Goal: Information Seeking & Learning: Find specific fact

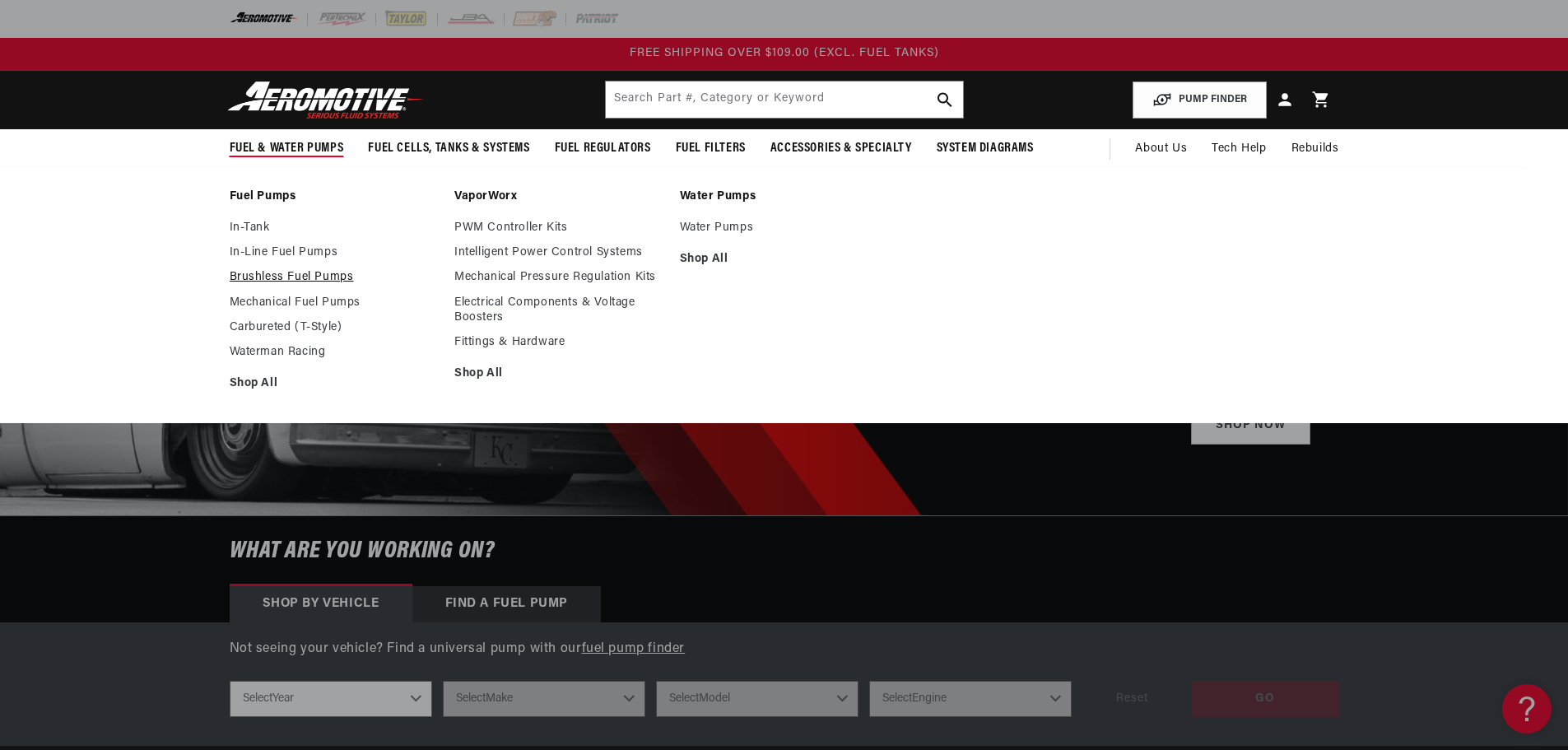
click at [324, 276] on link "Brushless Fuel Pumps" at bounding box center [334, 277] width 209 height 15
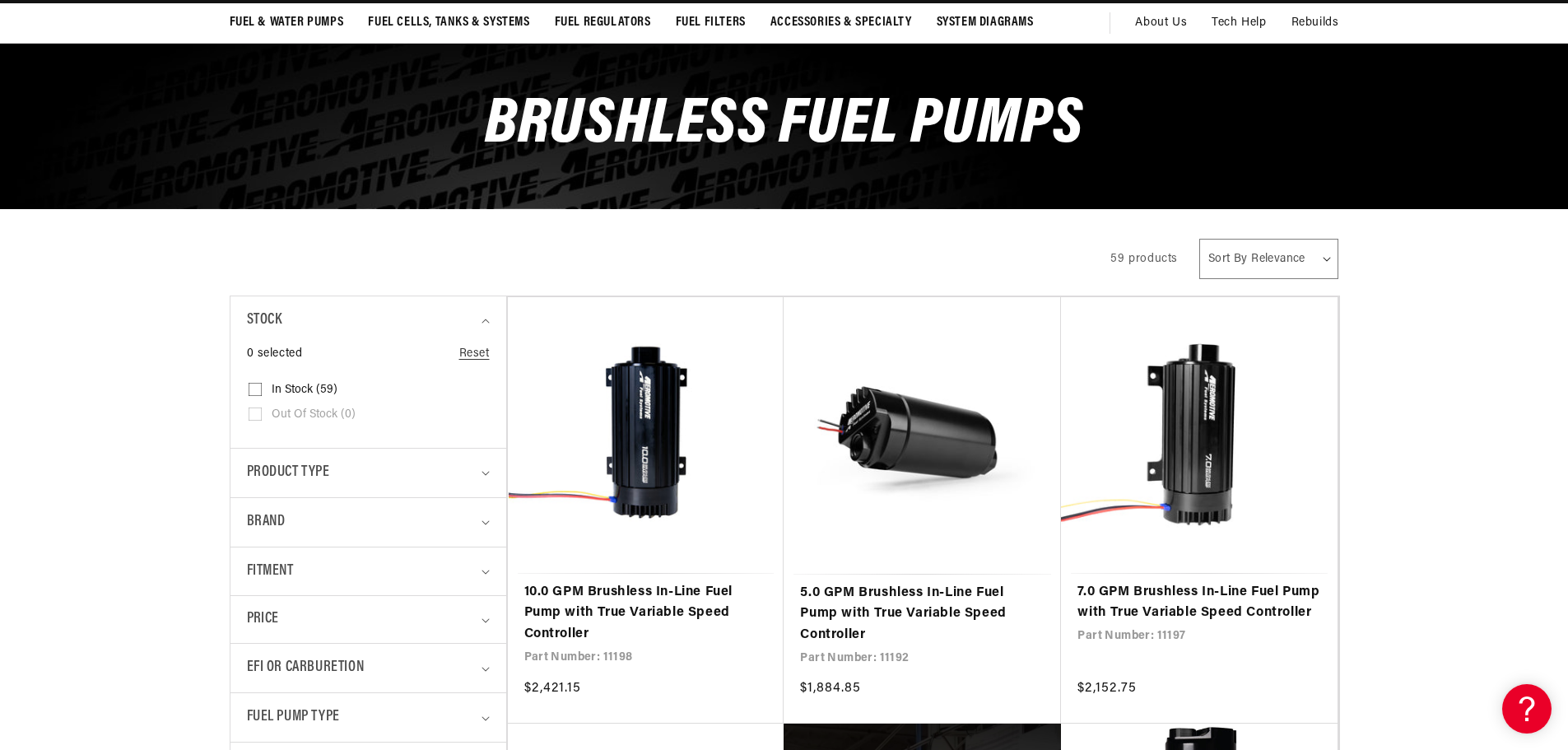
scroll to position [165, 0]
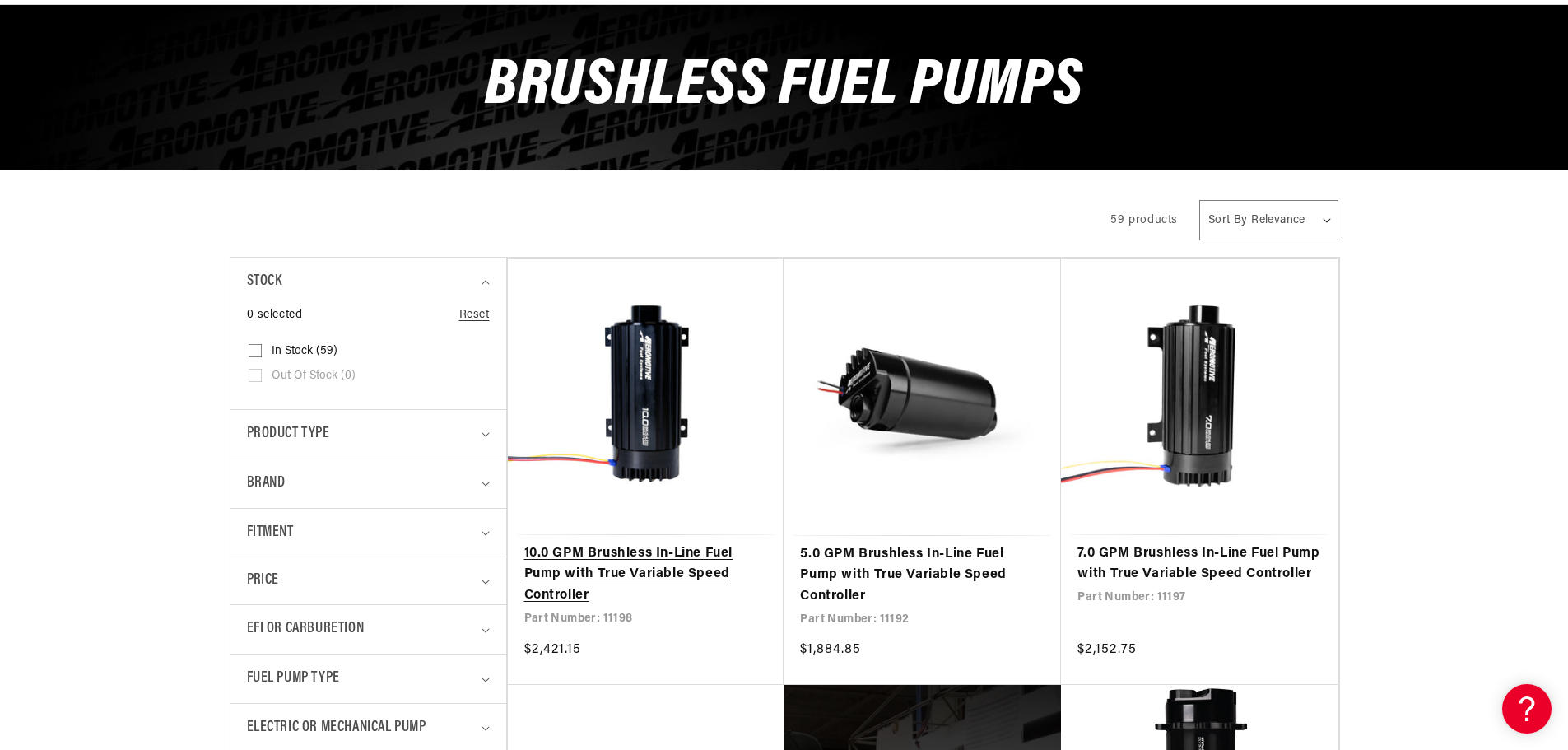
click at [661, 543] on link "10.0 GPM Brushless In-Line Fuel Pump with True Variable Speed Controller" at bounding box center [645, 575] width 244 height 64
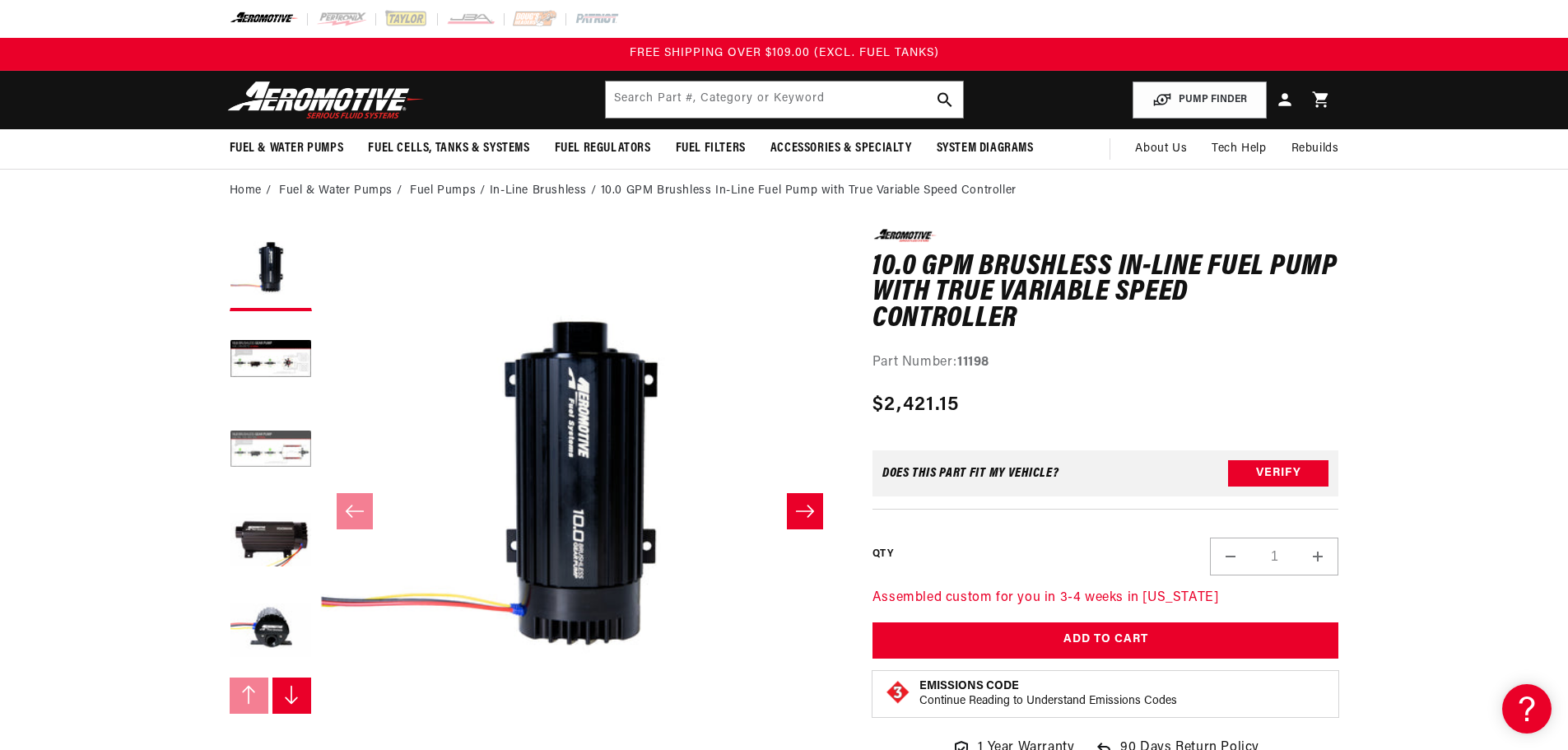
click at [280, 437] on button "Load image 3 in gallery view" at bounding box center [271, 451] width 82 height 82
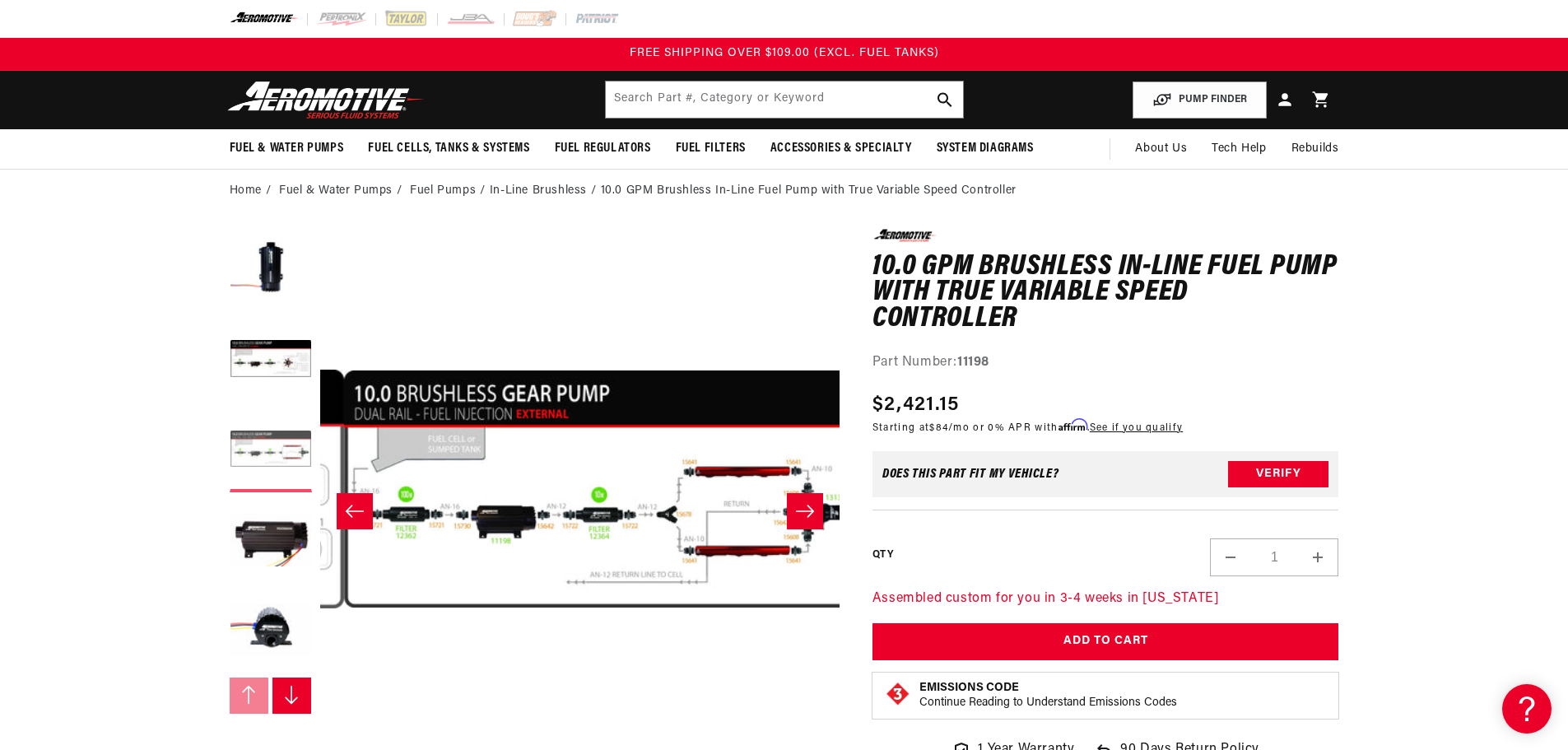
scroll to position [0, 1040]
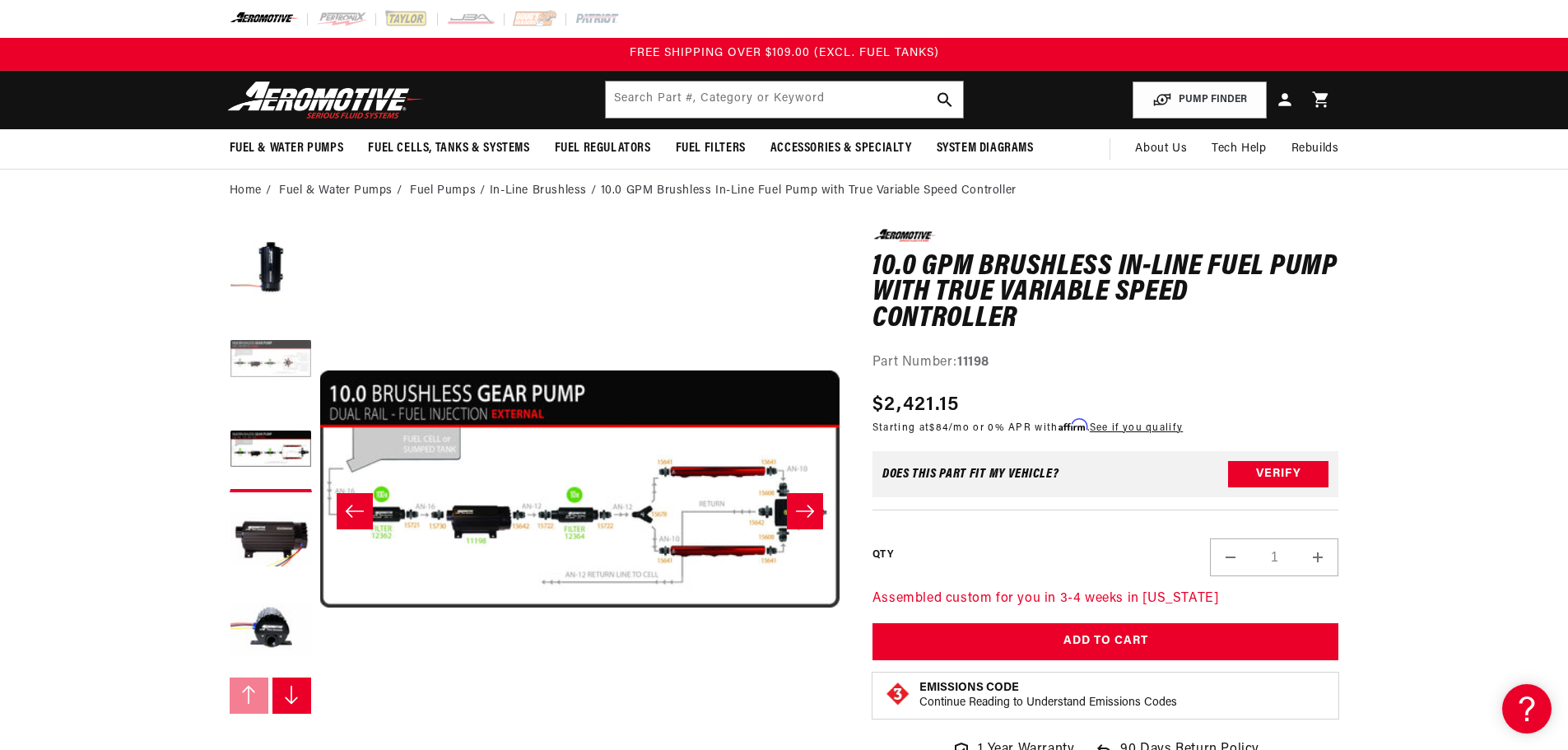
click at [243, 351] on button "Load image 2 in gallery view" at bounding box center [271, 361] width 82 height 82
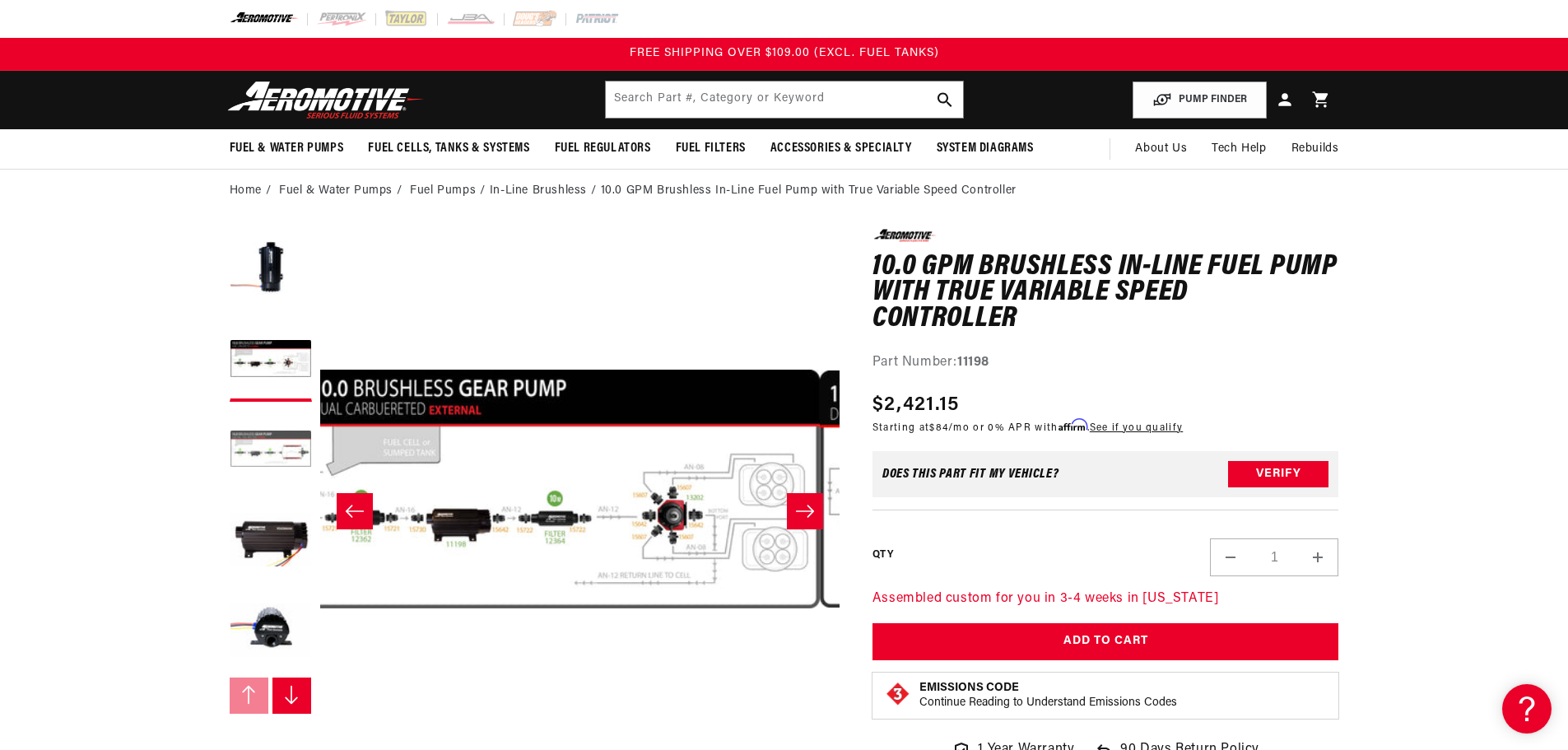
scroll to position [0, 519]
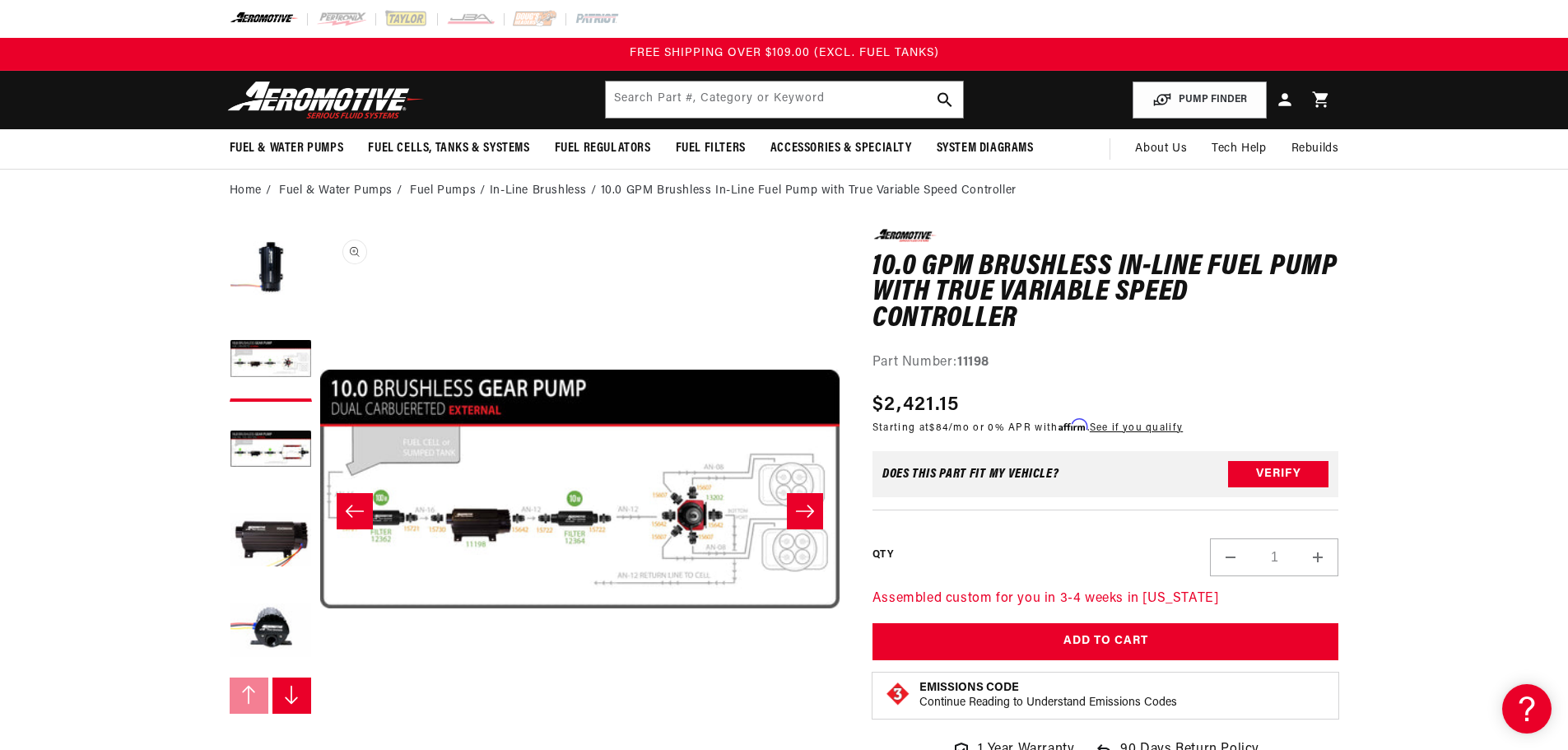
click at [320, 737] on button "Open media 2 in modal" at bounding box center [320, 749] width 0 height 0
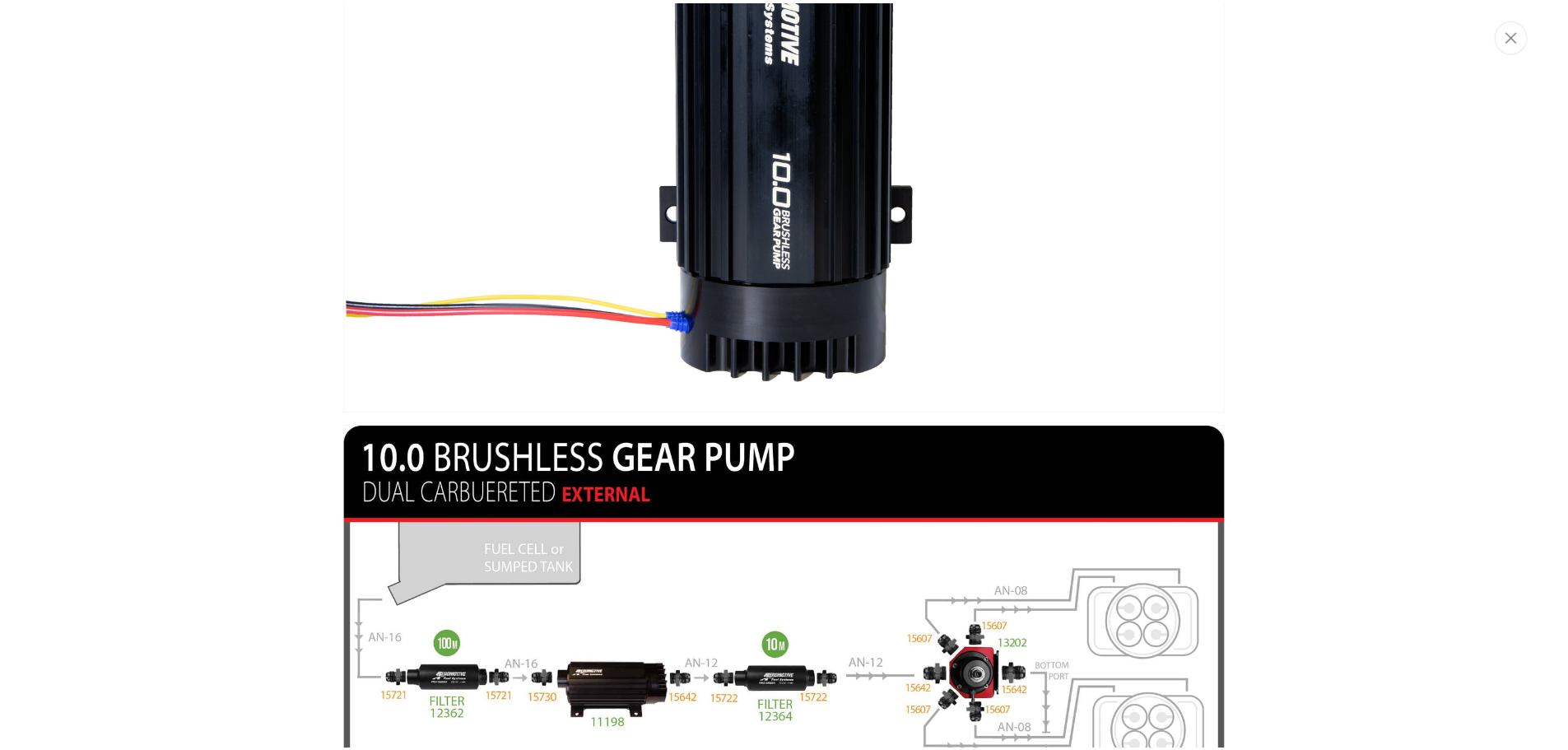
scroll to position [411, 0]
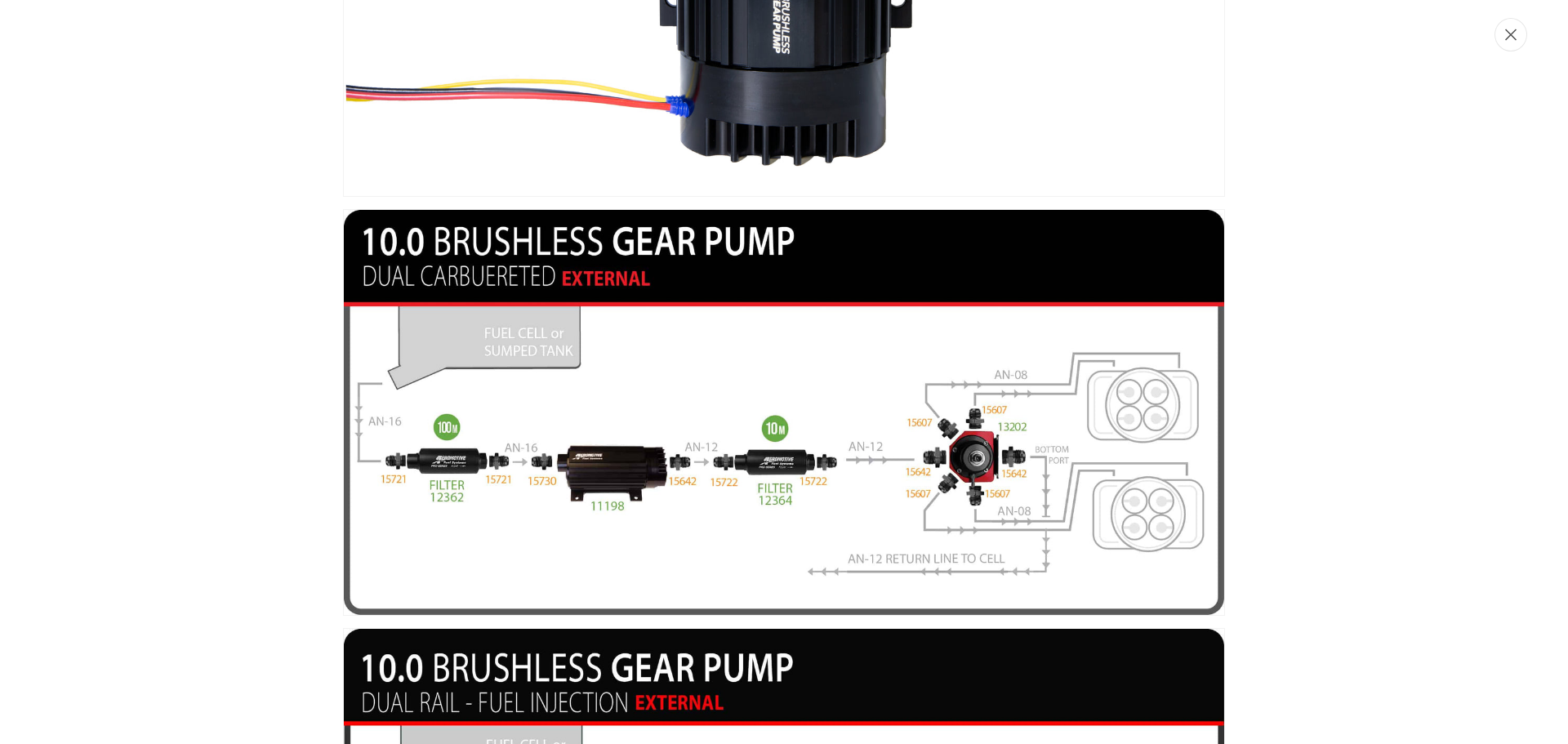
click at [1511, 47] on button "Close" at bounding box center [1511, 35] width 33 height 34
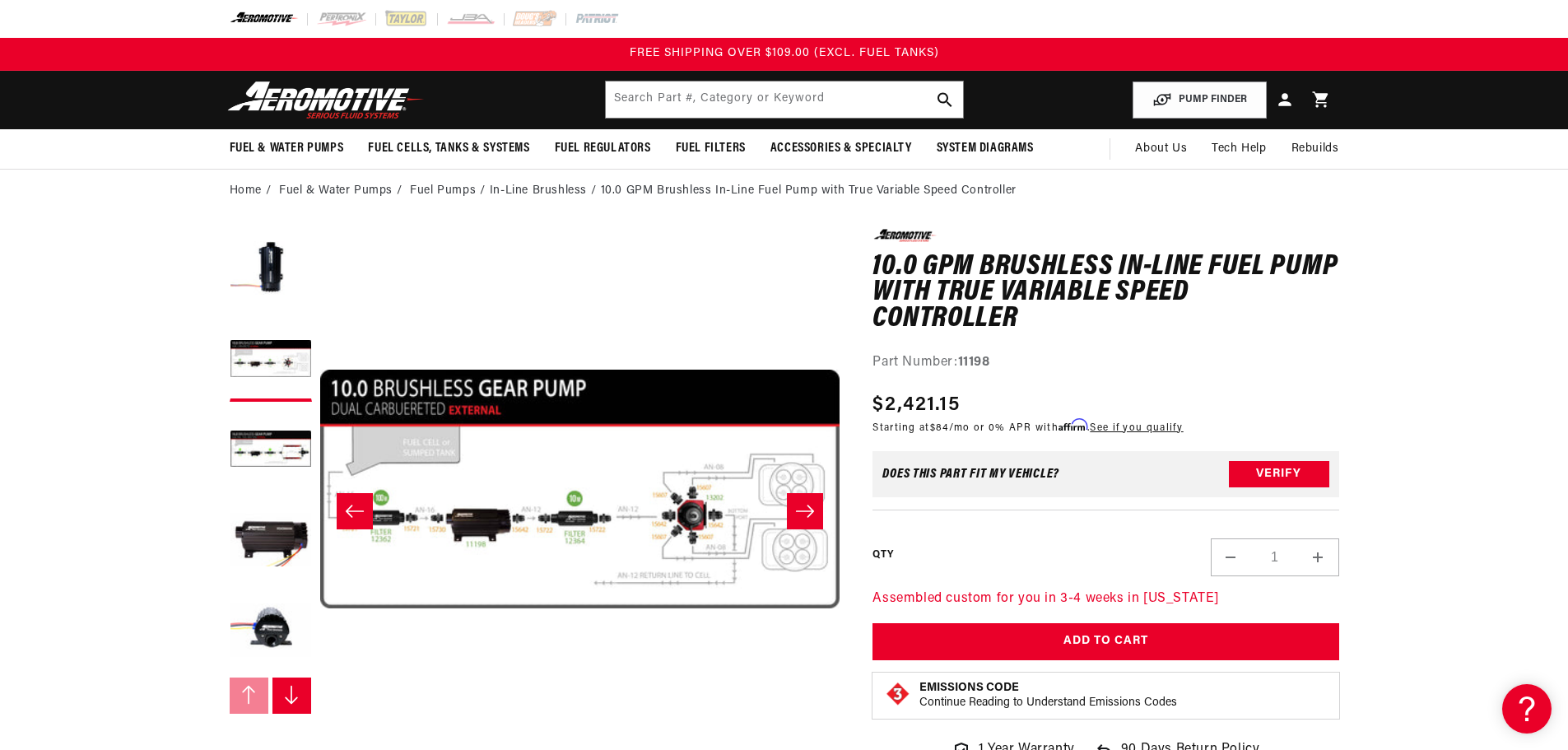
scroll to position [1, 519]
click at [728, 86] on input "text" at bounding box center [784, 99] width 357 height 36
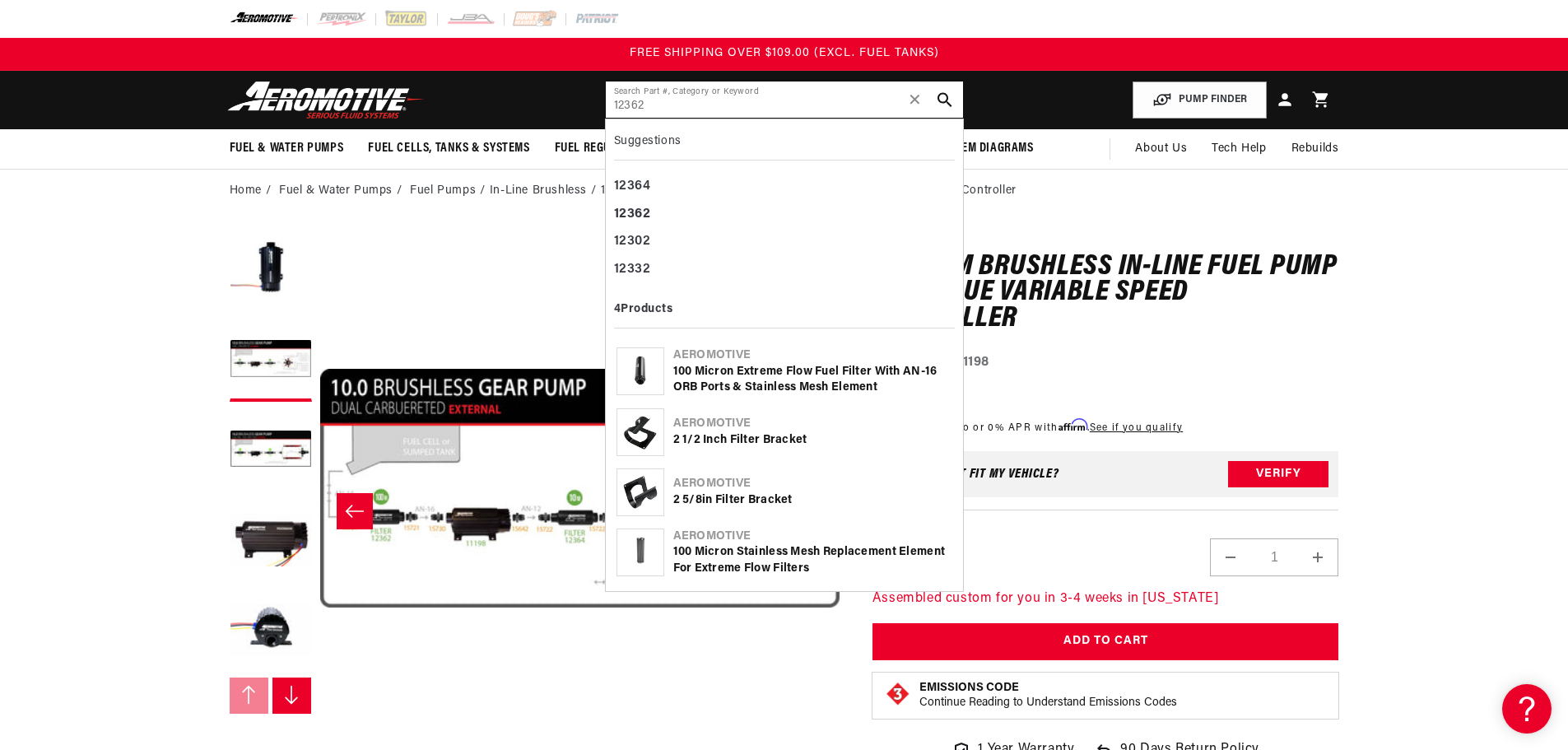
type input "12362"
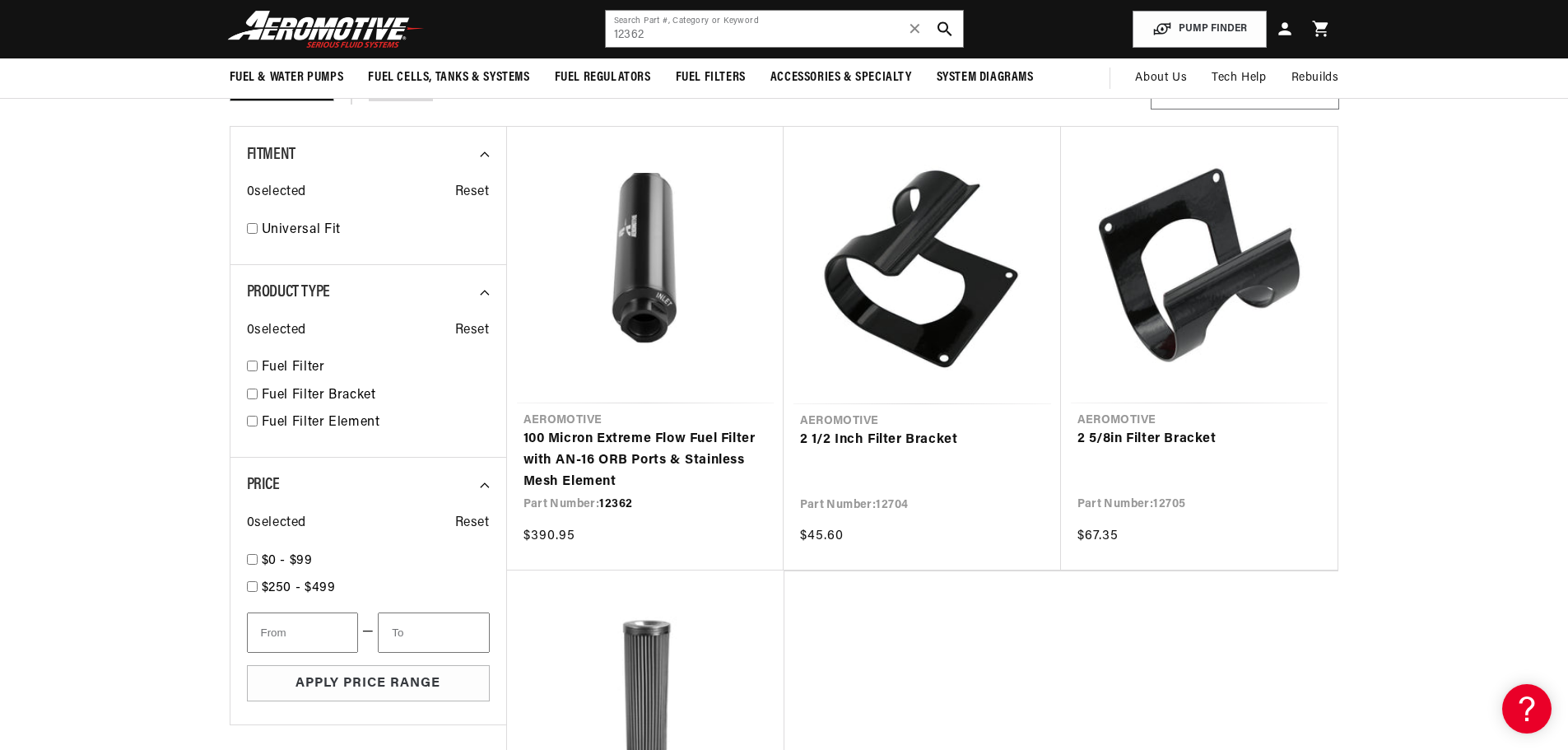
scroll to position [165, 0]
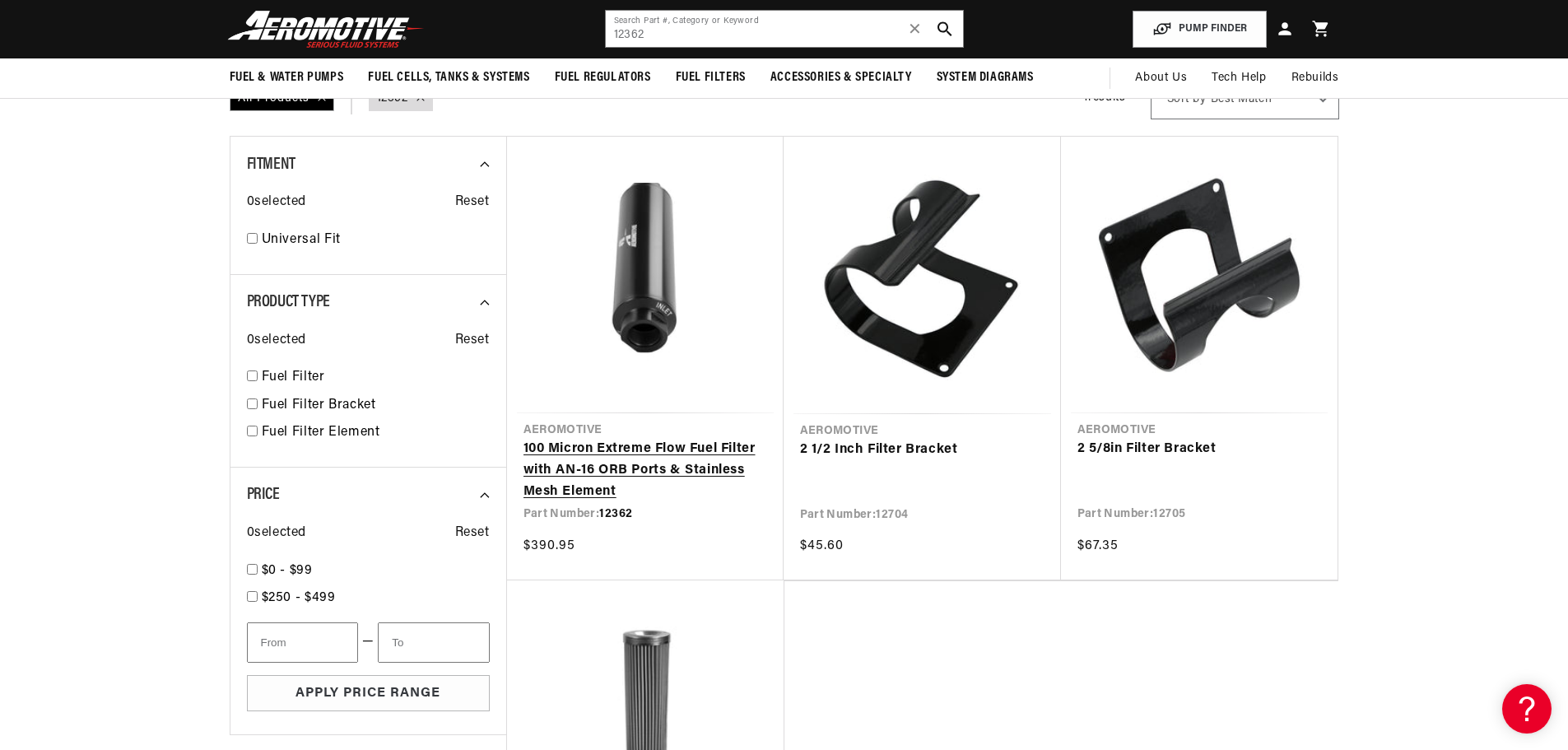
click at [660, 438] on link "100 Micron Extreme Flow Fuel Filter with AN-16 ORB Ports & Stainless Mesh Eleme…" at bounding box center [644, 470] width 244 height 64
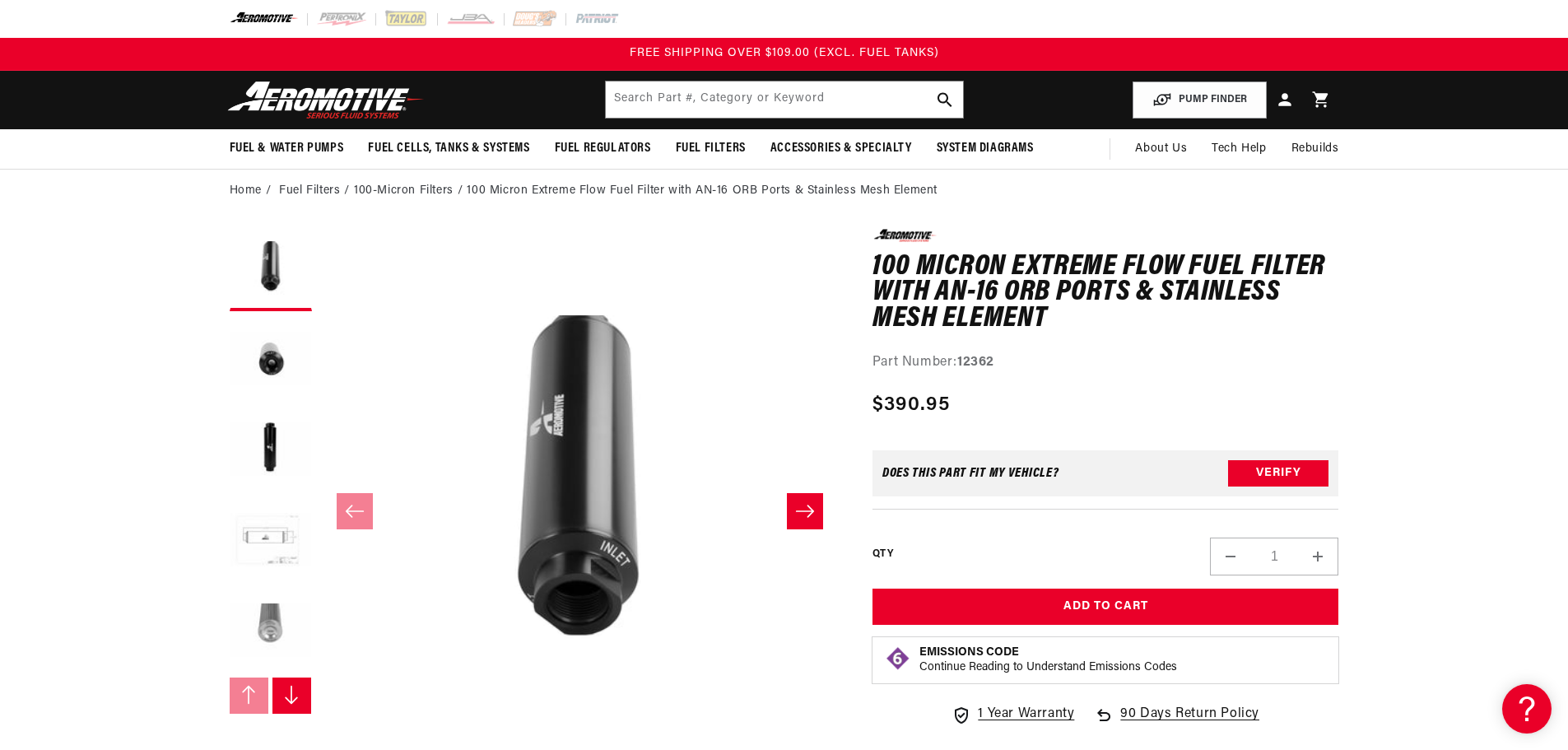
click at [1034, 468] on div "Does This part fit My vehicle?" at bounding box center [970, 472] width 177 height 13
click at [280, 365] on button "Load image 2 in gallery view" at bounding box center [271, 361] width 82 height 82
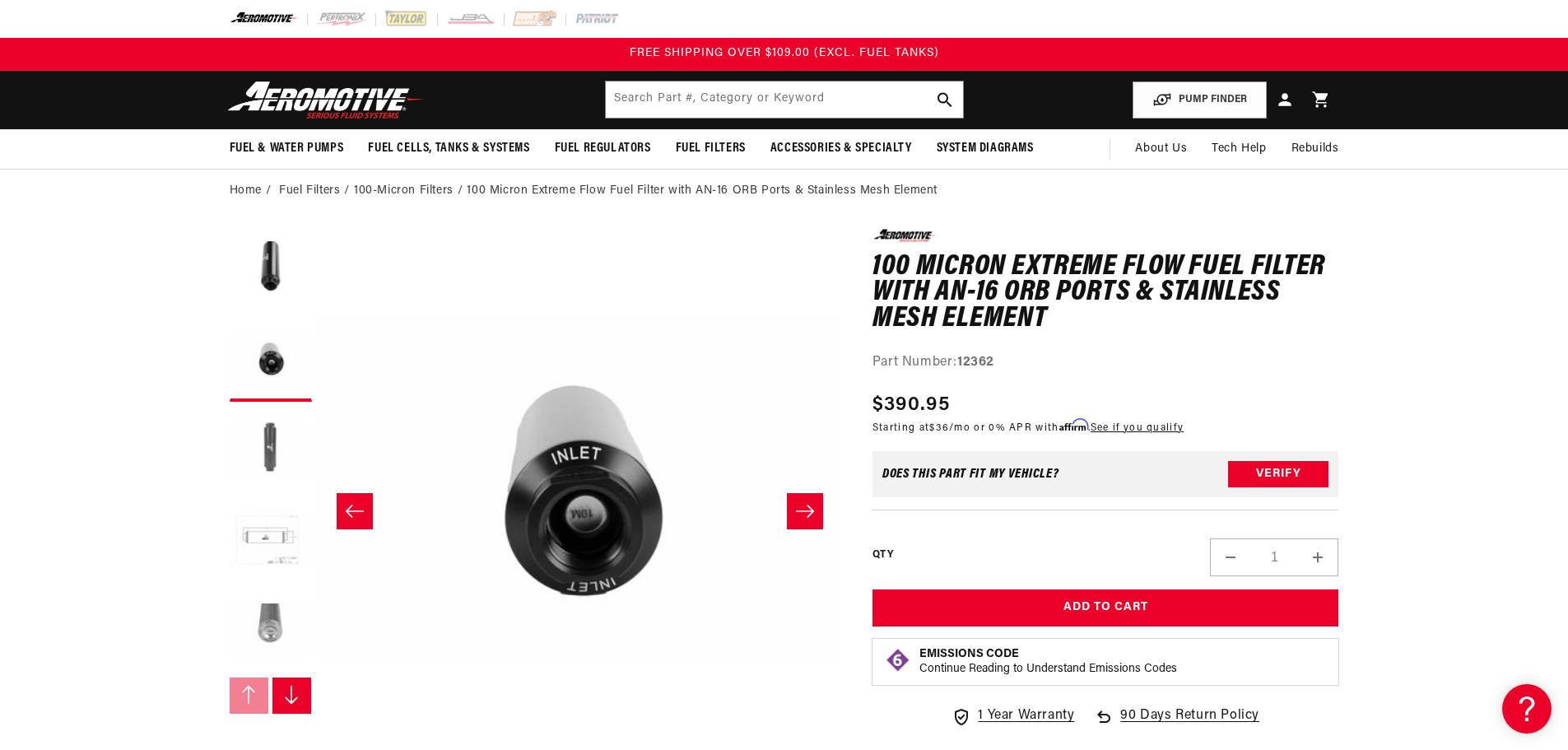
click at [278, 435] on button "Load image 3 in gallery view" at bounding box center [271, 451] width 82 height 82
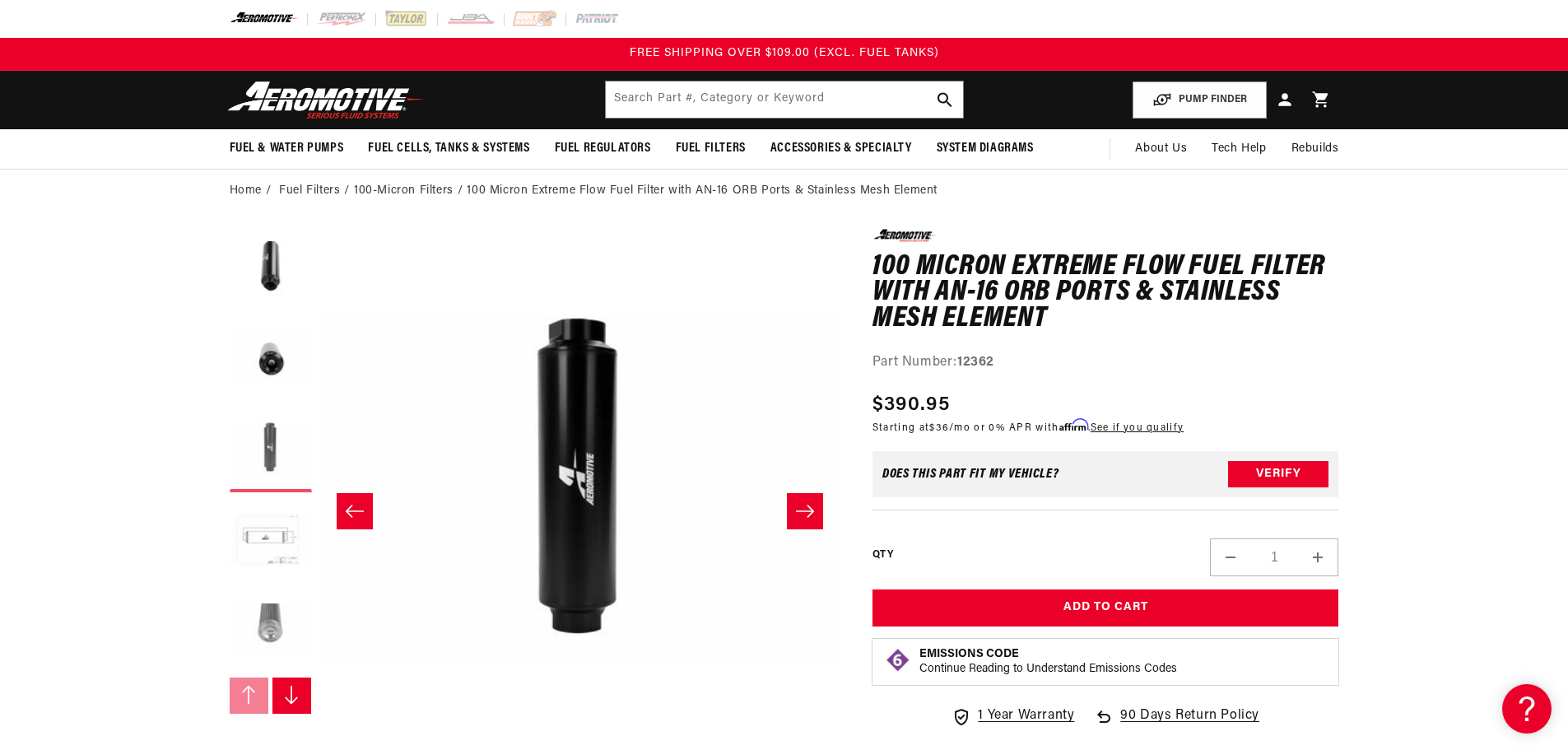
scroll to position [0, 1040]
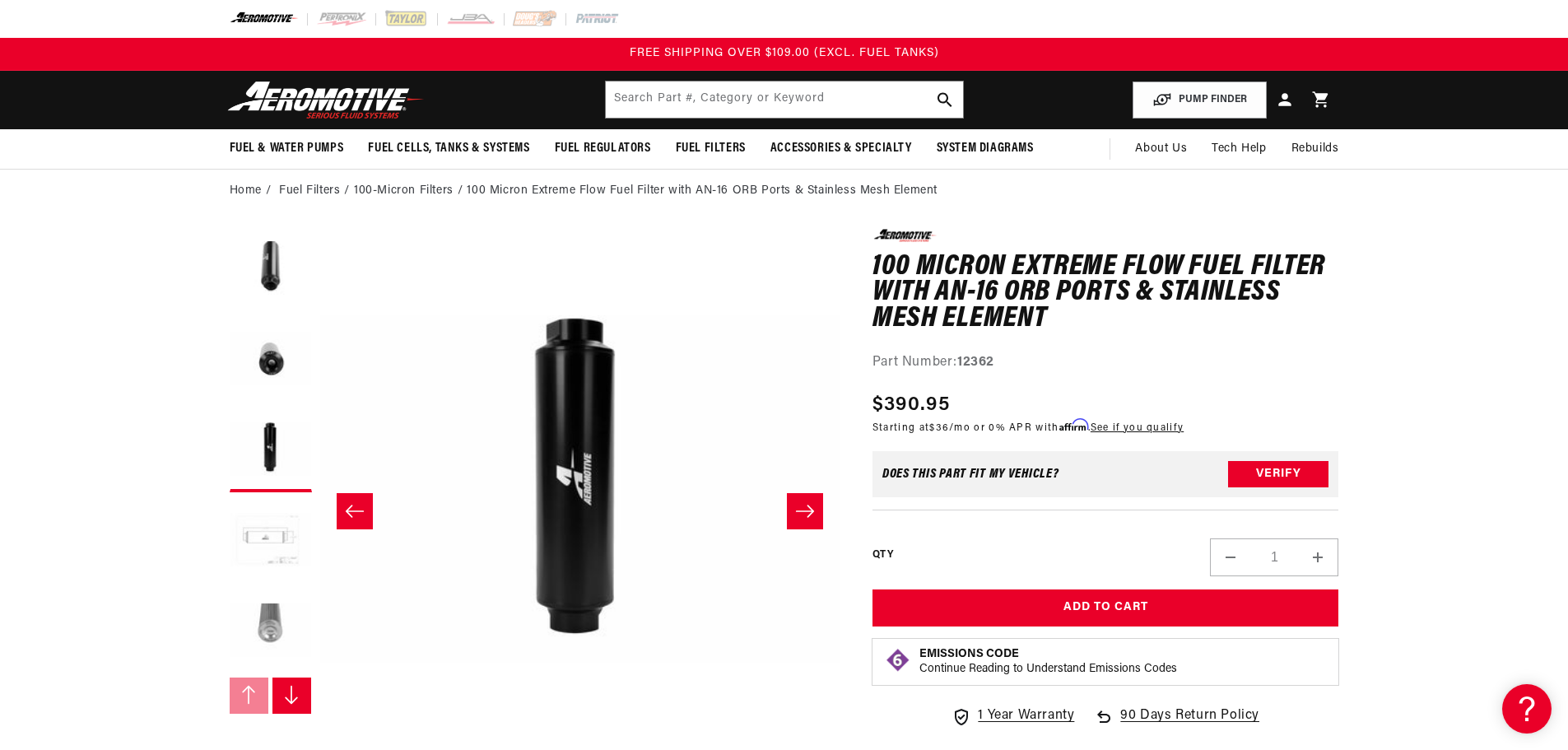
click at [279, 524] on button "Load image 4 in gallery view" at bounding box center [271, 541] width 82 height 82
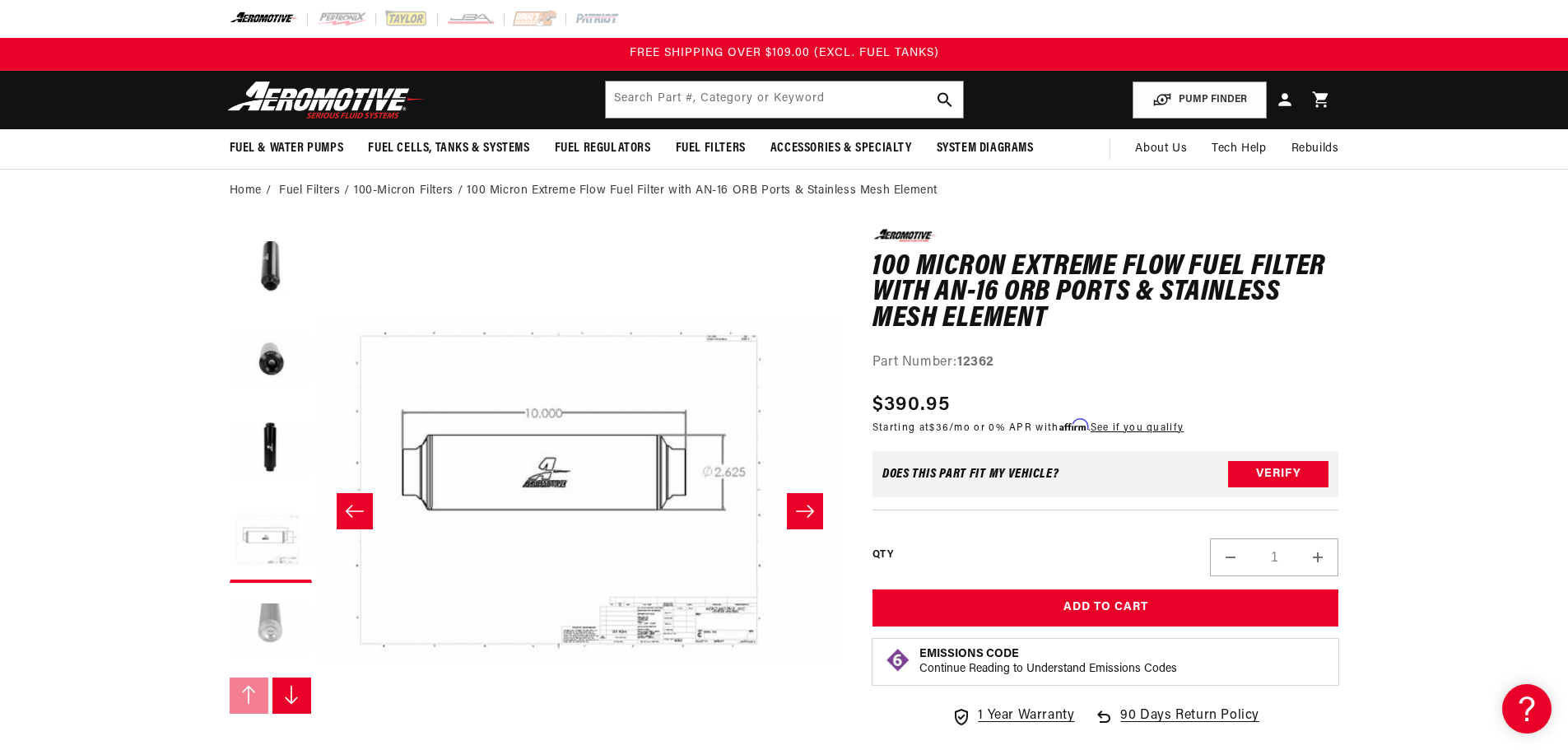
click at [285, 628] on button "Load image 5 in gallery view" at bounding box center [271, 632] width 82 height 82
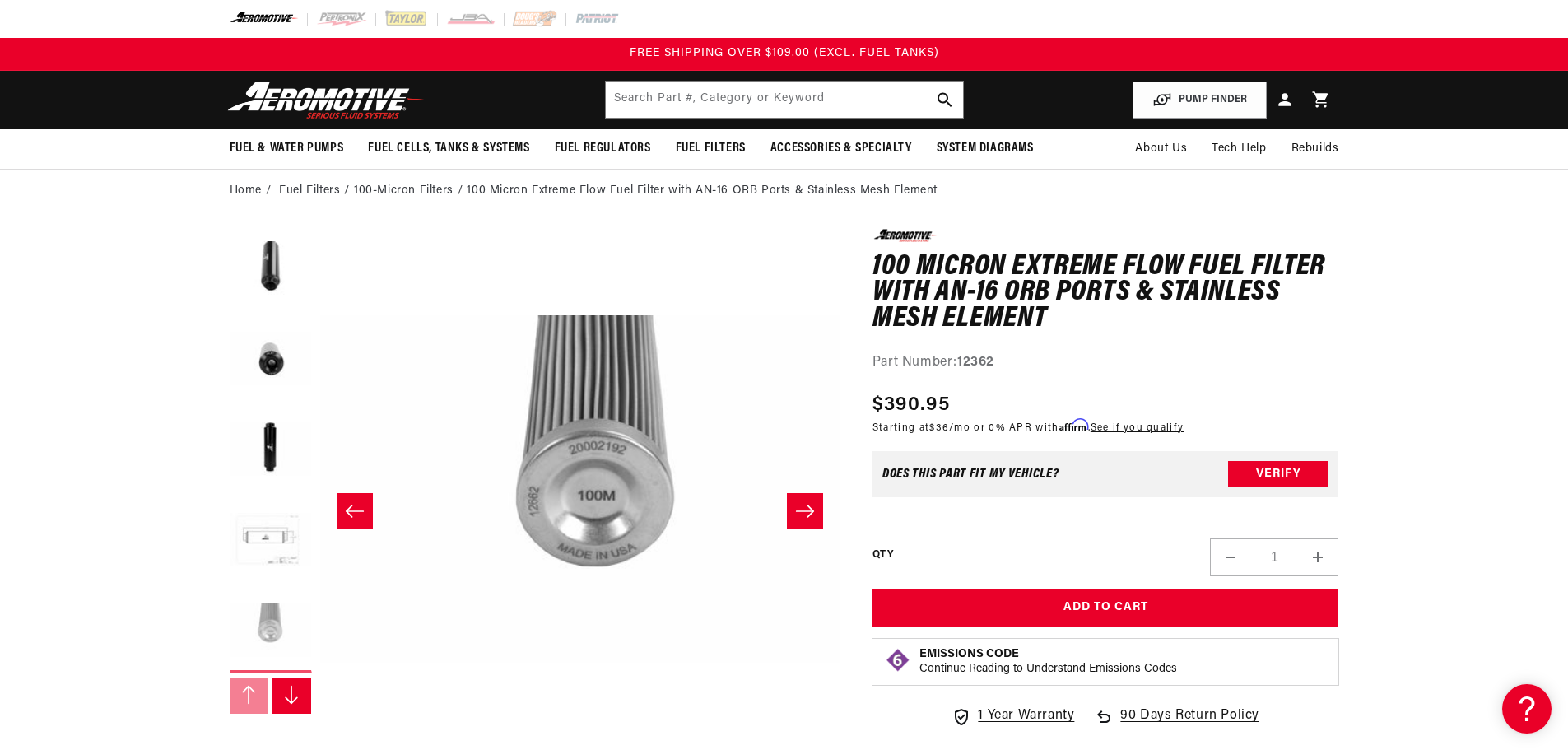
scroll to position [0, 2079]
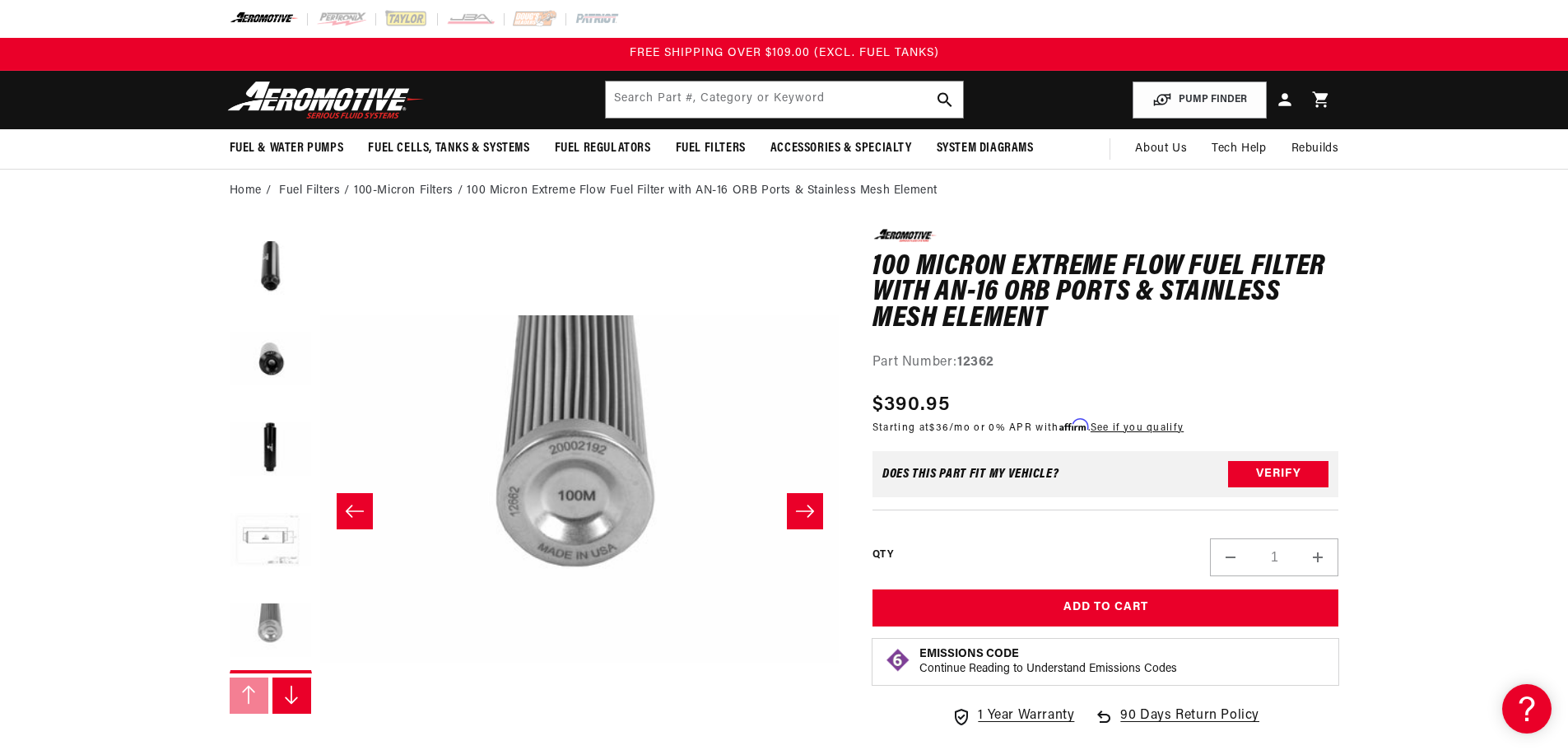
click at [316, 699] on media-gallery "Image 5 is now available in gallery view Skip to product information Open media…" at bounding box center [534, 511] width 609 height 564
click at [299, 696] on button "Slide right" at bounding box center [292, 695] width 39 height 36
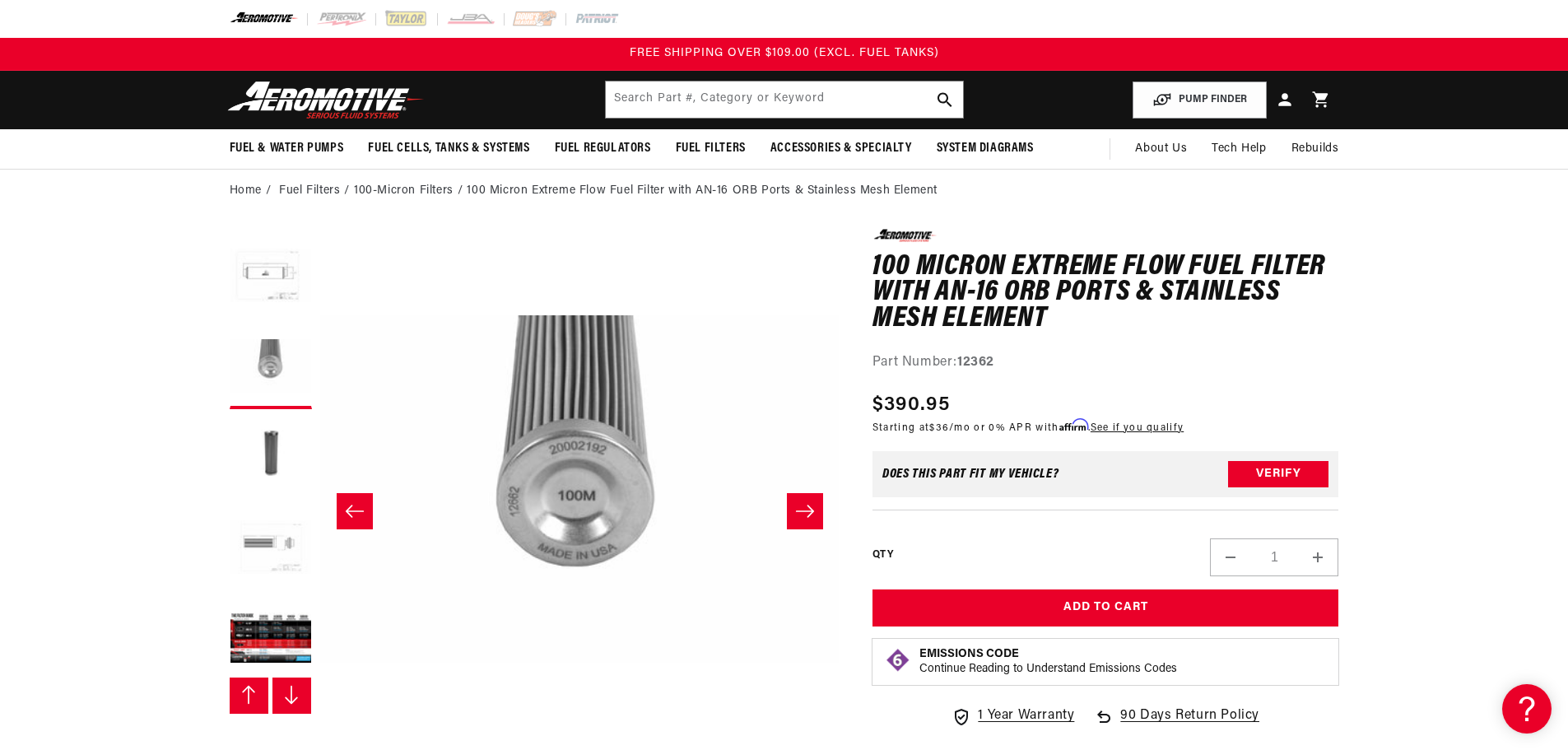
scroll to position [272, 0]
click at [285, 530] on button "Load image 7 in gallery view" at bounding box center [271, 541] width 82 height 82
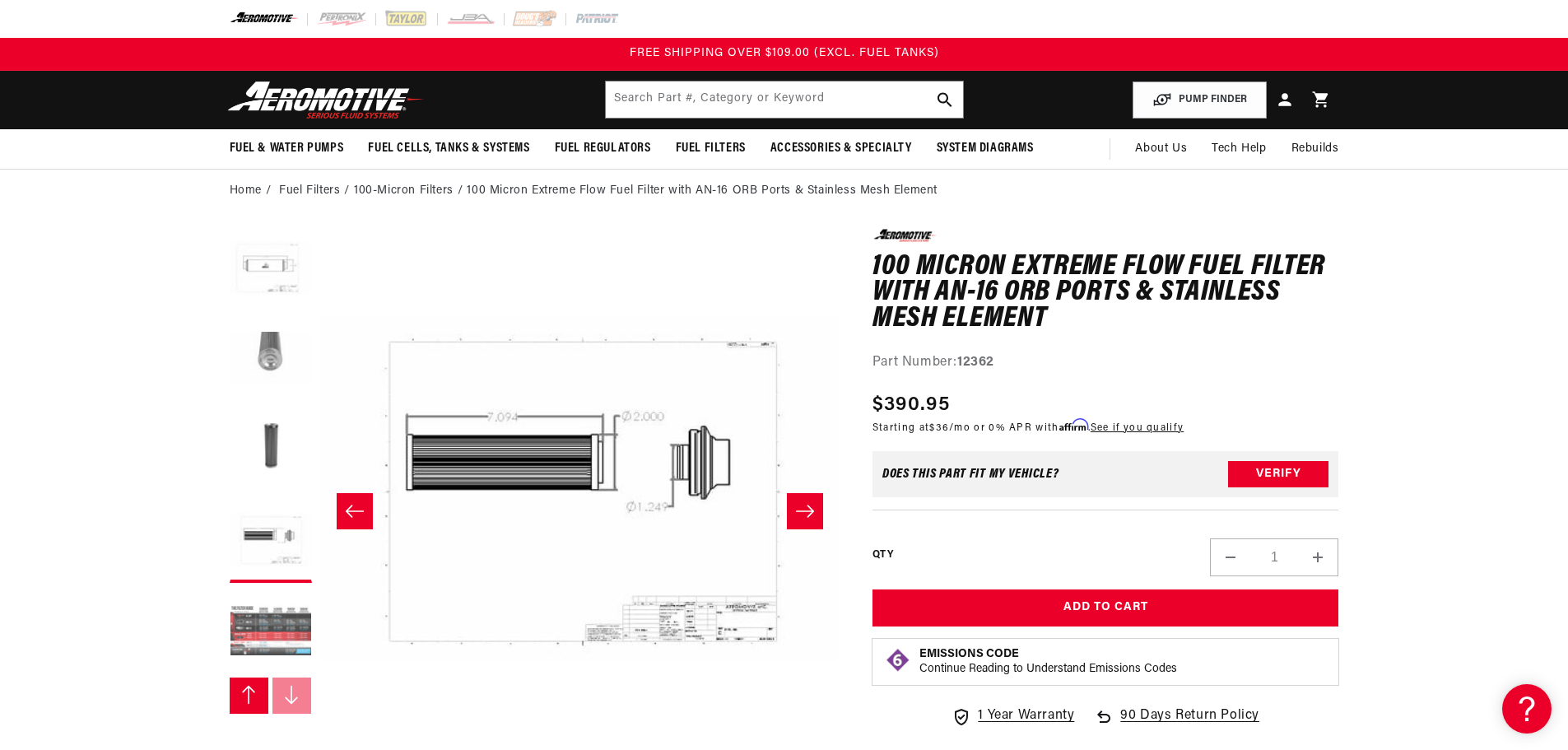
click at [296, 631] on button "Load image 8 in gallery view" at bounding box center [271, 632] width 82 height 82
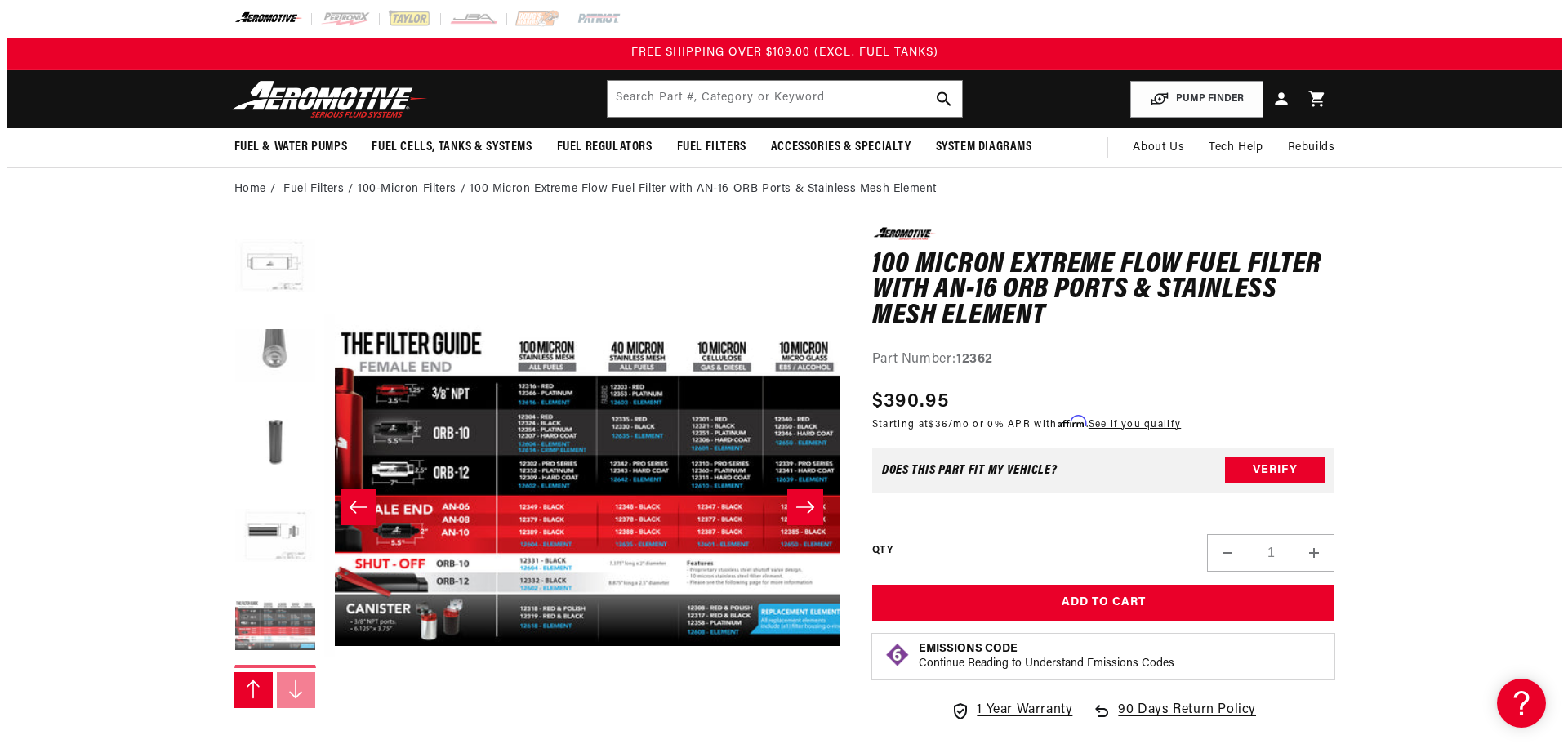
scroll to position [0, 3609]
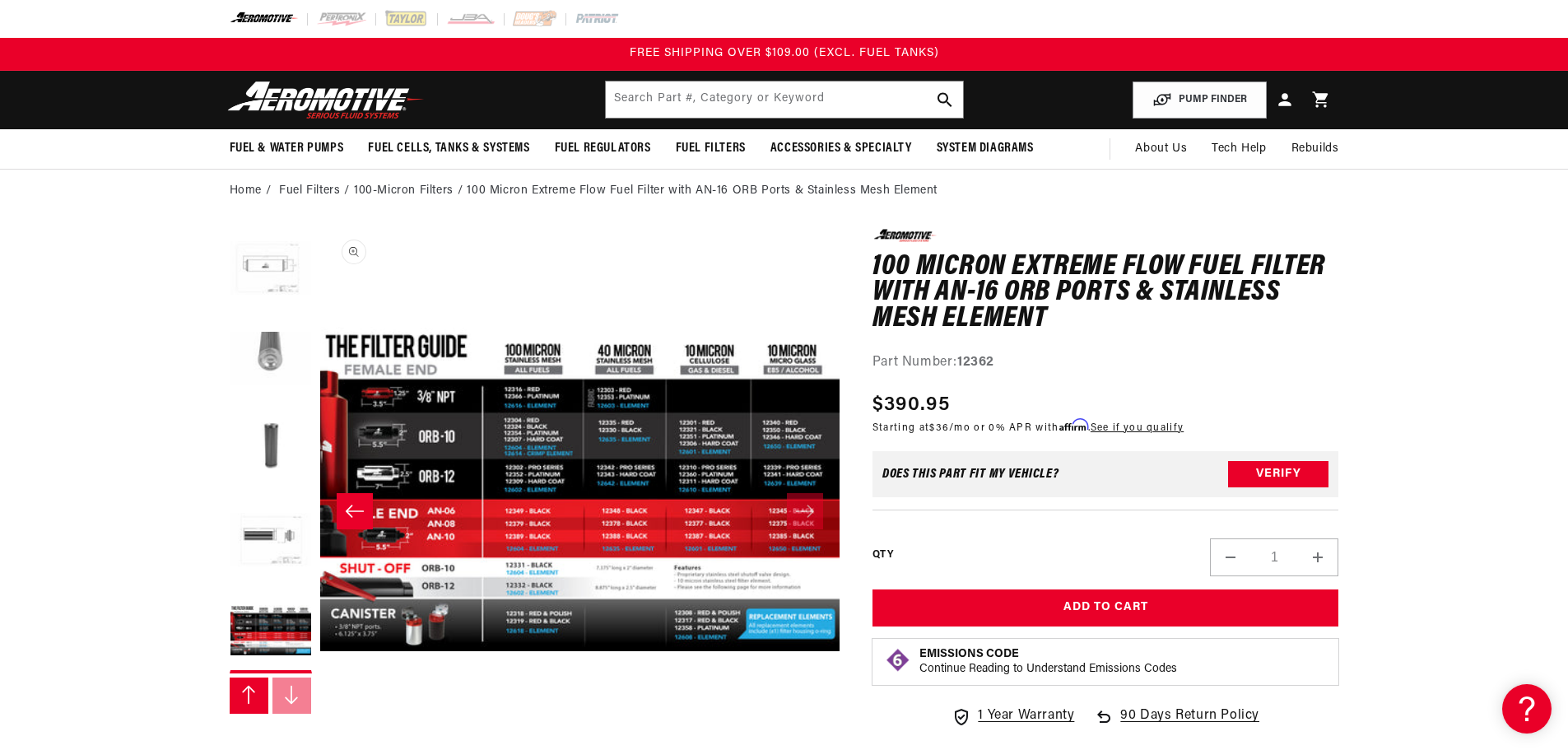
click at [320, 737] on button "Open media 8 in modal" at bounding box center [320, 749] width 0 height 0
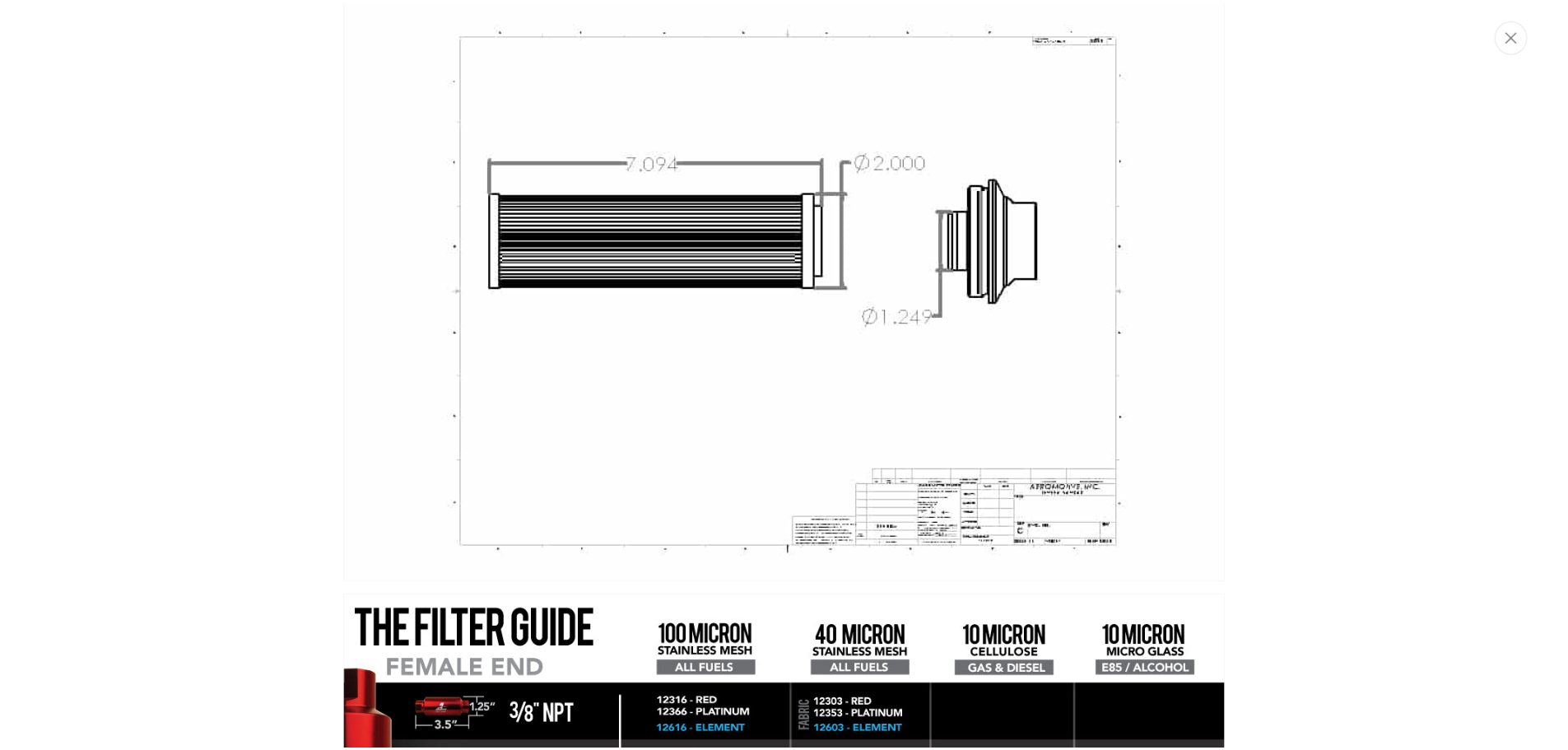
scroll to position [3578, 0]
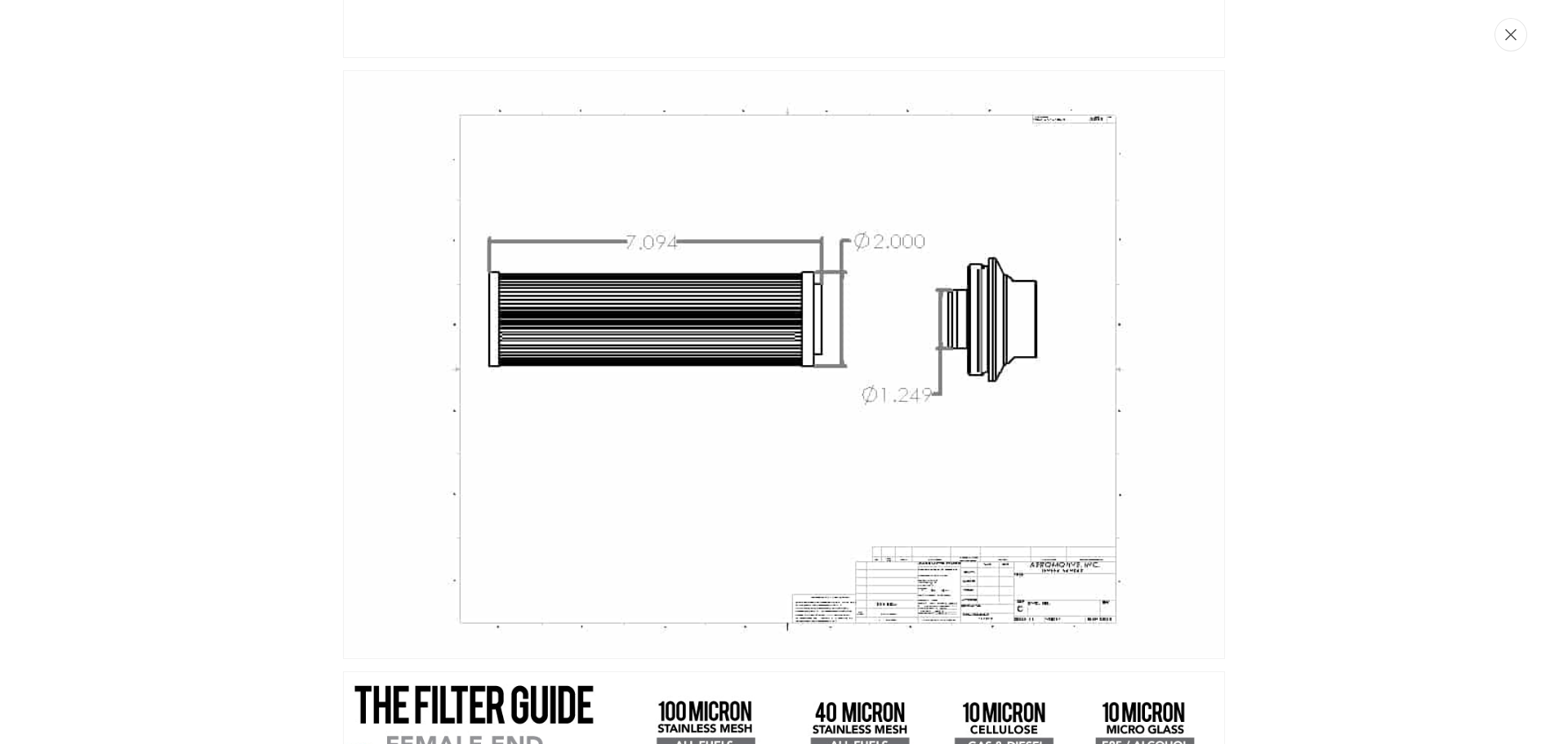
click at [1507, 36] on icon "Close" at bounding box center [1510, 35] width 11 height 12
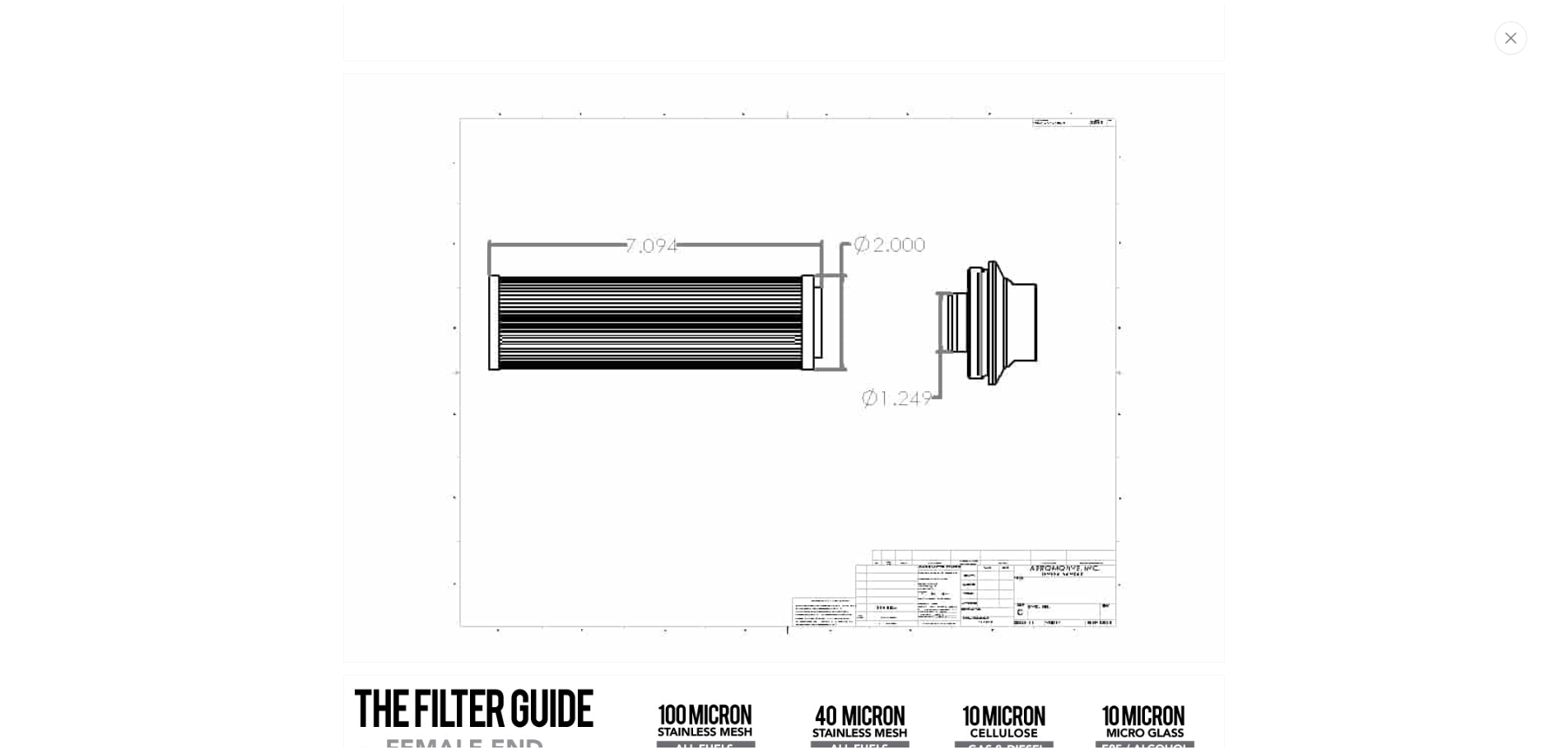
scroll to position [1, 3637]
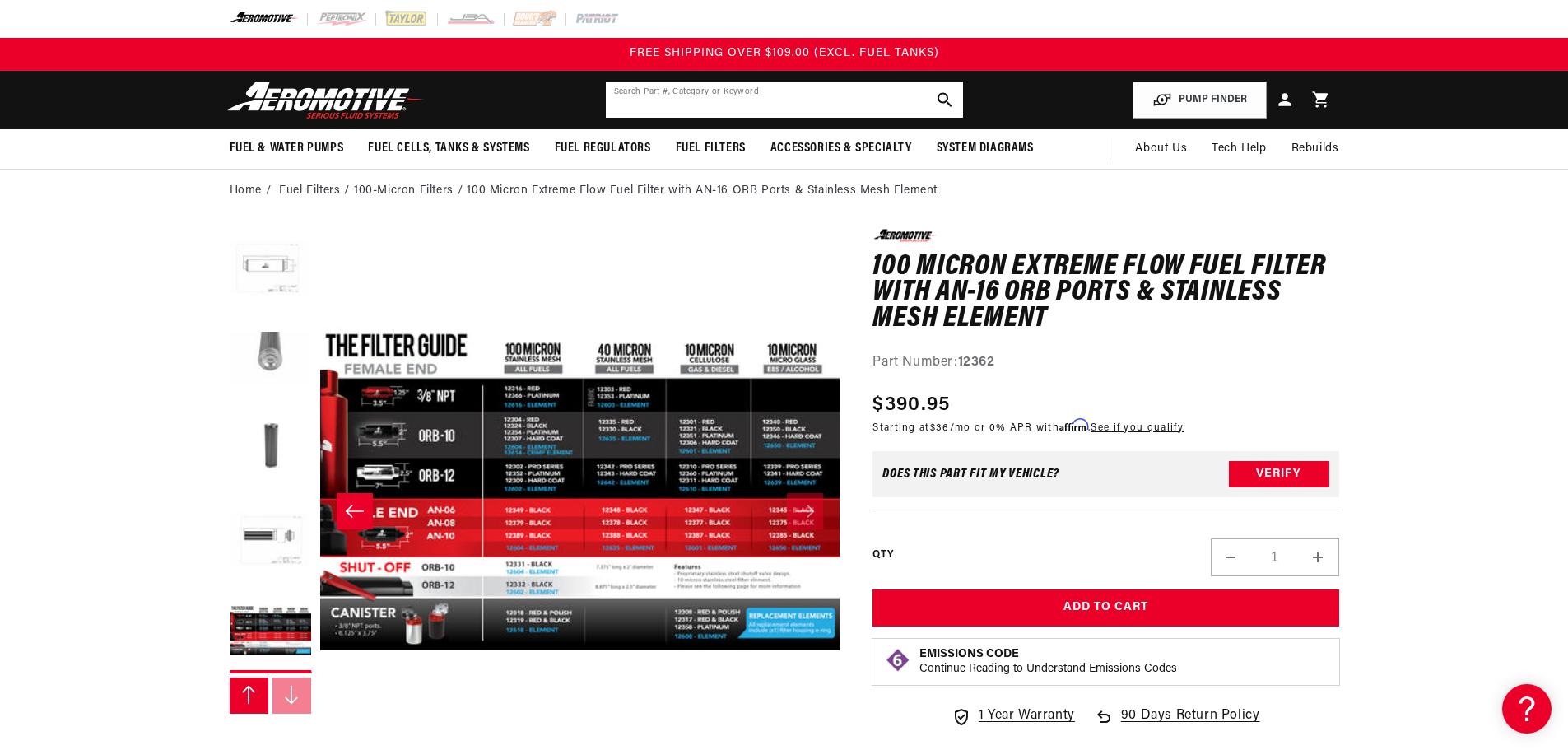
click at [808, 111] on input "text" at bounding box center [784, 99] width 357 height 36
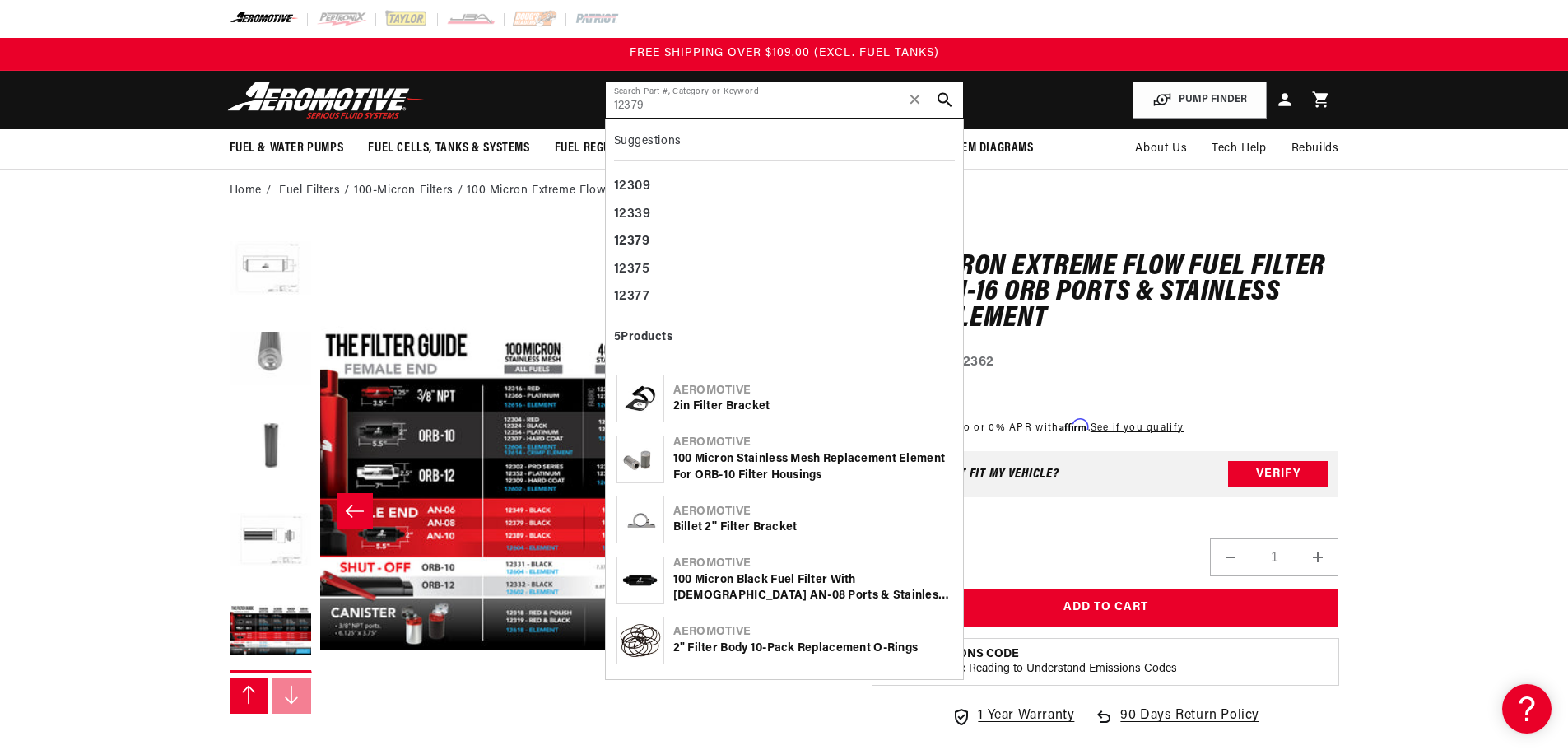
type input "12379"
click at [815, 580] on div "100 Micron Black Fuel Filter with [DEMOGRAPHIC_DATA] AN-08 Ports & Stainless Me…" at bounding box center [813, 588] width 279 height 32
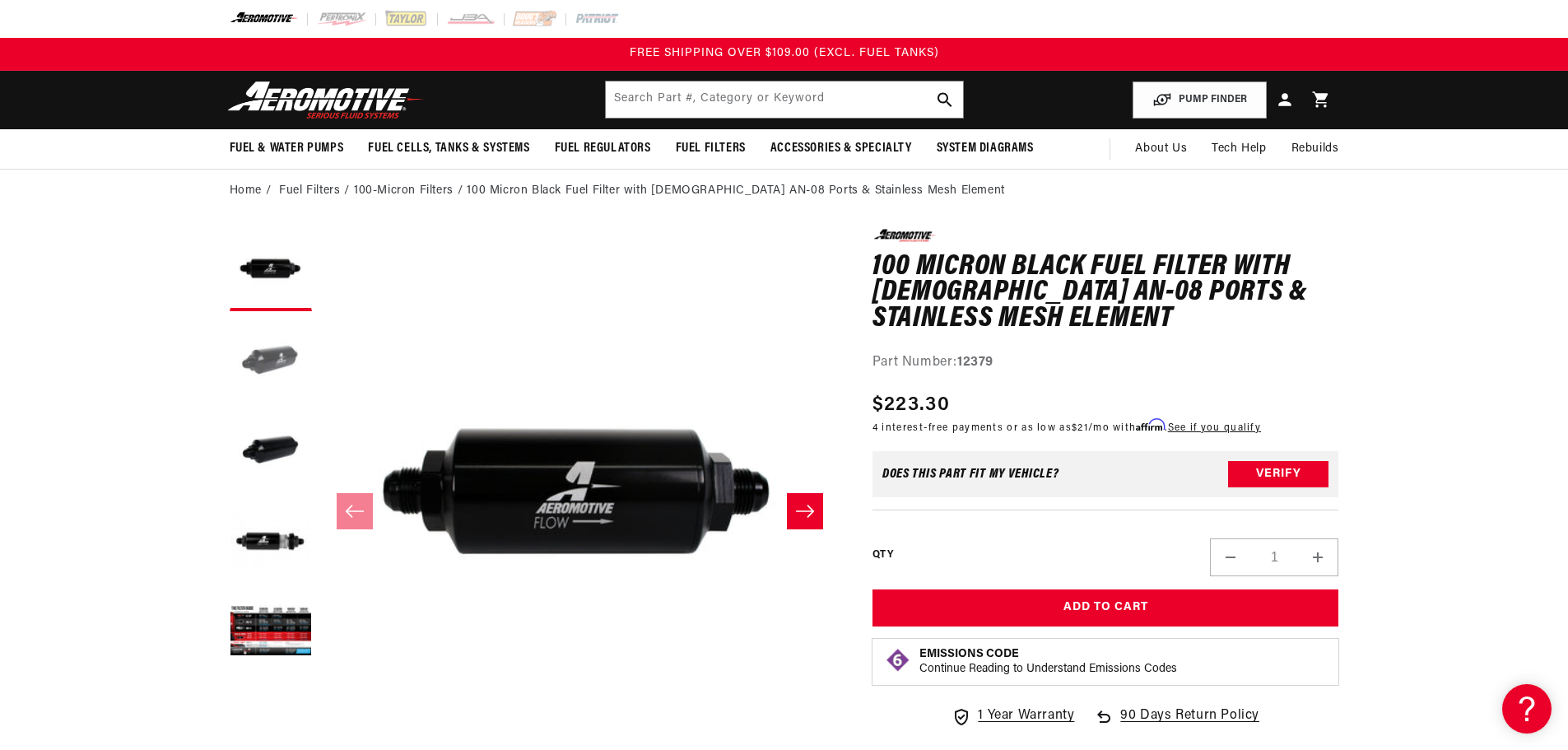
click at [287, 366] on button "Load image 2 in gallery view" at bounding box center [271, 361] width 82 height 82
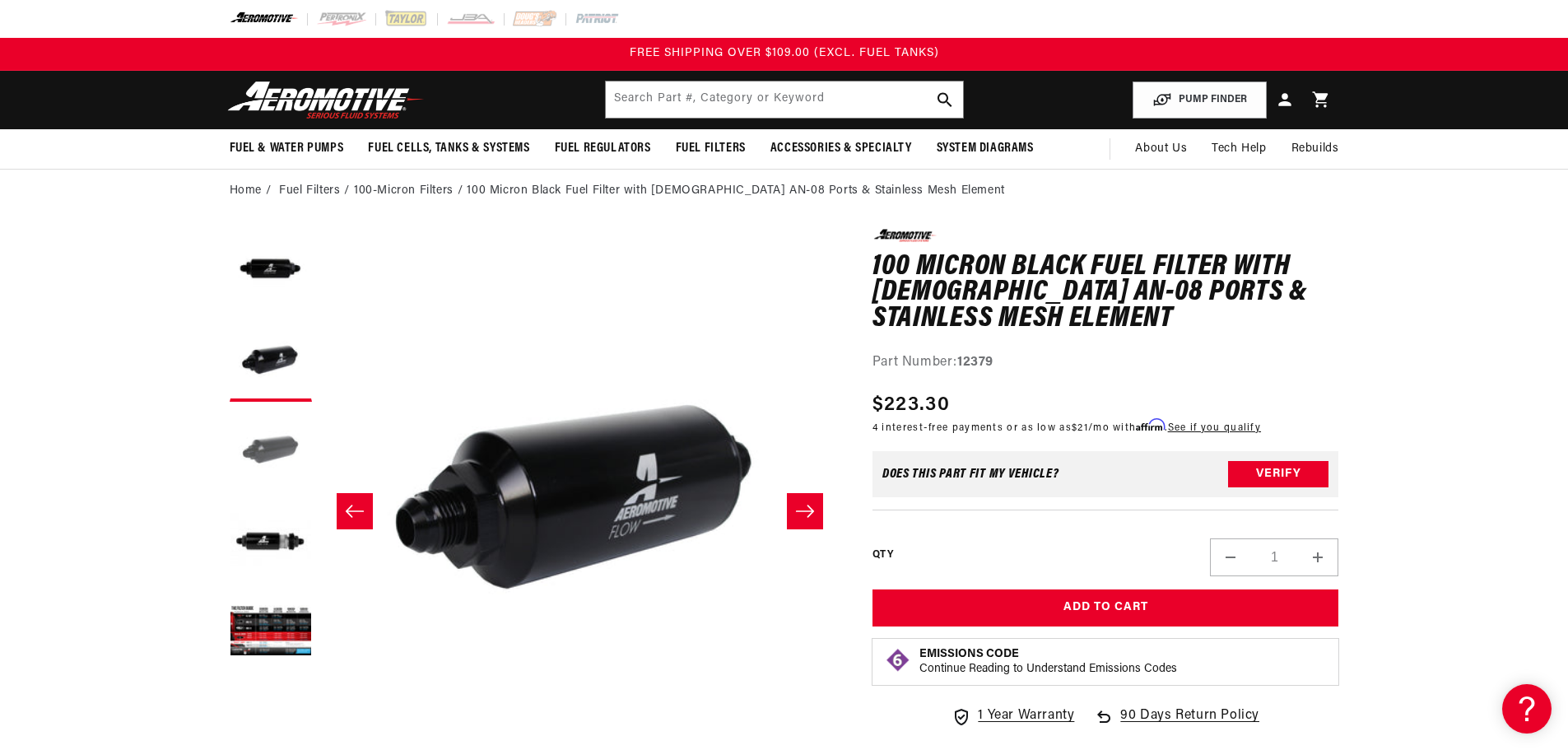
click at [280, 437] on button "Load image 3 in gallery view" at bounding box center [271, 451] width 82 height 82
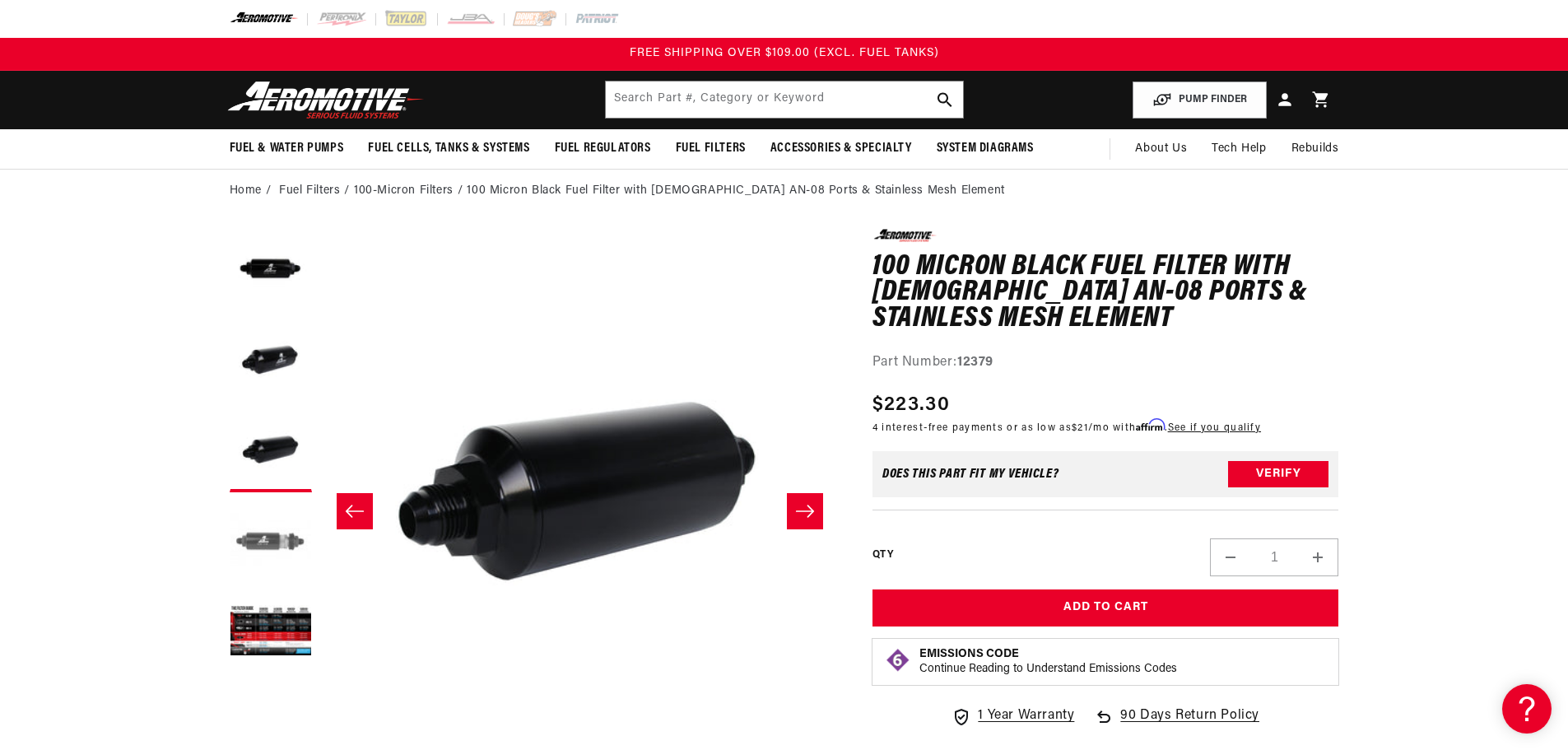
click at [280, 517] on button "Load image 4 in gallery view" at bounding box center [271, 541] width 82 height 82
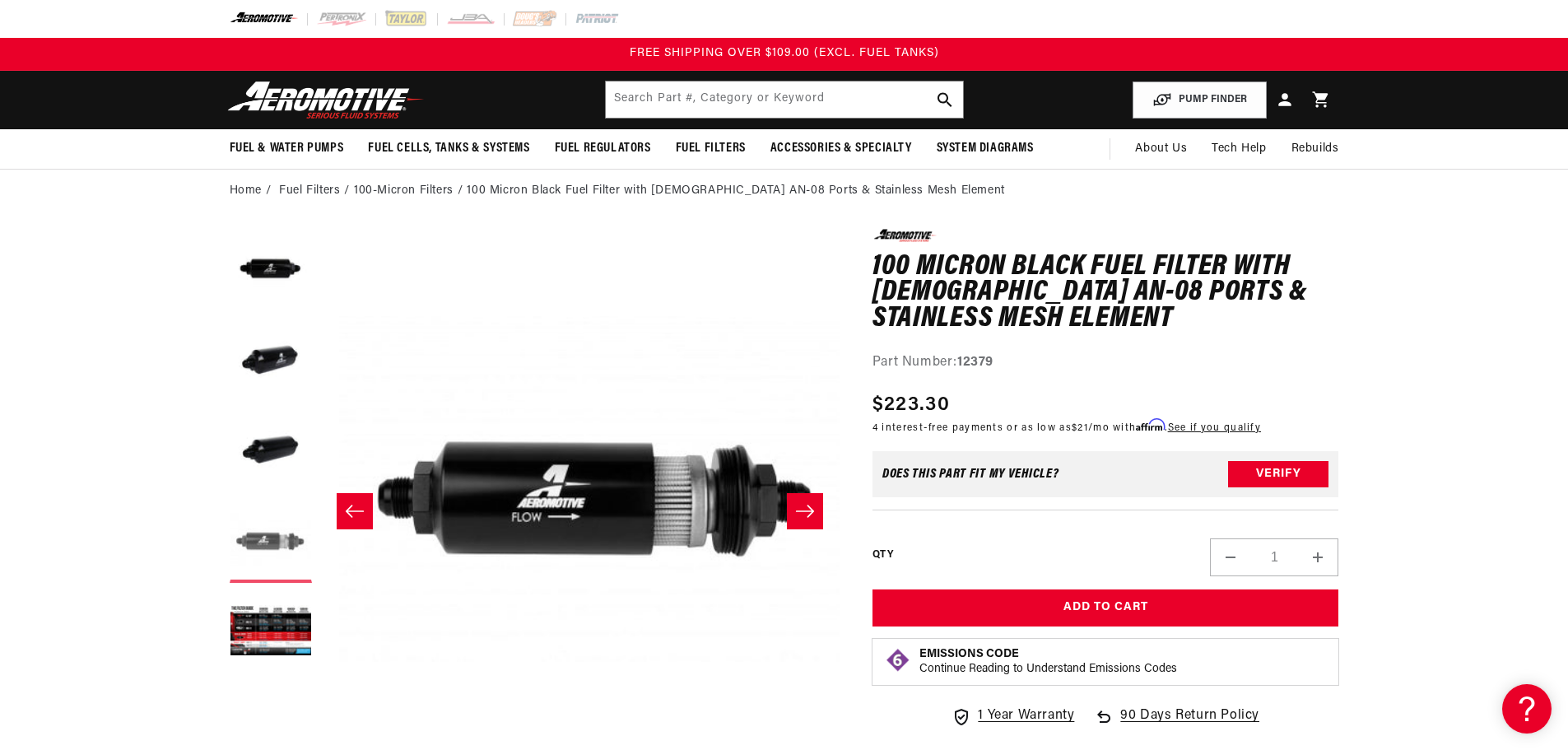
scroll to position [0, 1558]
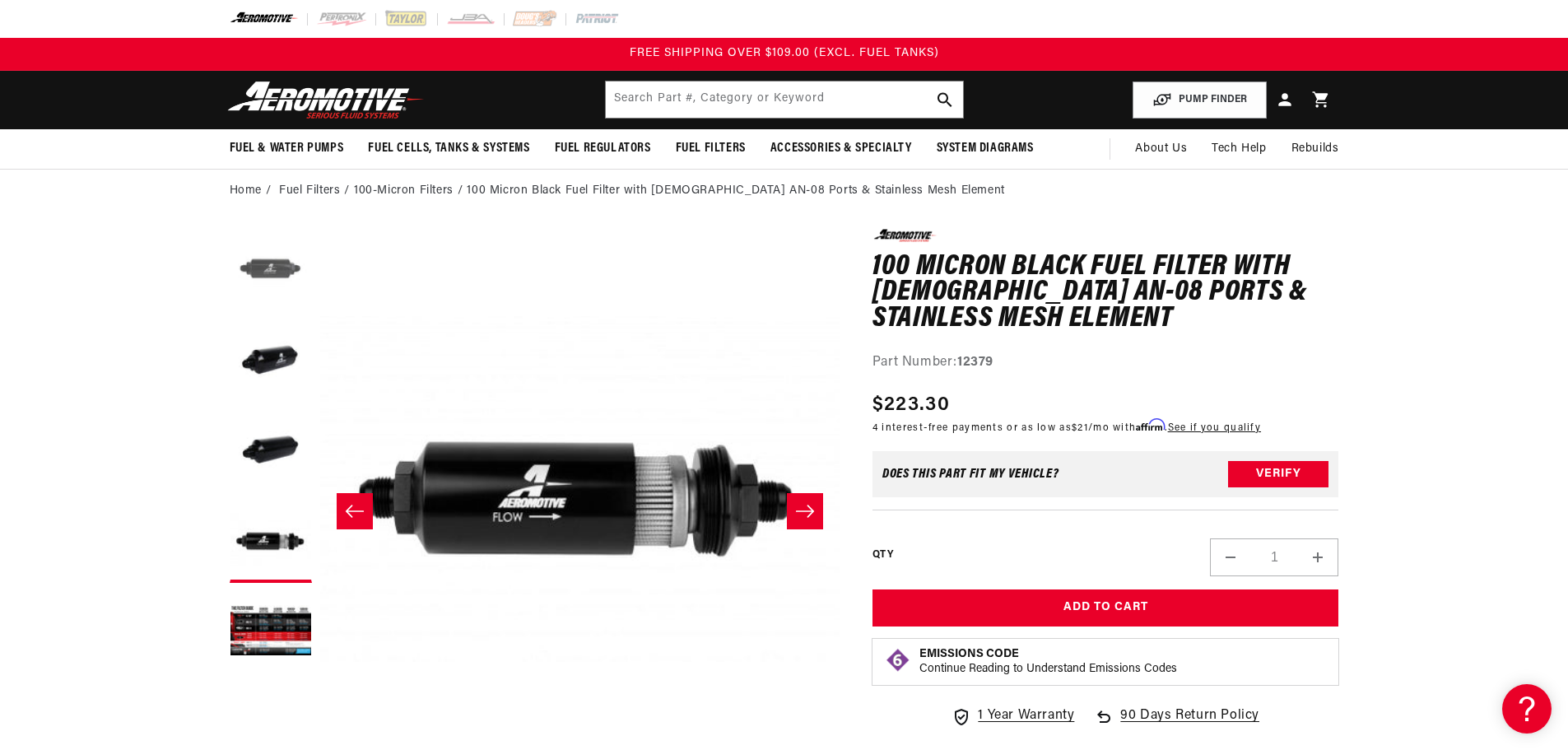
click at [283, 274] on button "Load image 1 in gallery view" at bounding box center [271, 270] width 82 height 82
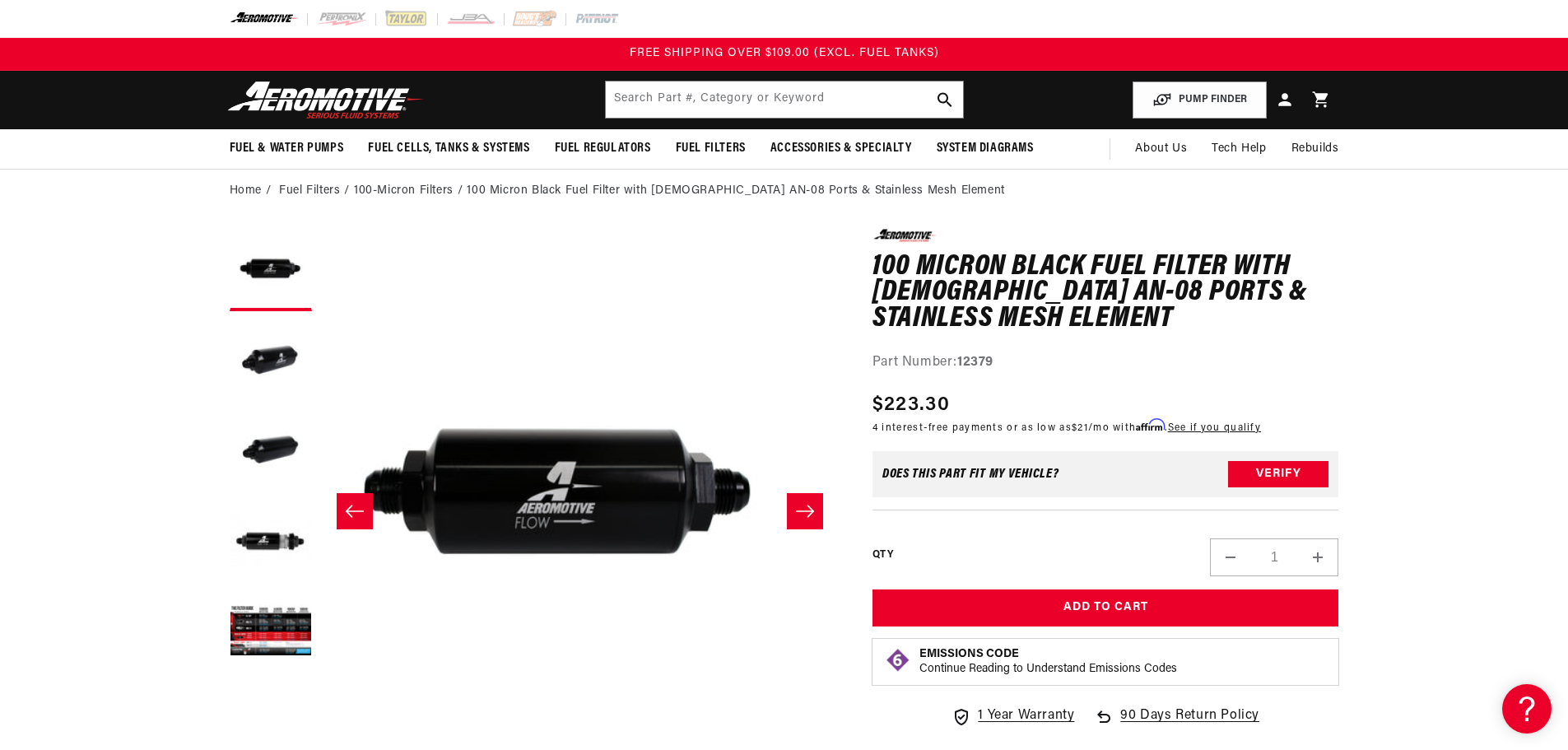
scroll to position [0, 0]
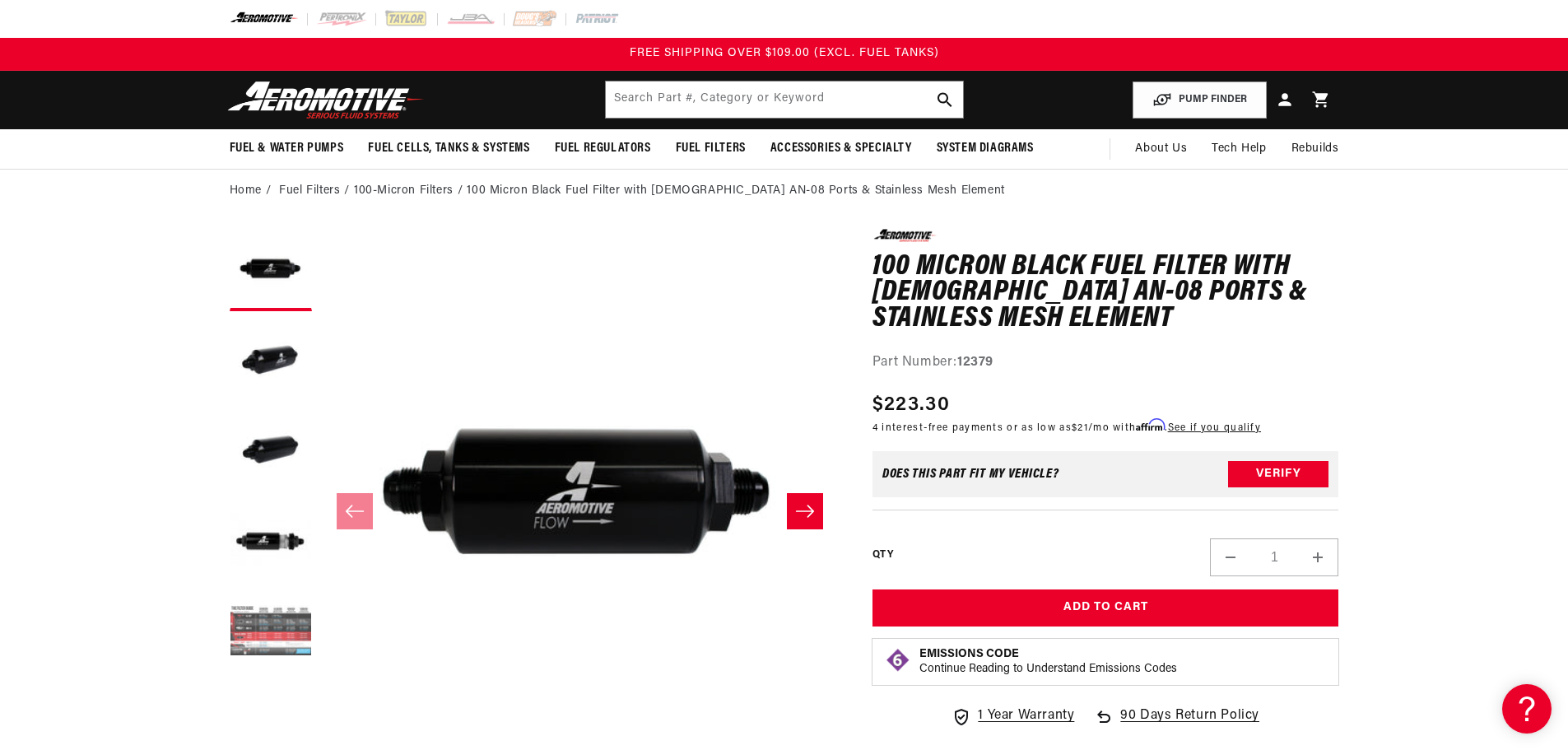
click at [277, 625] on button "Load image 5 in gallery view" at bounding box center [271, 632] width 82 height 82
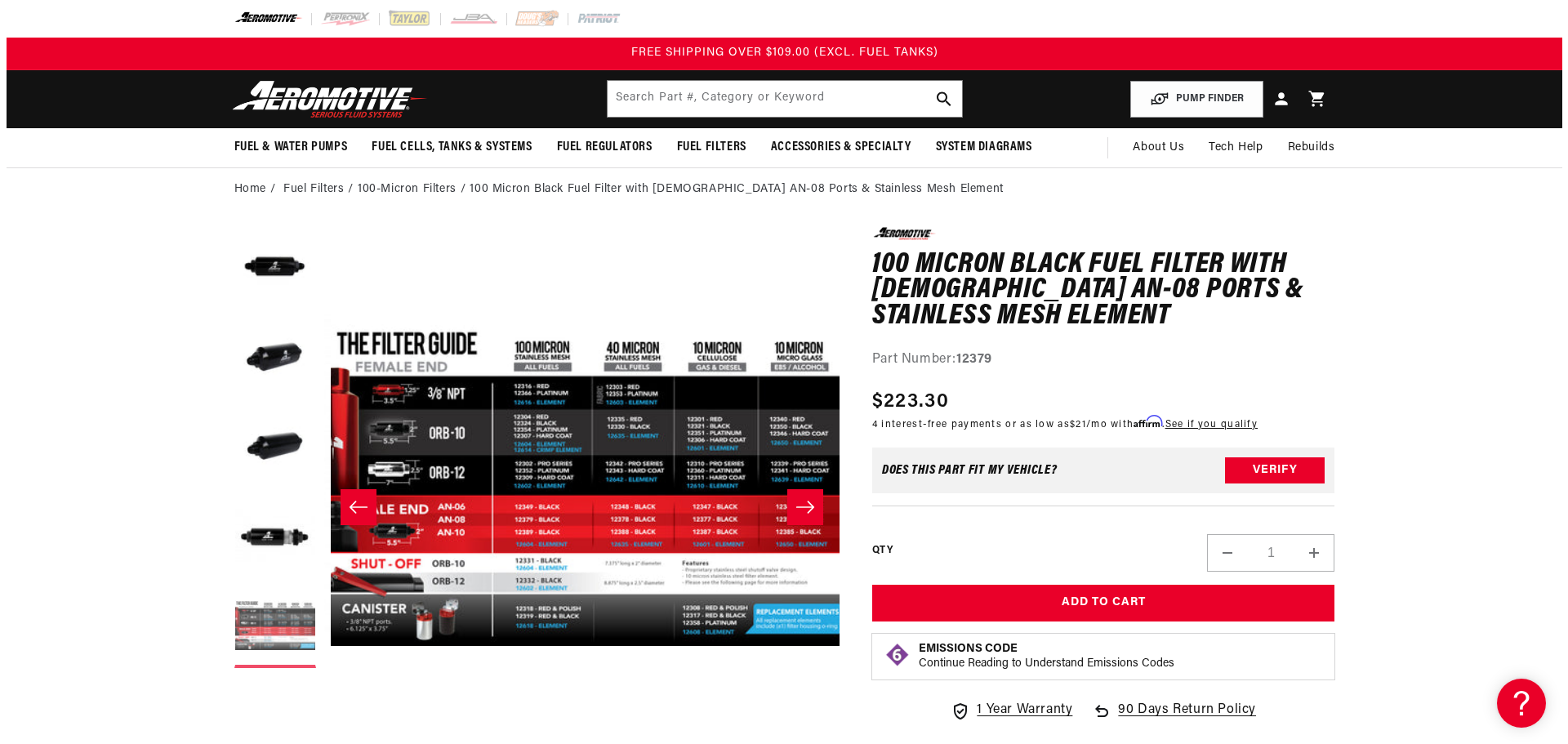
scroll to position [0, 2063]
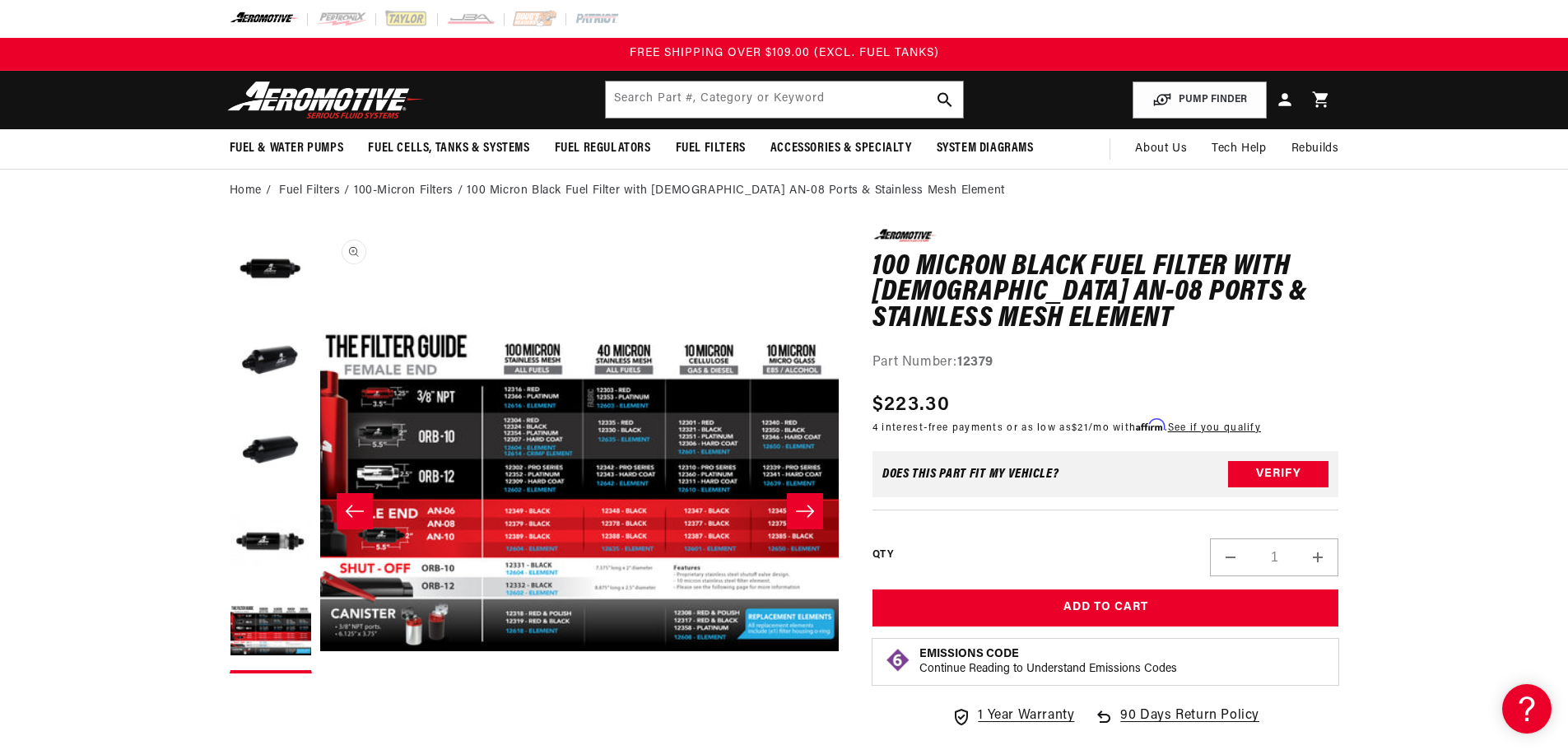
click at [320, 737] on button "Open media 5 in modal" at bounding box center [320, 749] width 0 height 0
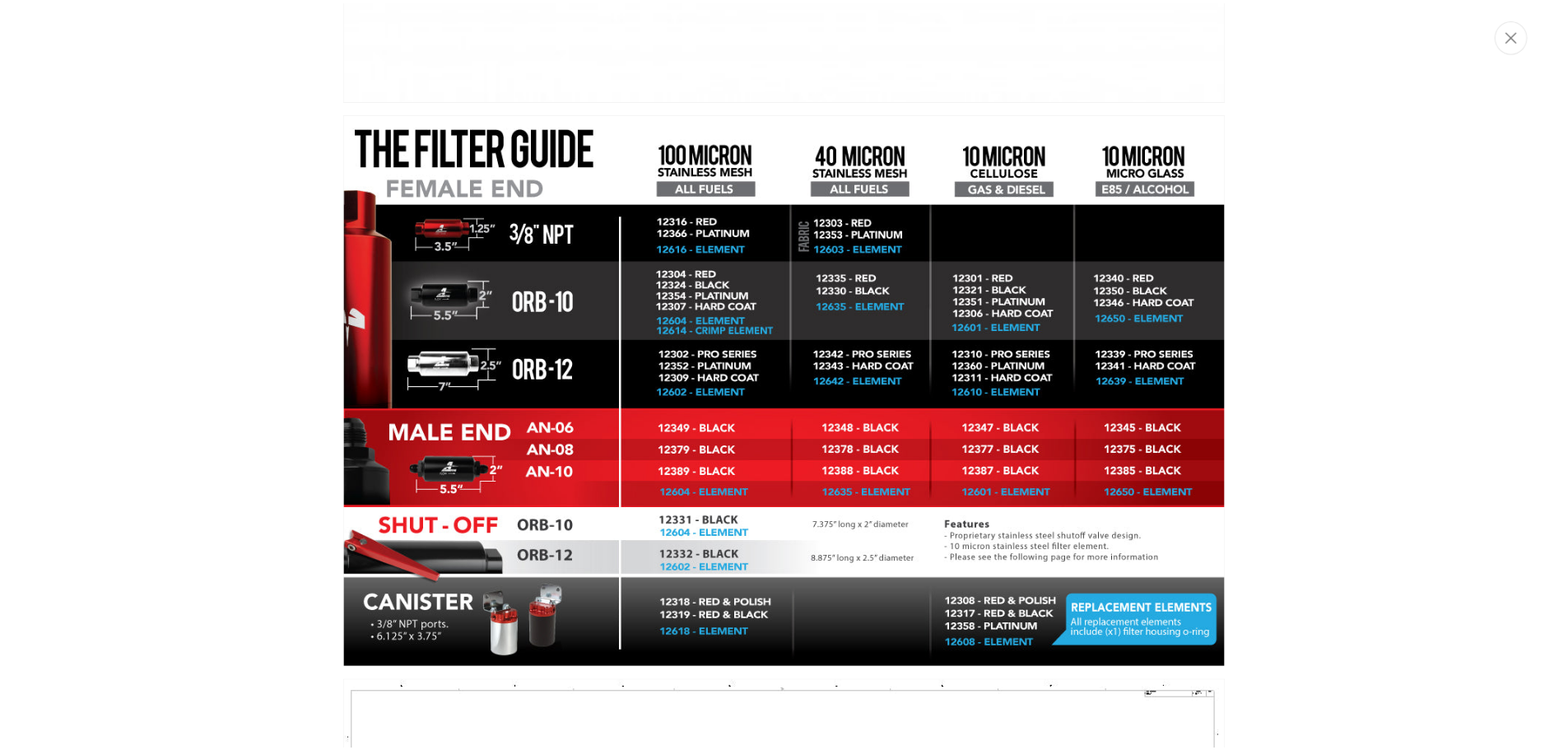
scroll to position [2340, 0]
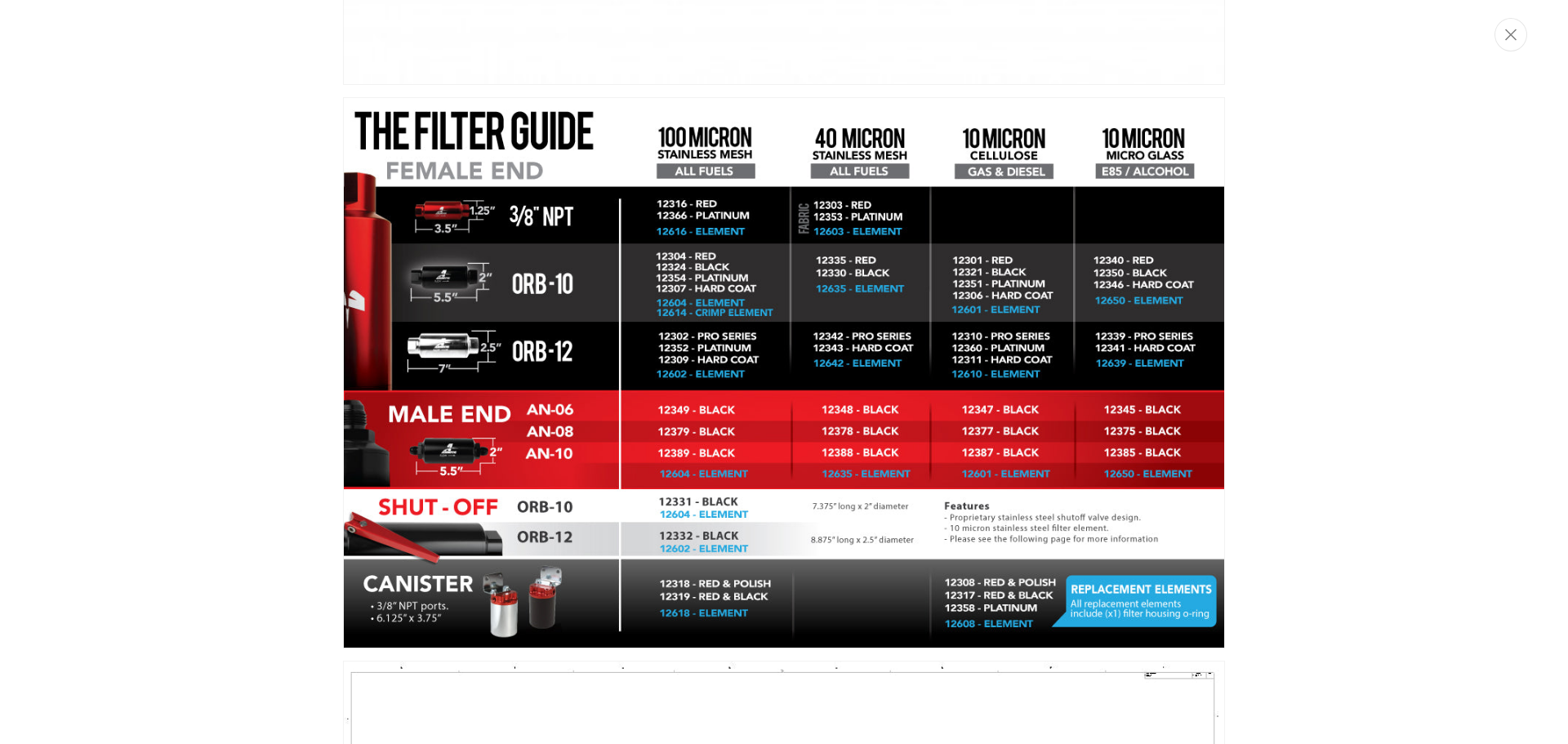
click at [1512, 55] on div "Media gallery" at bounding box center [784, 372] width 1568 height 744
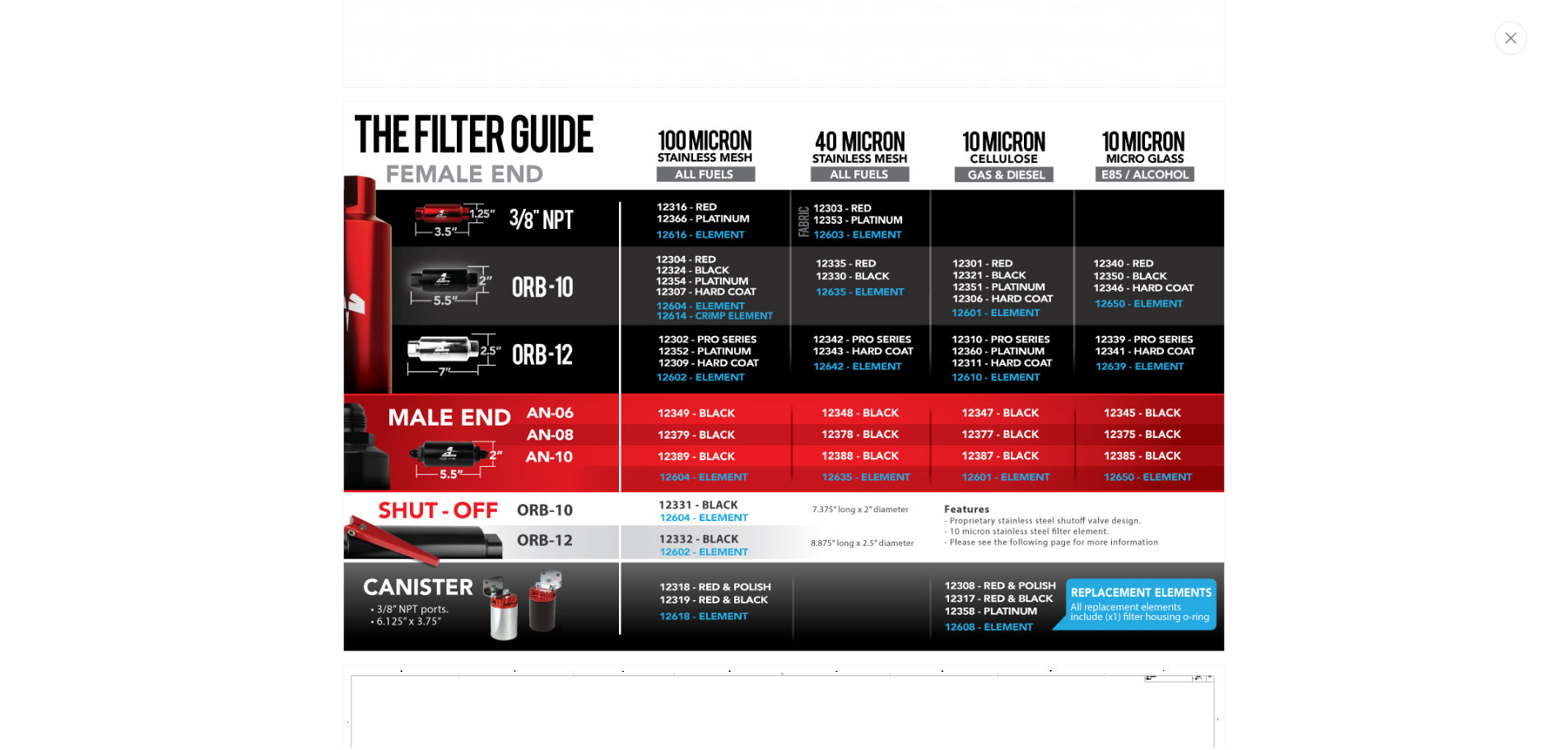
scroll to position [1, 2079]
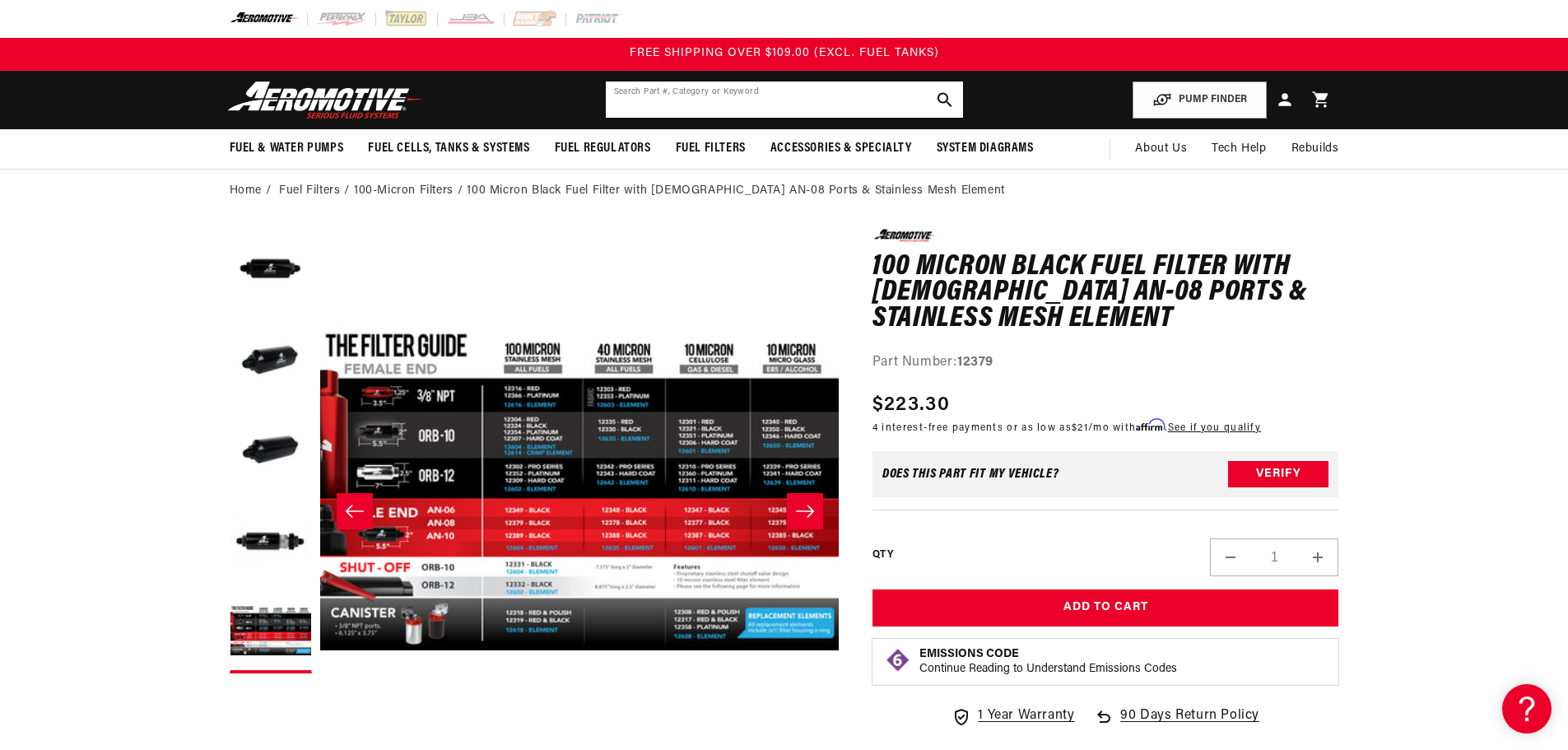
click at [696, 93] on input "text" at bounding box center [784, 99] width 357 height 36
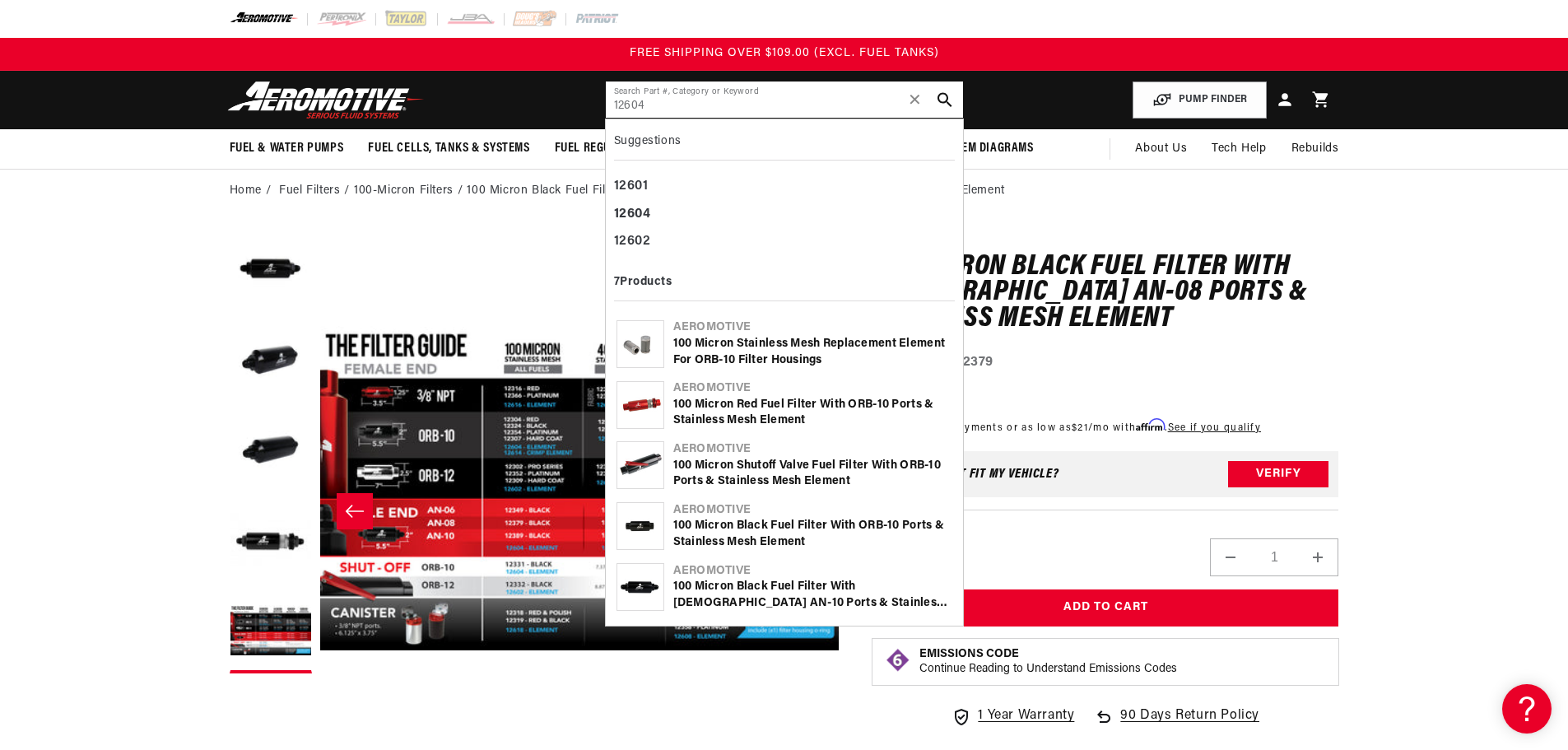
type input "12604"
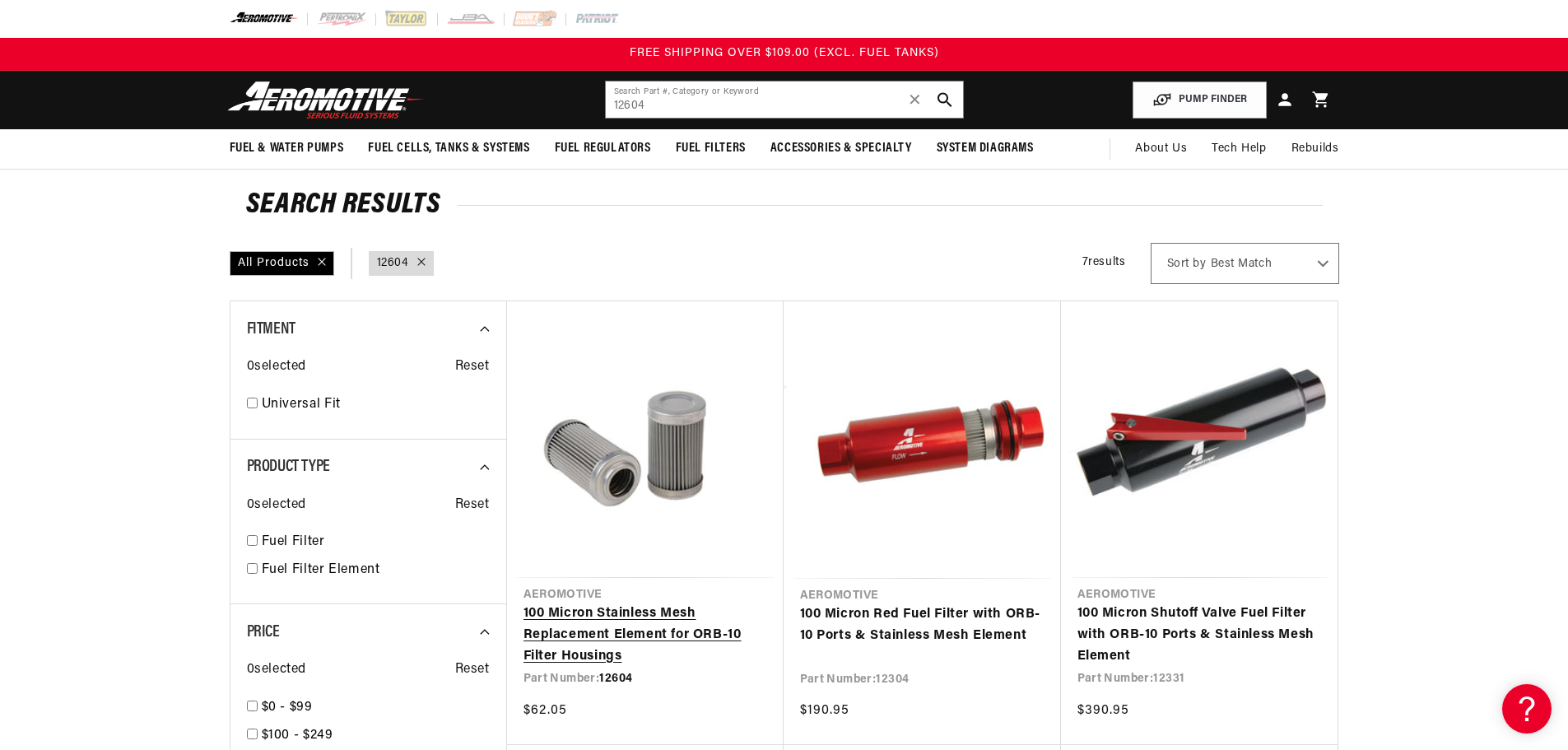
click at [632, 603] on link "100 Micron Stainless Mesh Replacement Element for ORB-10 Filter Housings" at bounding box center [644, 635] width 244 height 64
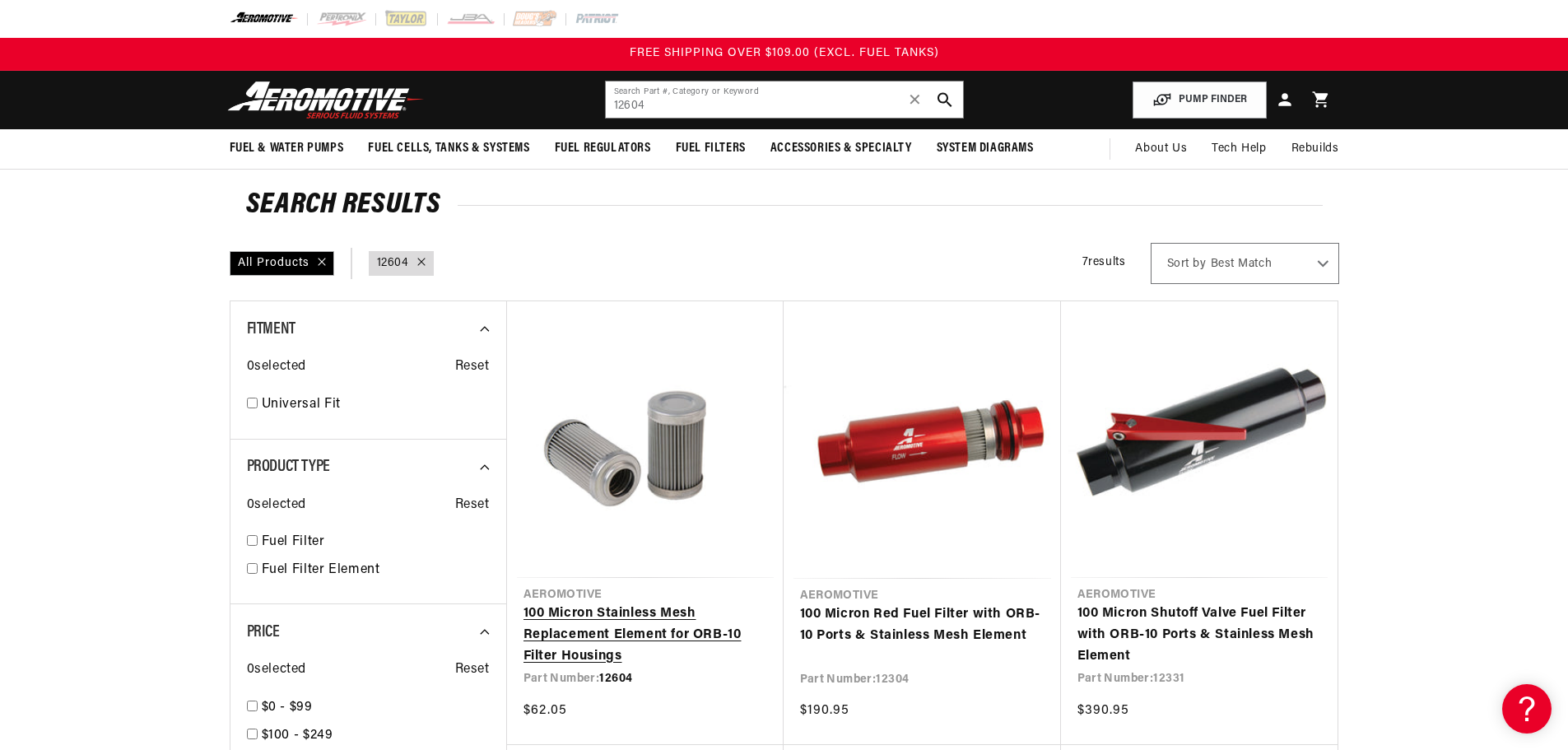
click at [619, 603] on link "100 Micron Stainless Mesh Replacement Element for ORB-10 Filter Housings" at bounding box center [644, 635] width 244 height 64
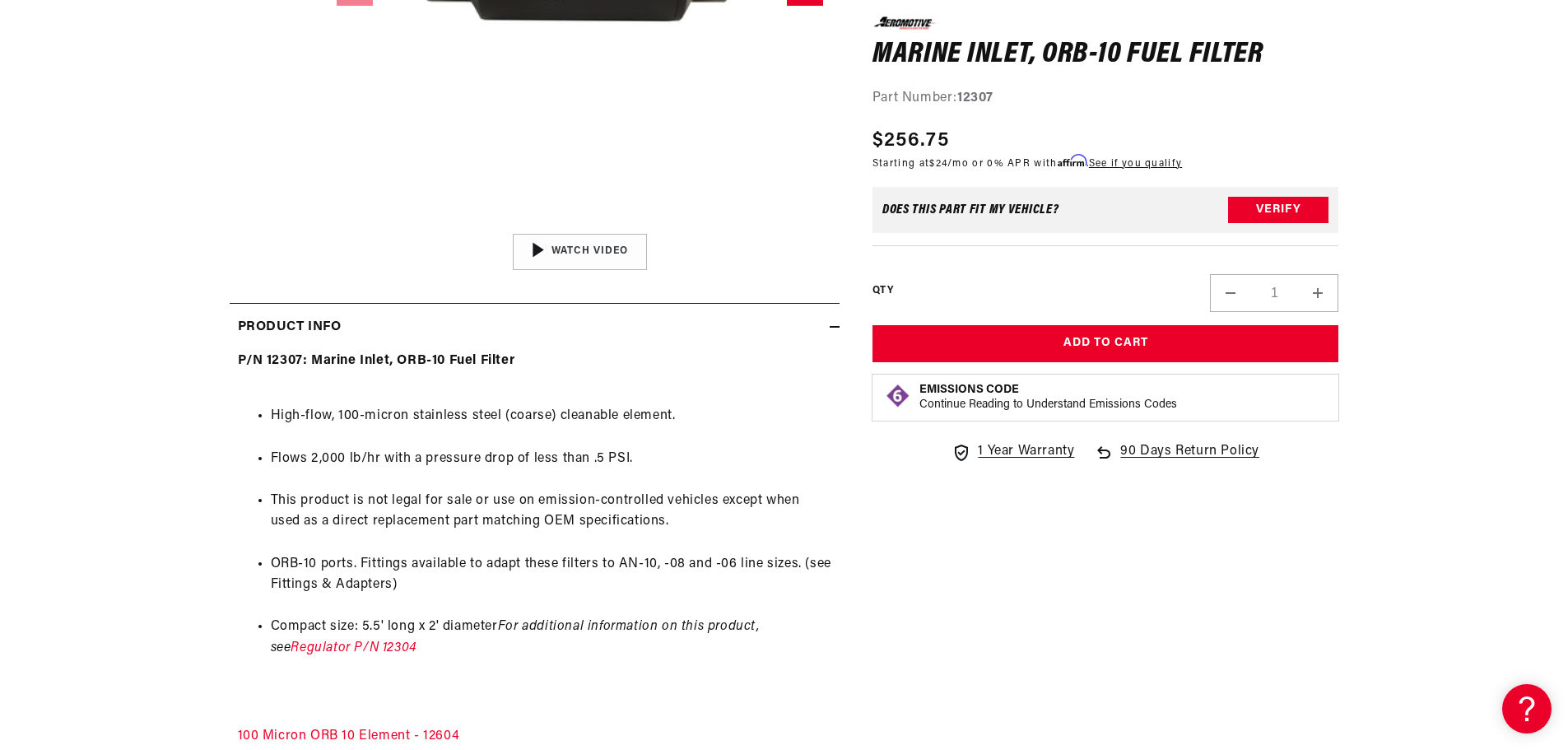
scroll to position [576, 0]
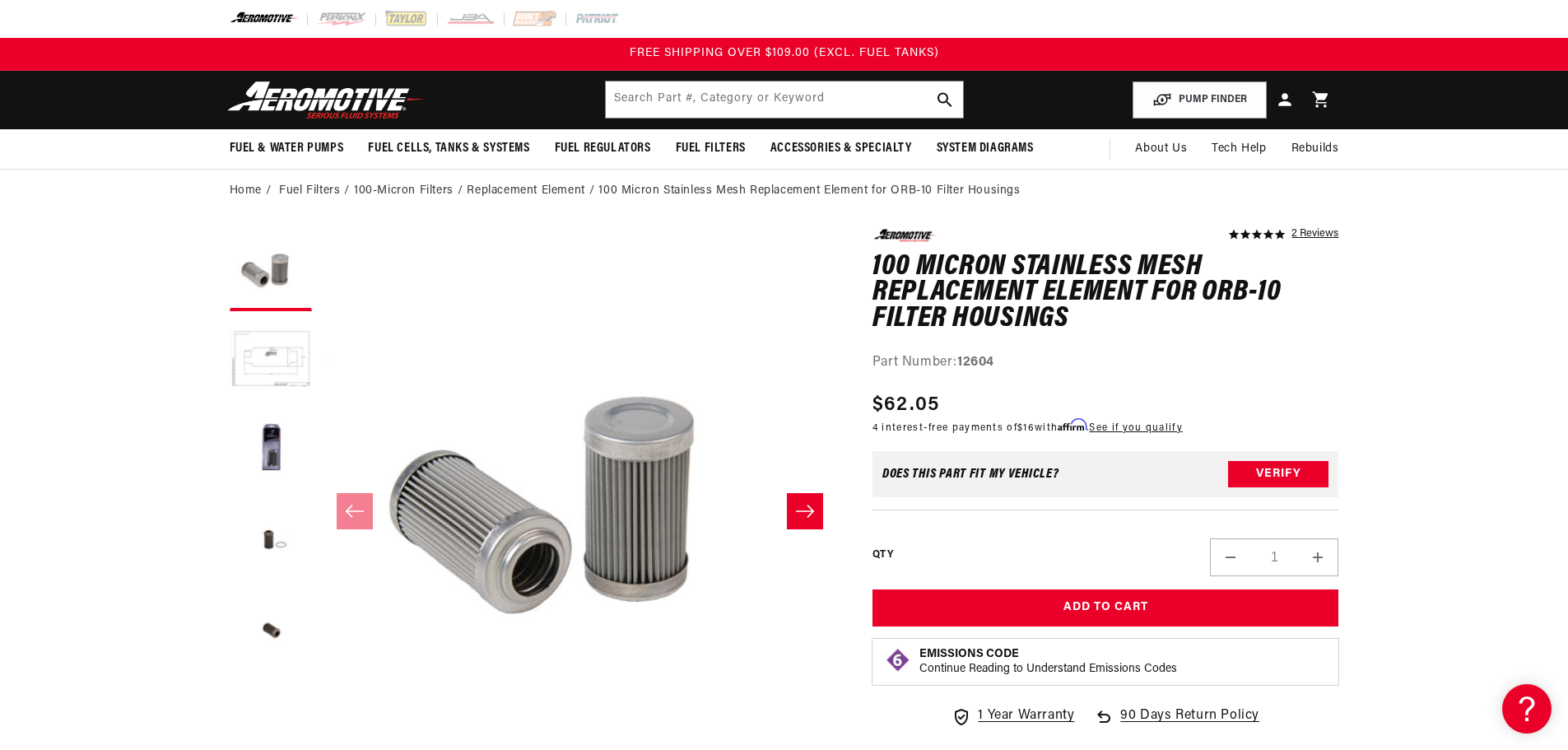
click at [308, 419] on button "Load image 3 in gallery view" at bounding box center [271, 451] width 82 height 82
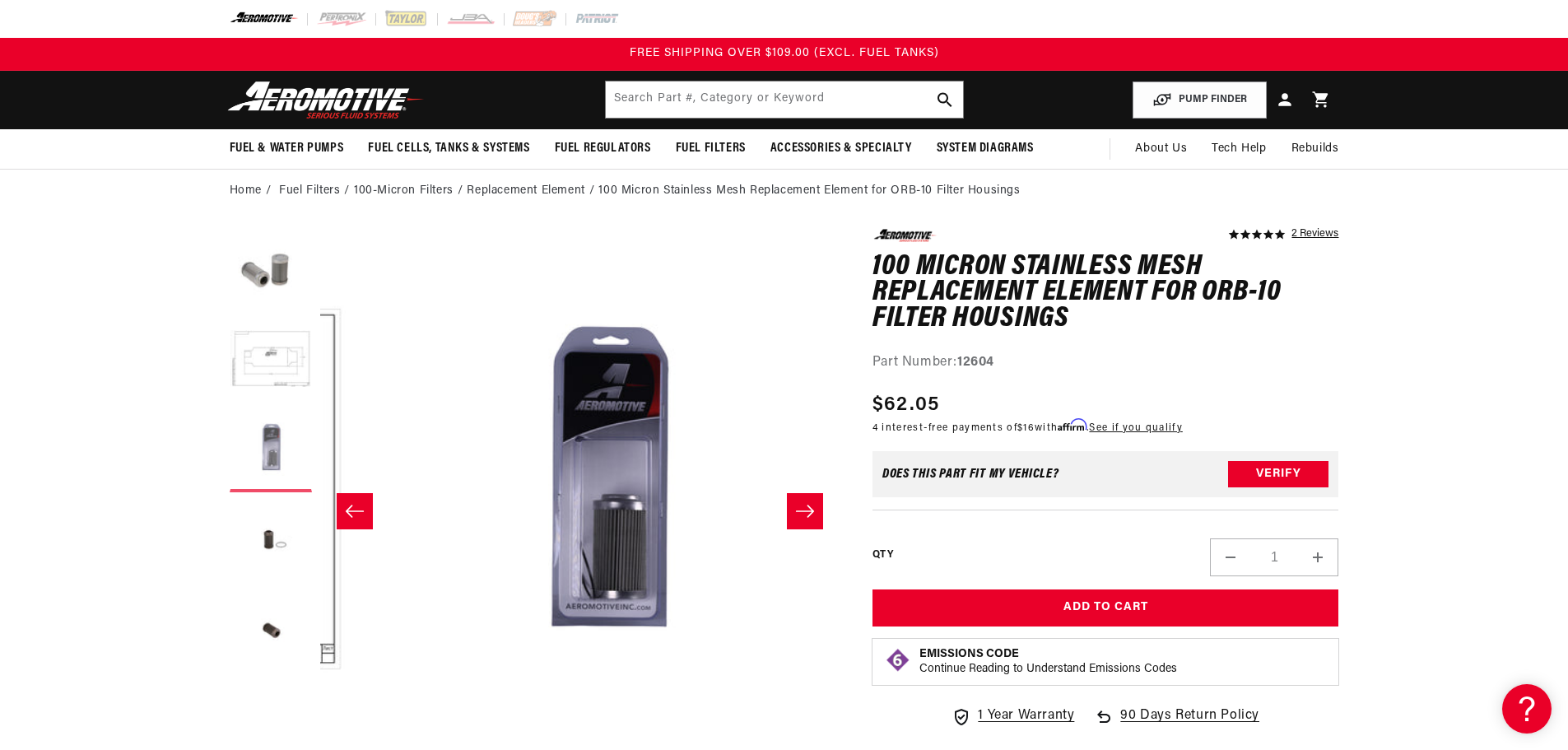
scroll to position [0, 1040]
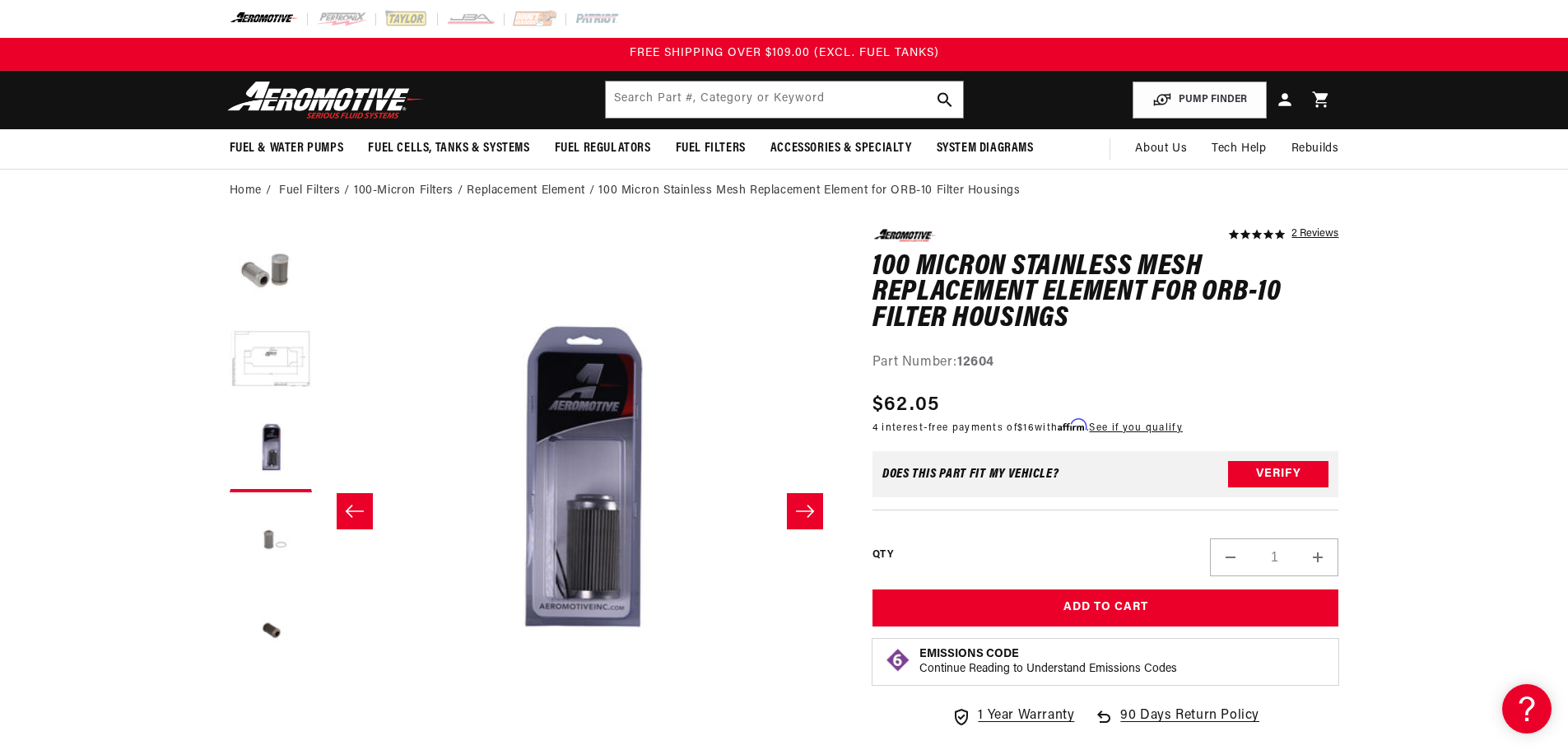
click at [271, 533] on button "Load image 4 in gallery view" at bounding box center [271, 541] width 82 height 82
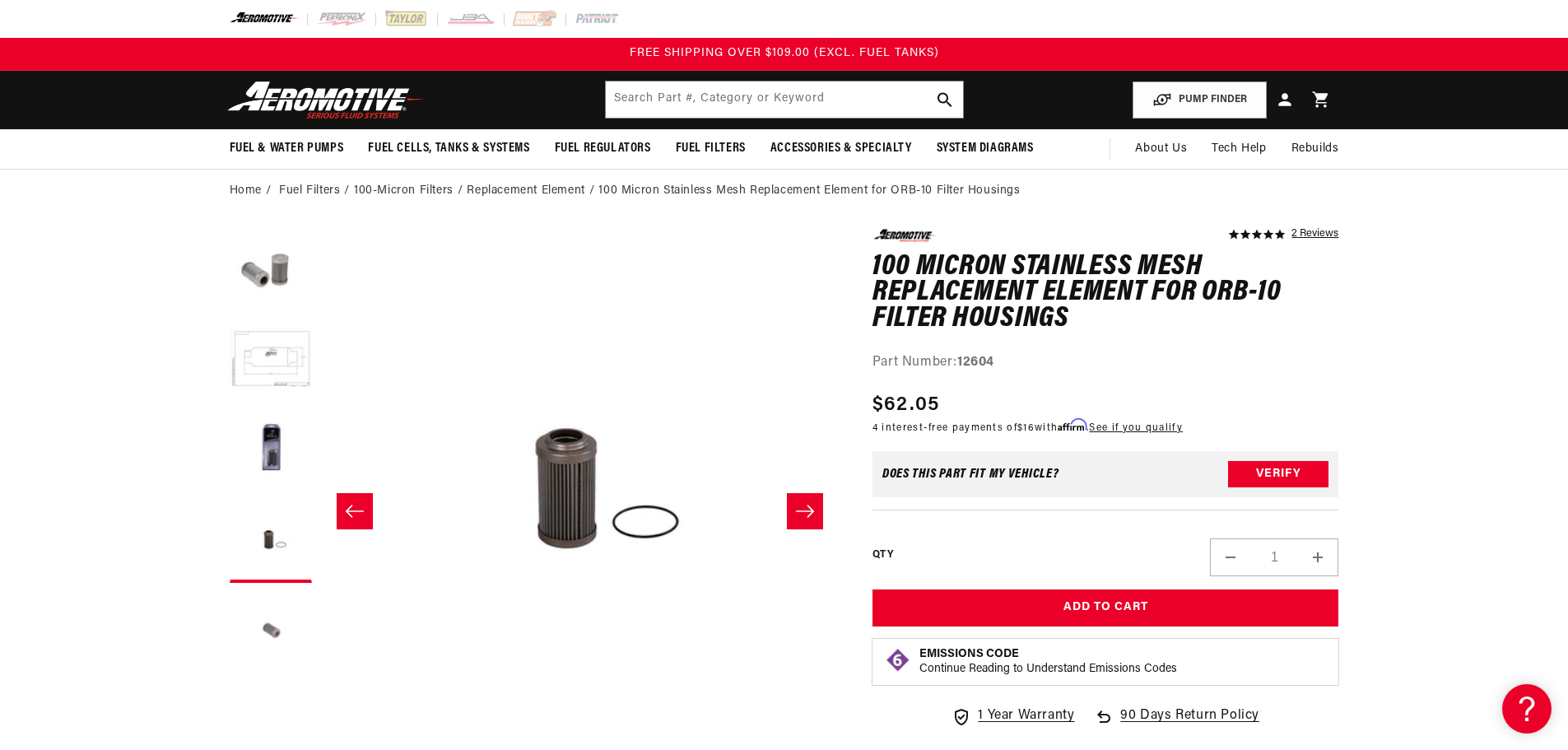
click at [286, 623] on button "Load image 5 in gallery view" at bounding box center [271, 632] width 82 height 82
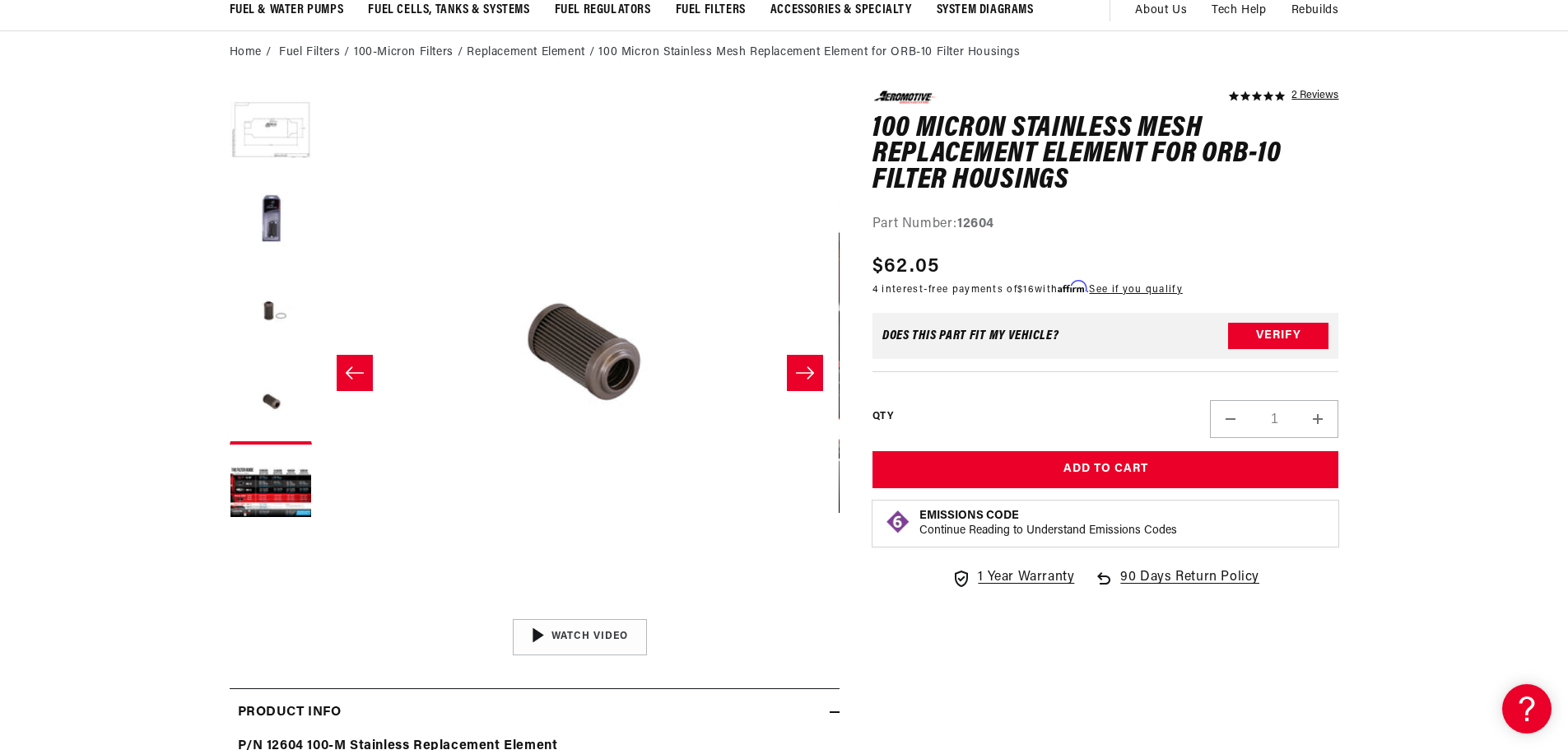
scroll to position [165, 0]
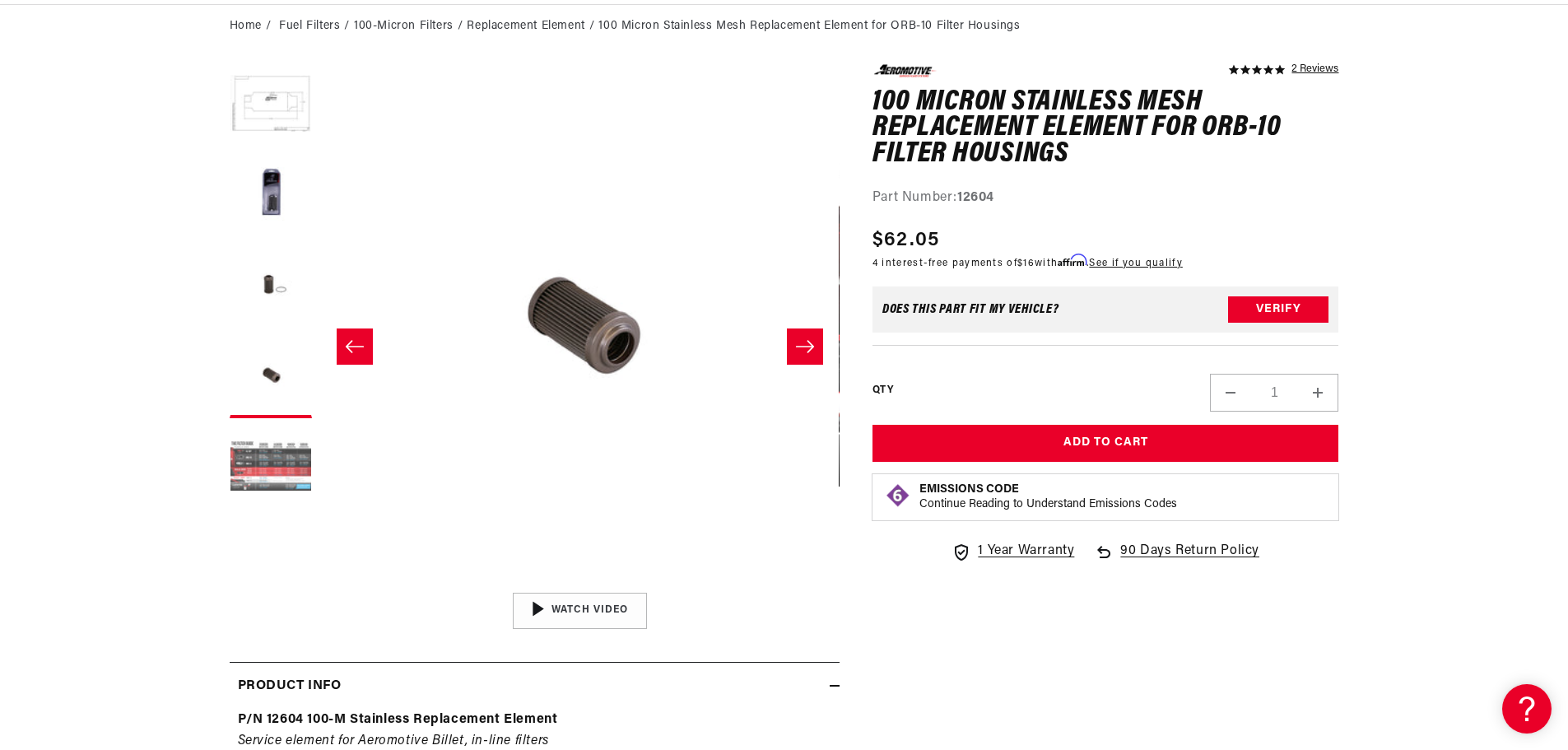
click at [287, 457] on button "Load image 6 in gallery view" at bounding box center [271, 467] width 82 height 82
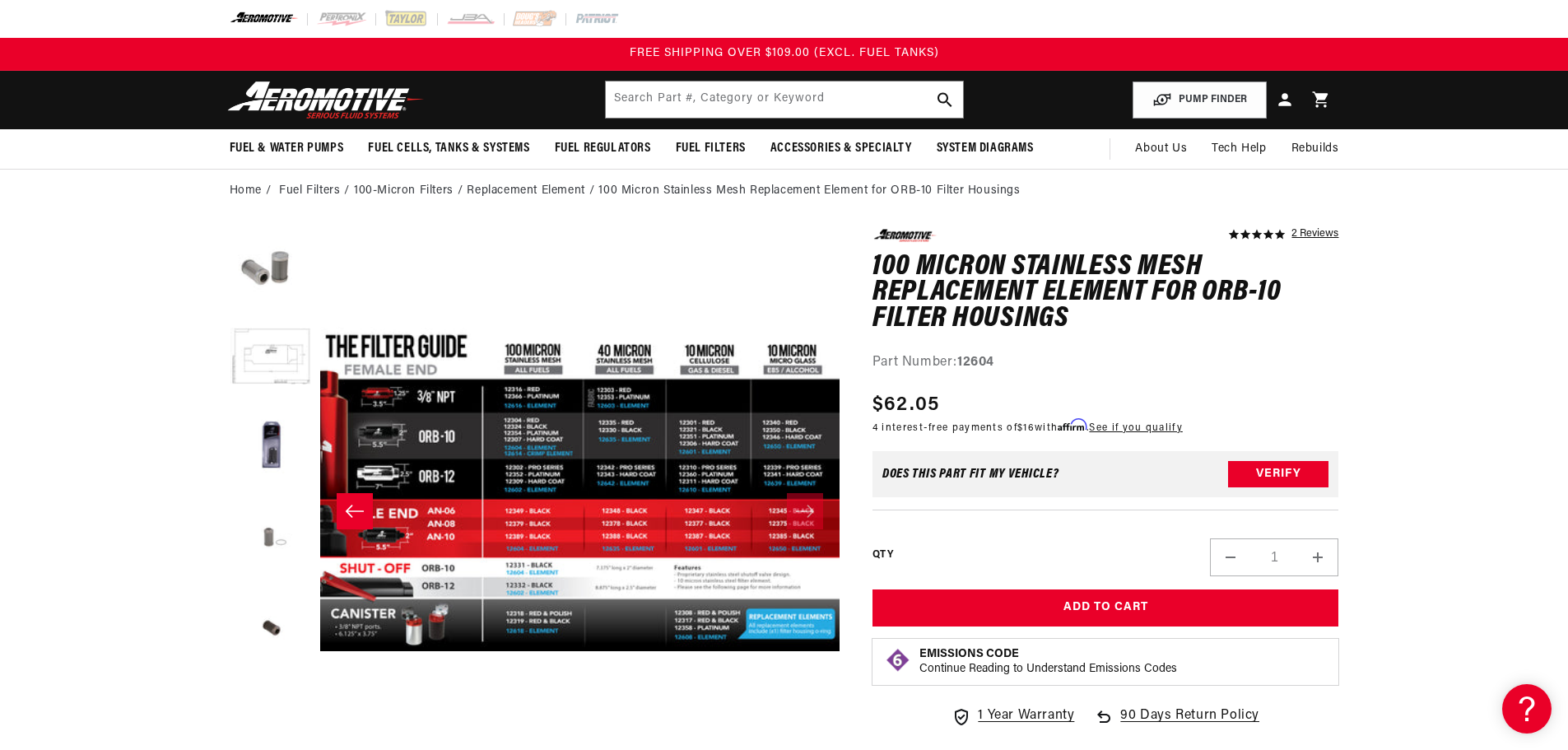
scroll to position [0, 0]
click at [320, 737] on button "Open media 6 in modal" at bounding box center [320, 749] width 0 height 0
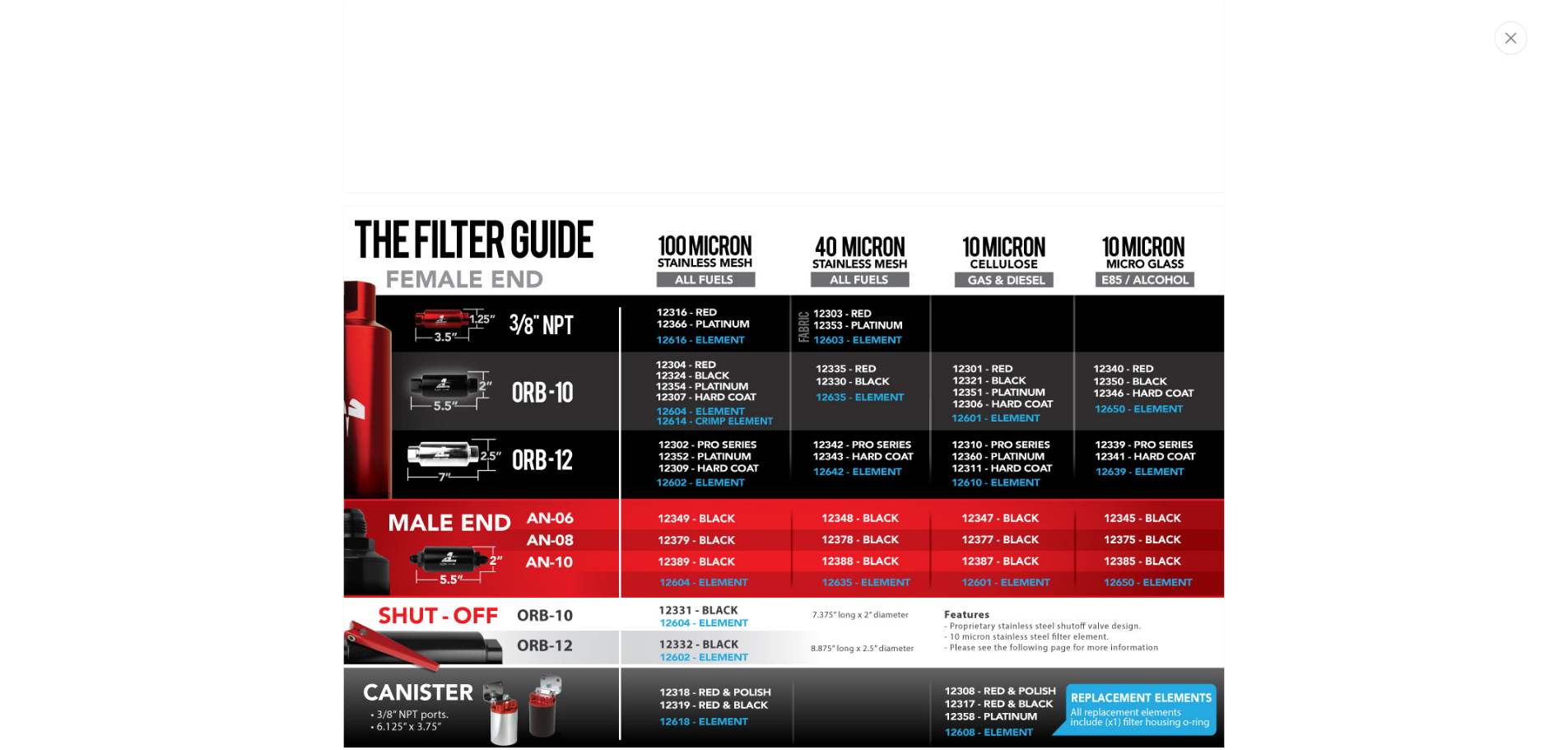
scroll to position [2895, 0]
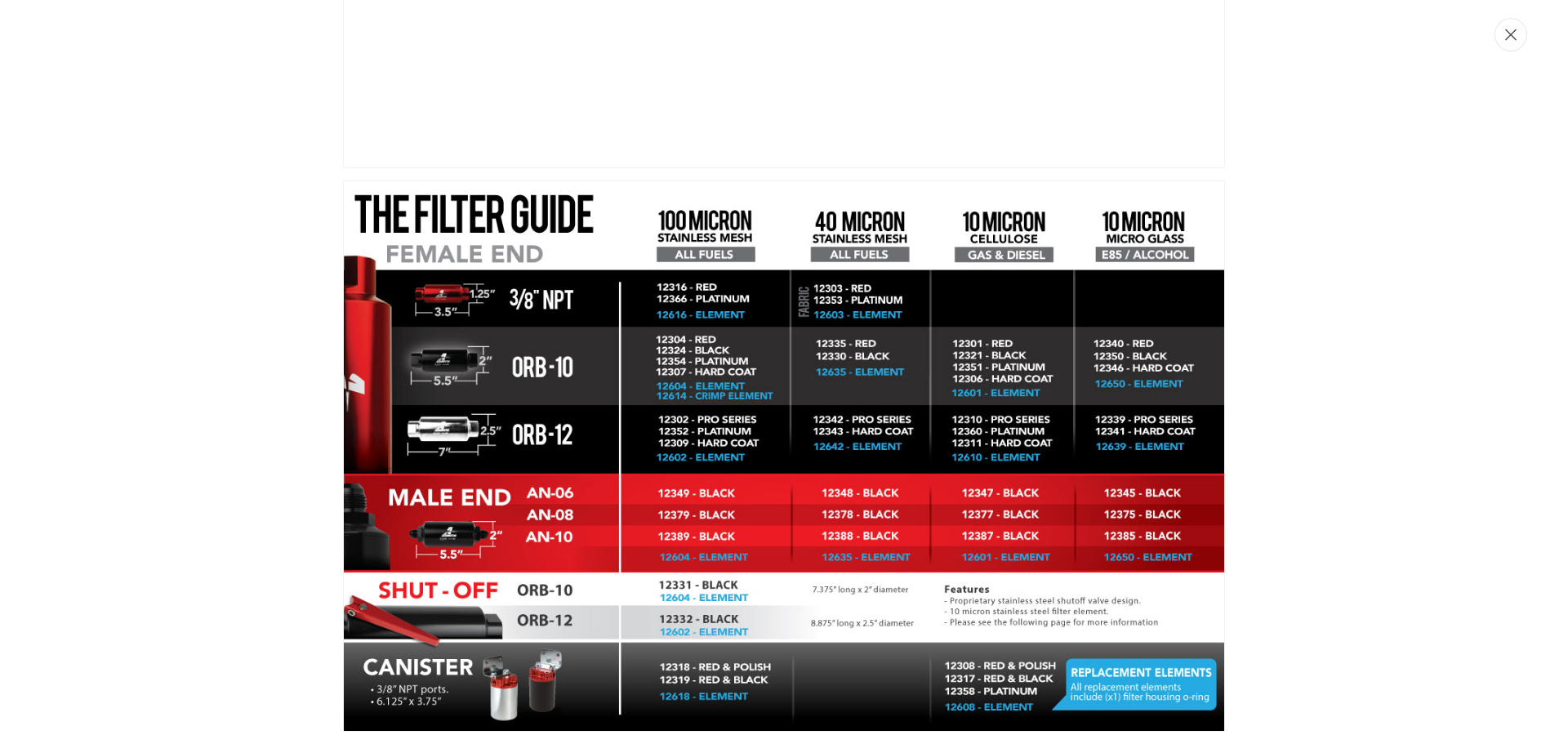
click at [1509, 42] on button "Close" at bounding box center [1511, 35] width 33 height 34
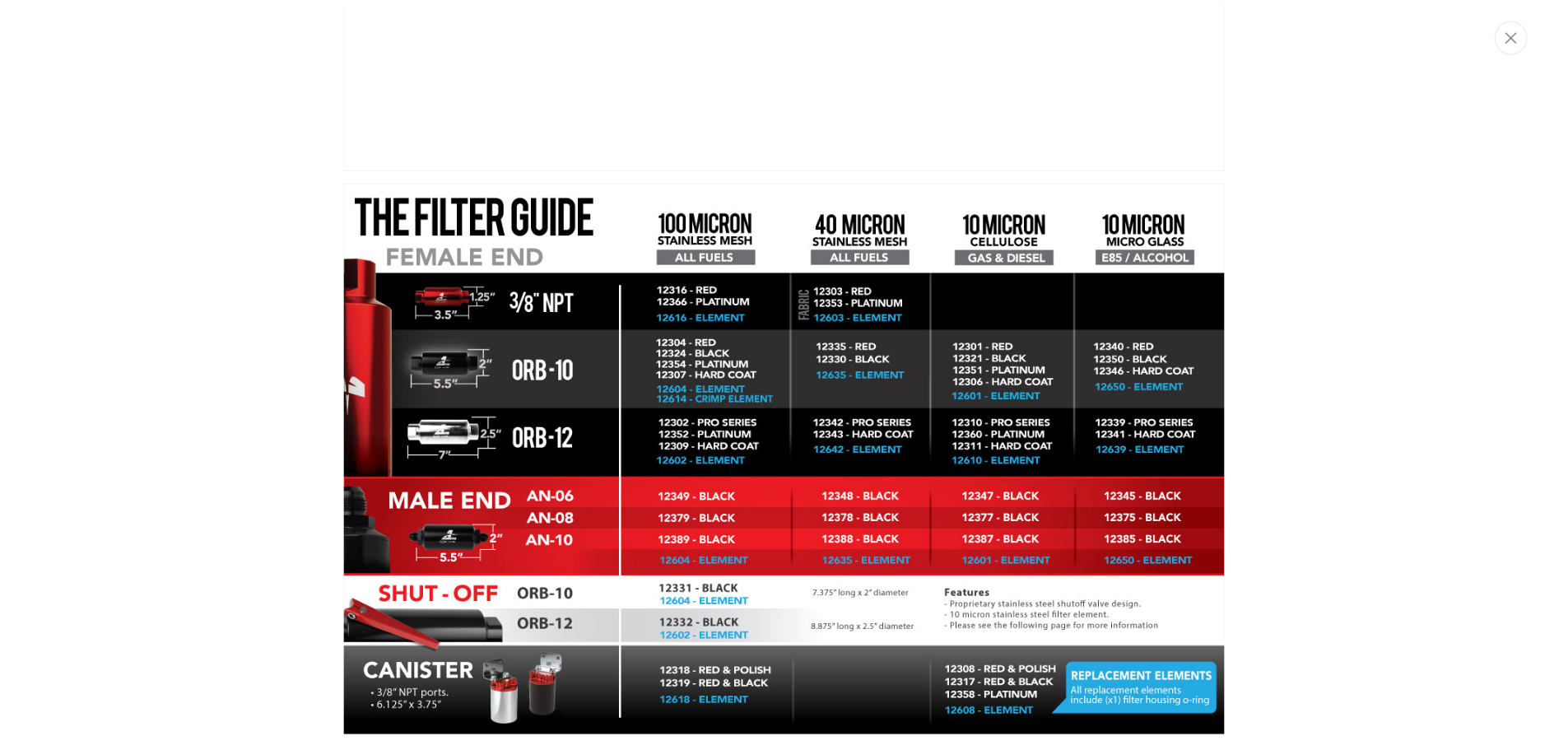
scroll to position [1, 2598]
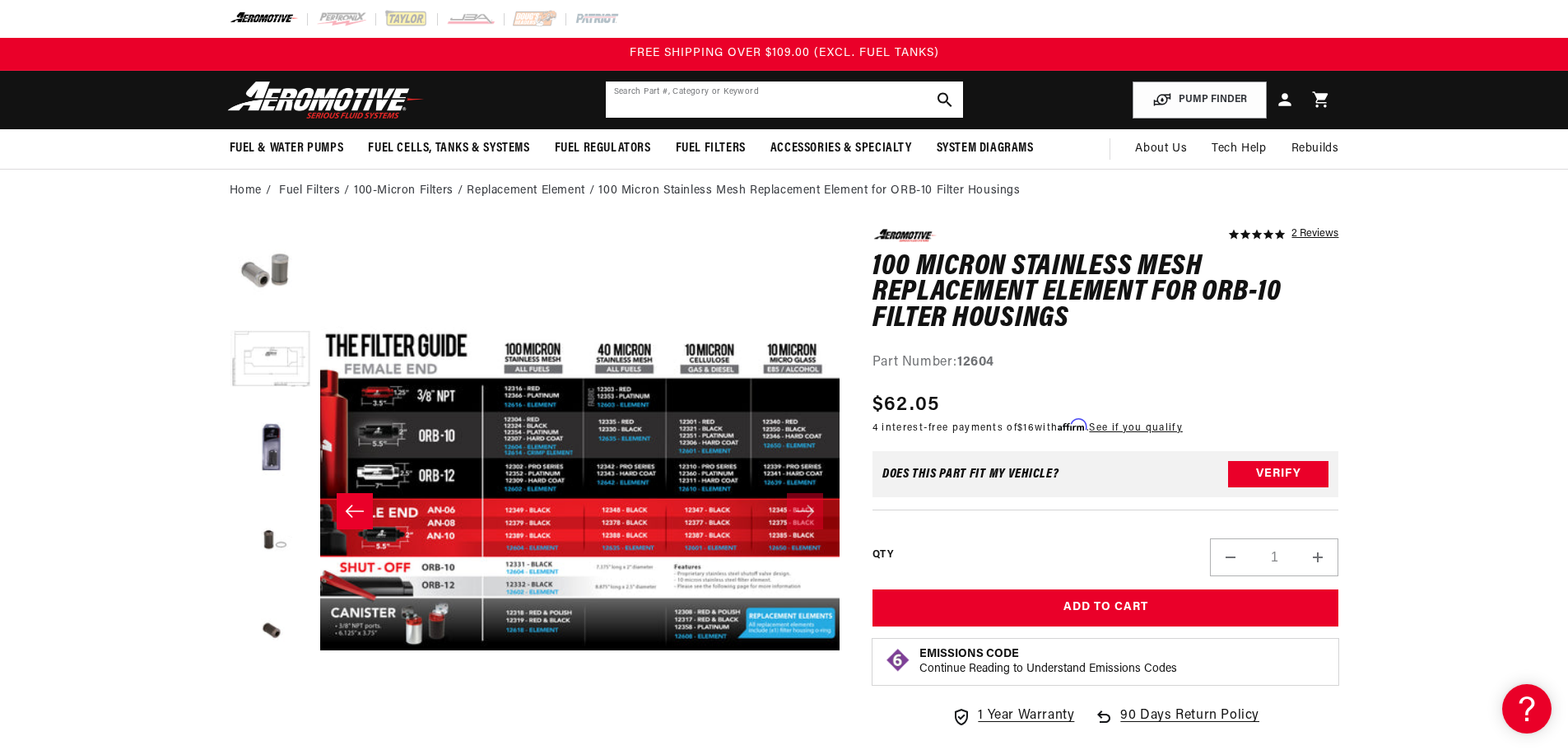
click at [645, 108] on input "text" at bounding box center [784, 99] width 357 height 36
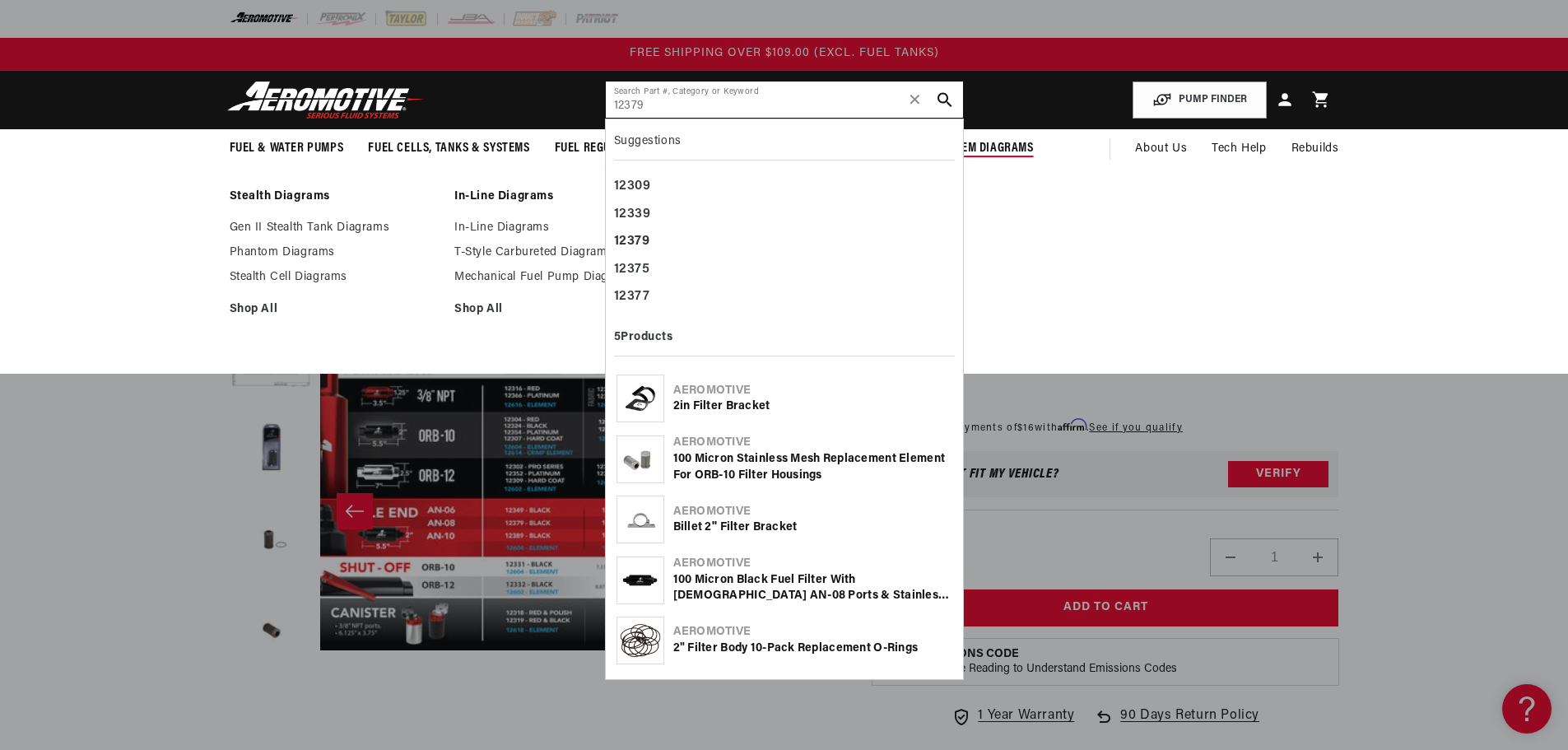
type input "12379"
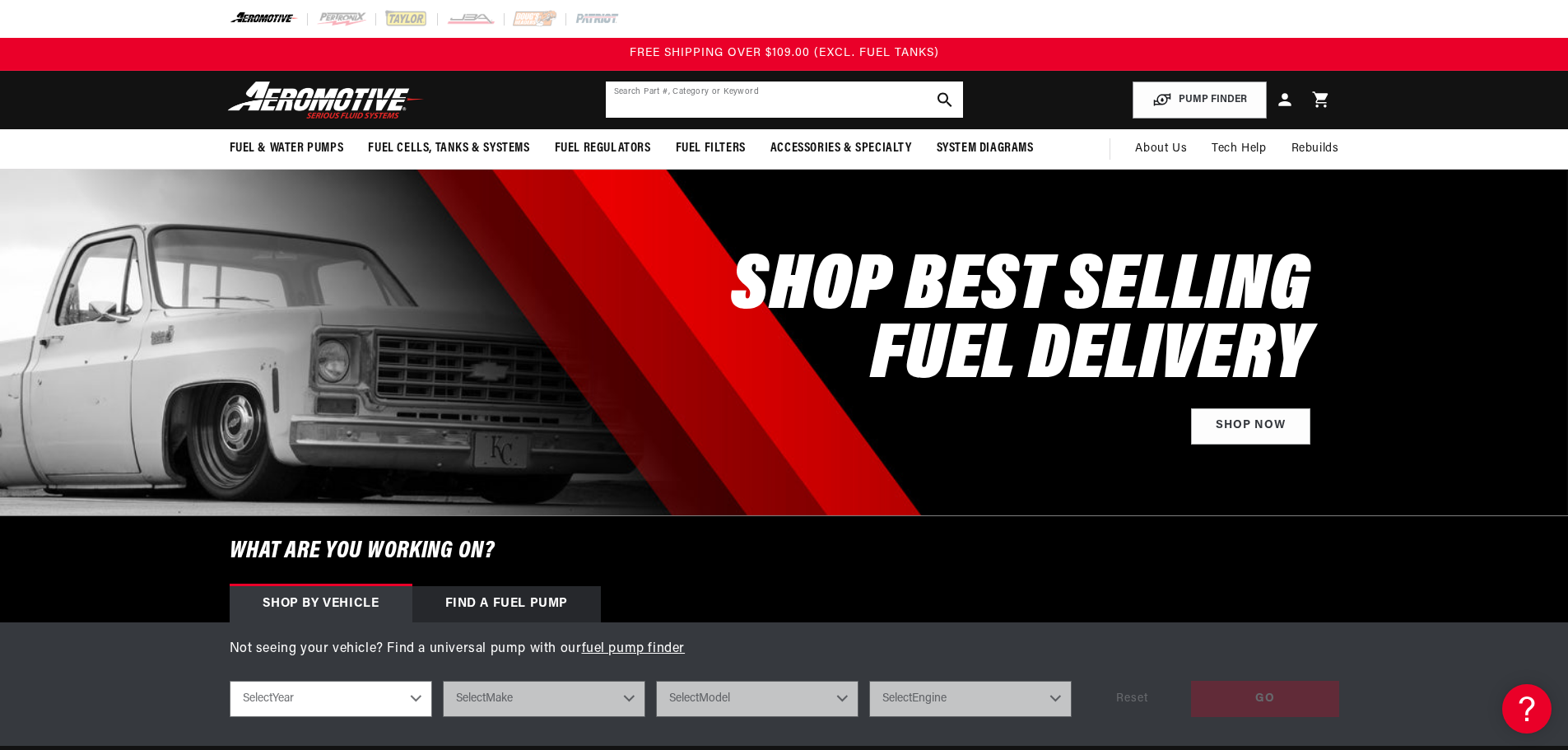
click at [791, 86] on input "text" at bounding box center [784, 99] width 357 height 36
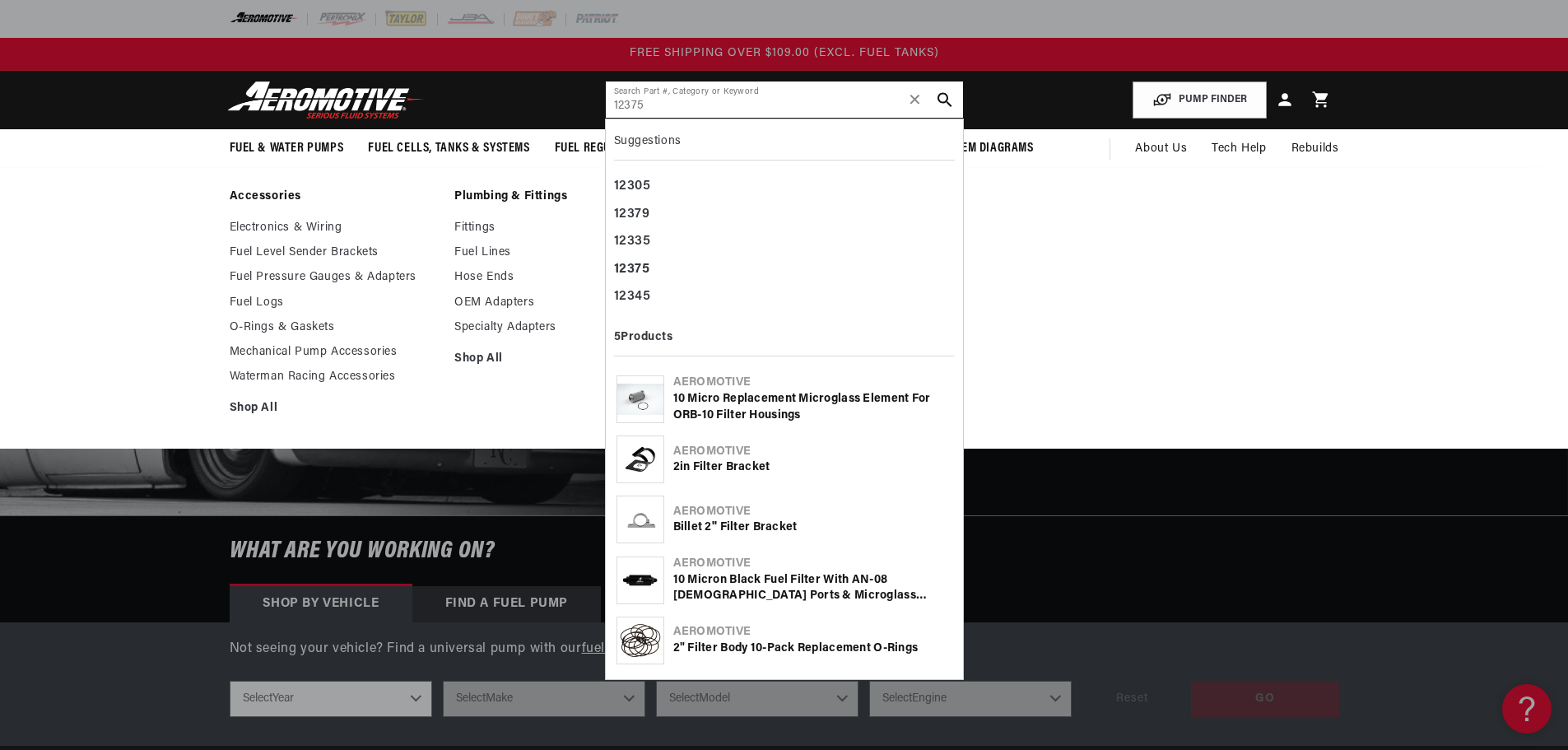
type input "12375"
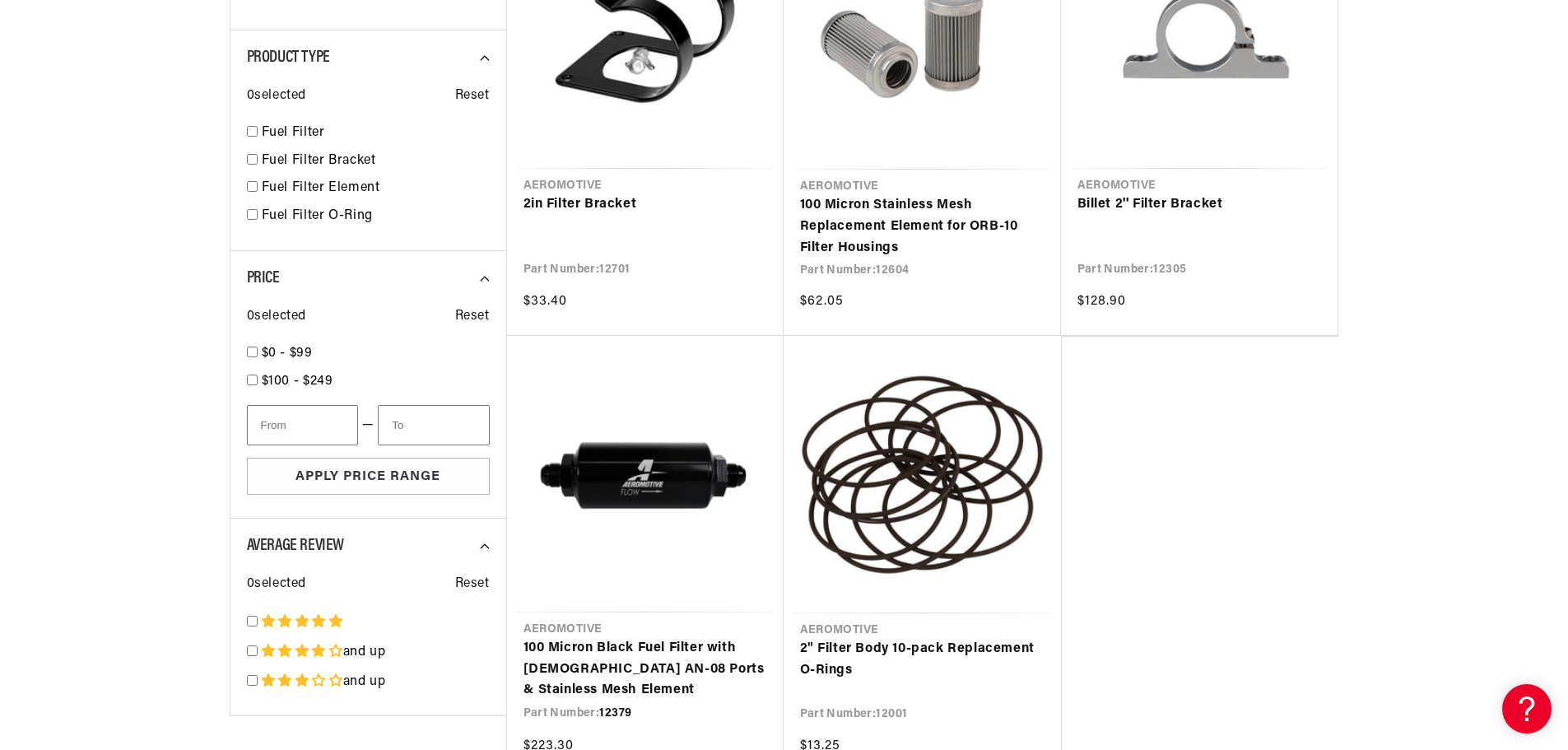
scroll to position [411, 0]
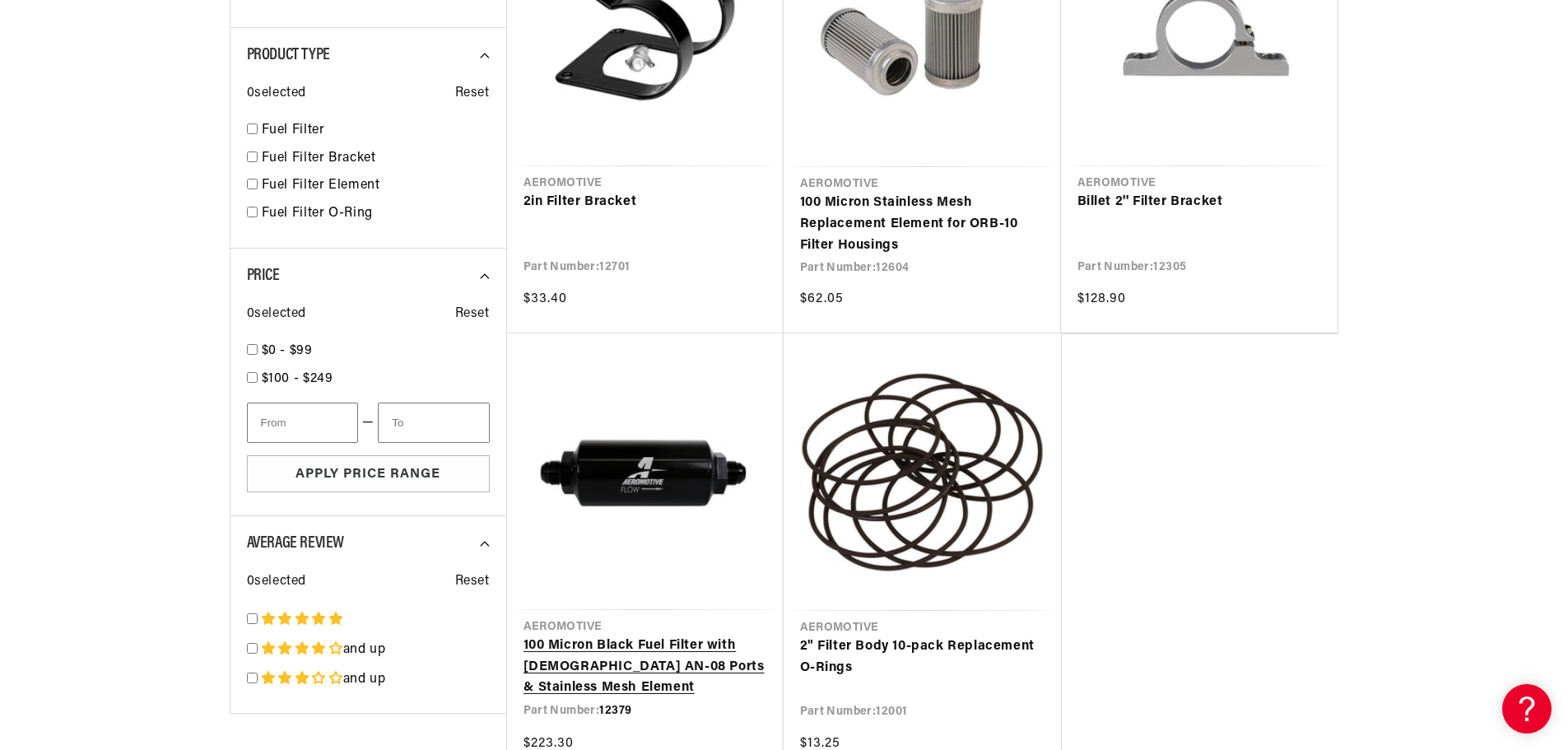
click at [719, 636] on link "100 Micron Black Fuel Filter with [DEMOGRAPHIC_DATA] AN-08 Ports & Stainless Me…" at bounding box center [644, 667] width 244 height 64
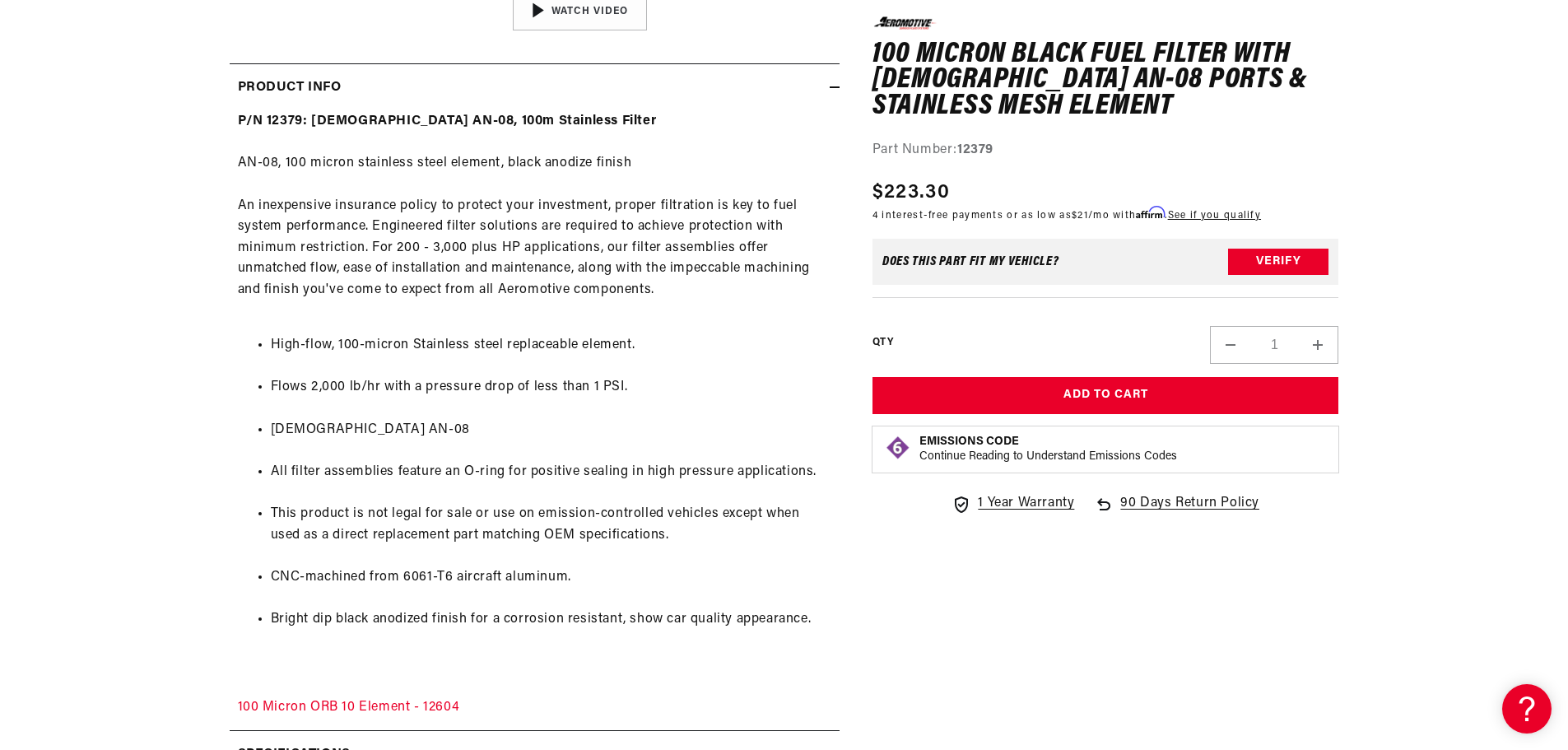
scroll to position [987, 0]
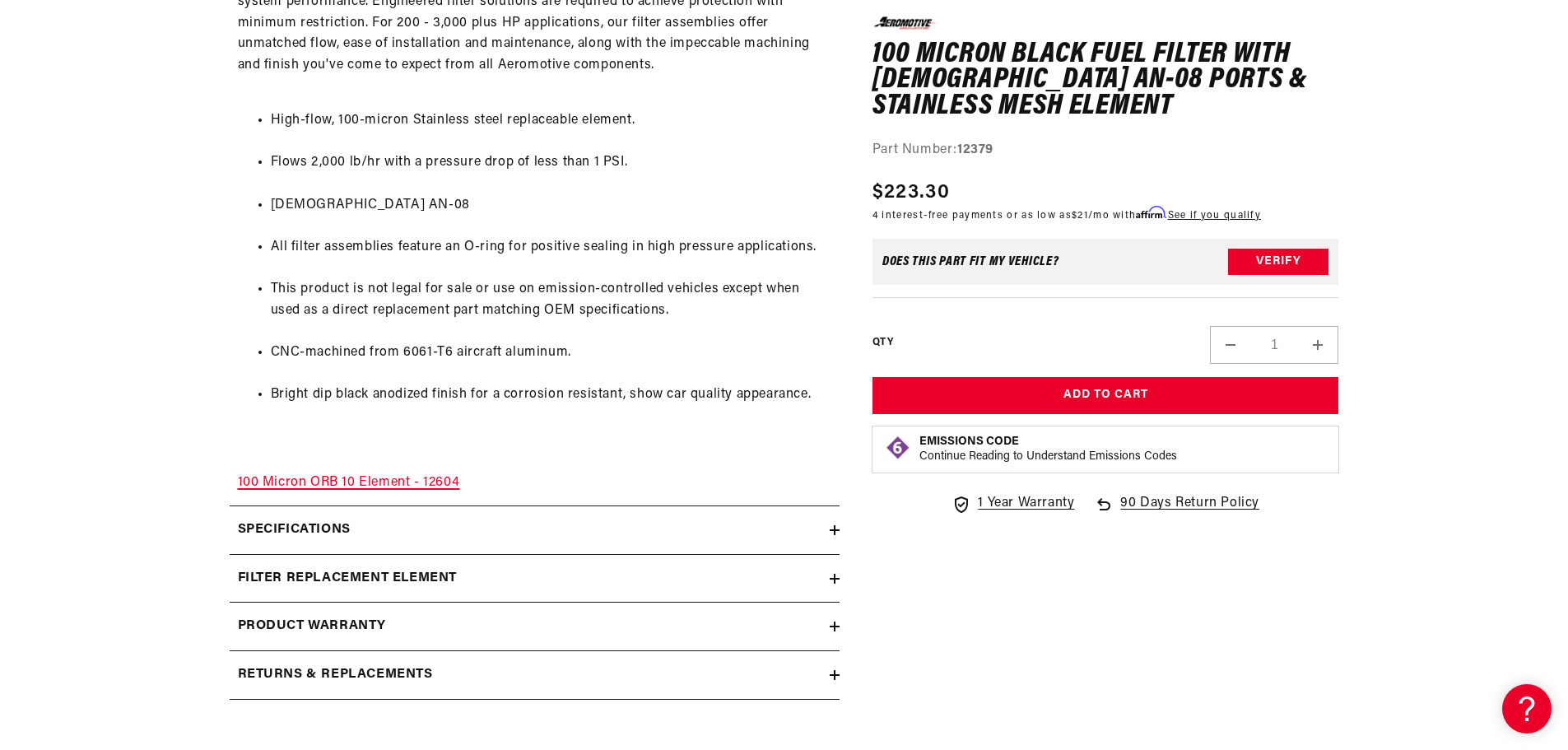
click at [369, 481] on link "100 Micron ORB 10 Element - 12604" at bounding box center [348, 482] width 223 height 13
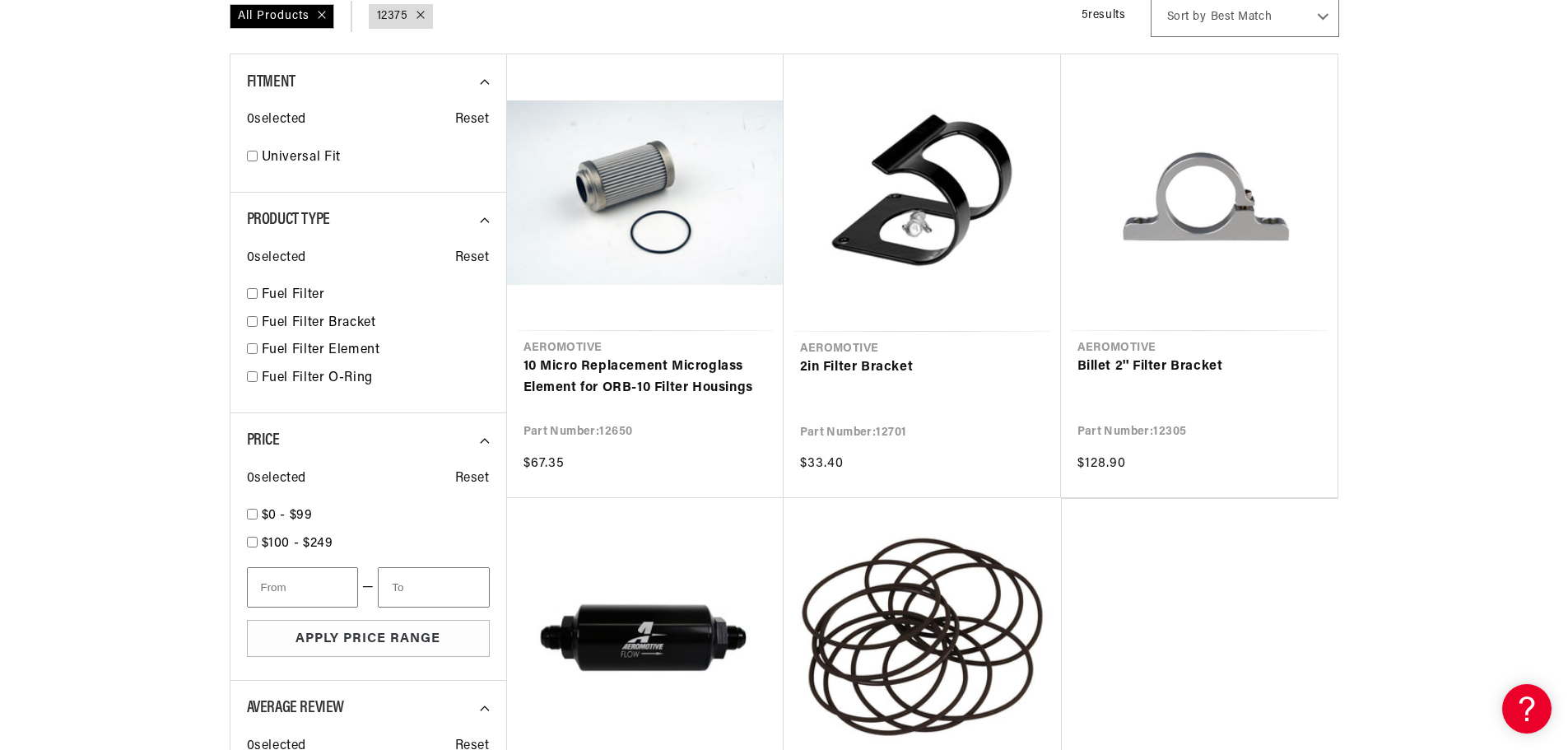
scroll to position [494, 0]
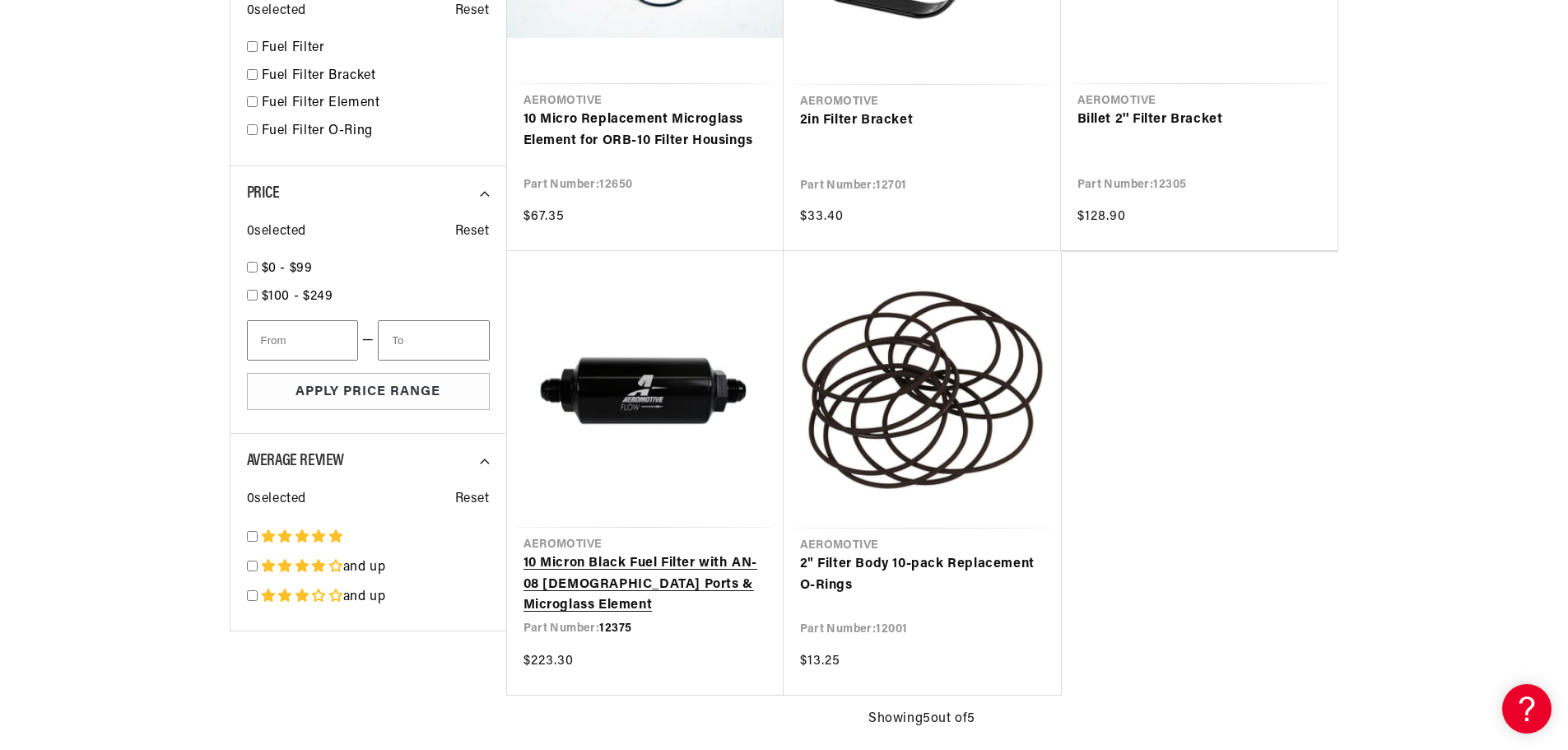
click at [671, 553] on link "10 Micron Black Fuel Filter with AN-08 [DEMOGRAPHIC_DATA] Ports & Microglass El…" at bounding box center [644, 584] width 244 height 64
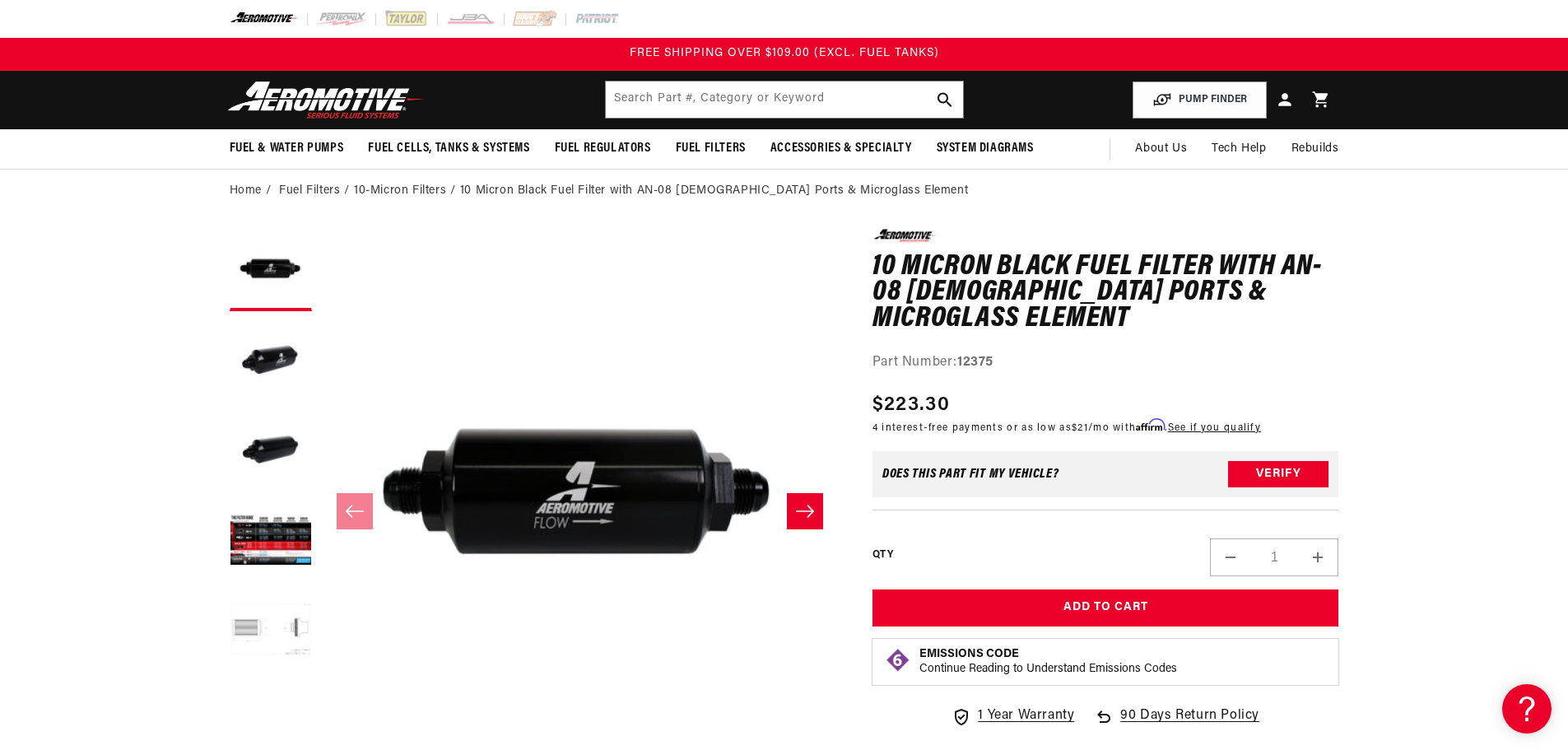
click at [268, 640] on button "Load image 5 in gallery view" at bounding box center [271, 632] width 82 height 82
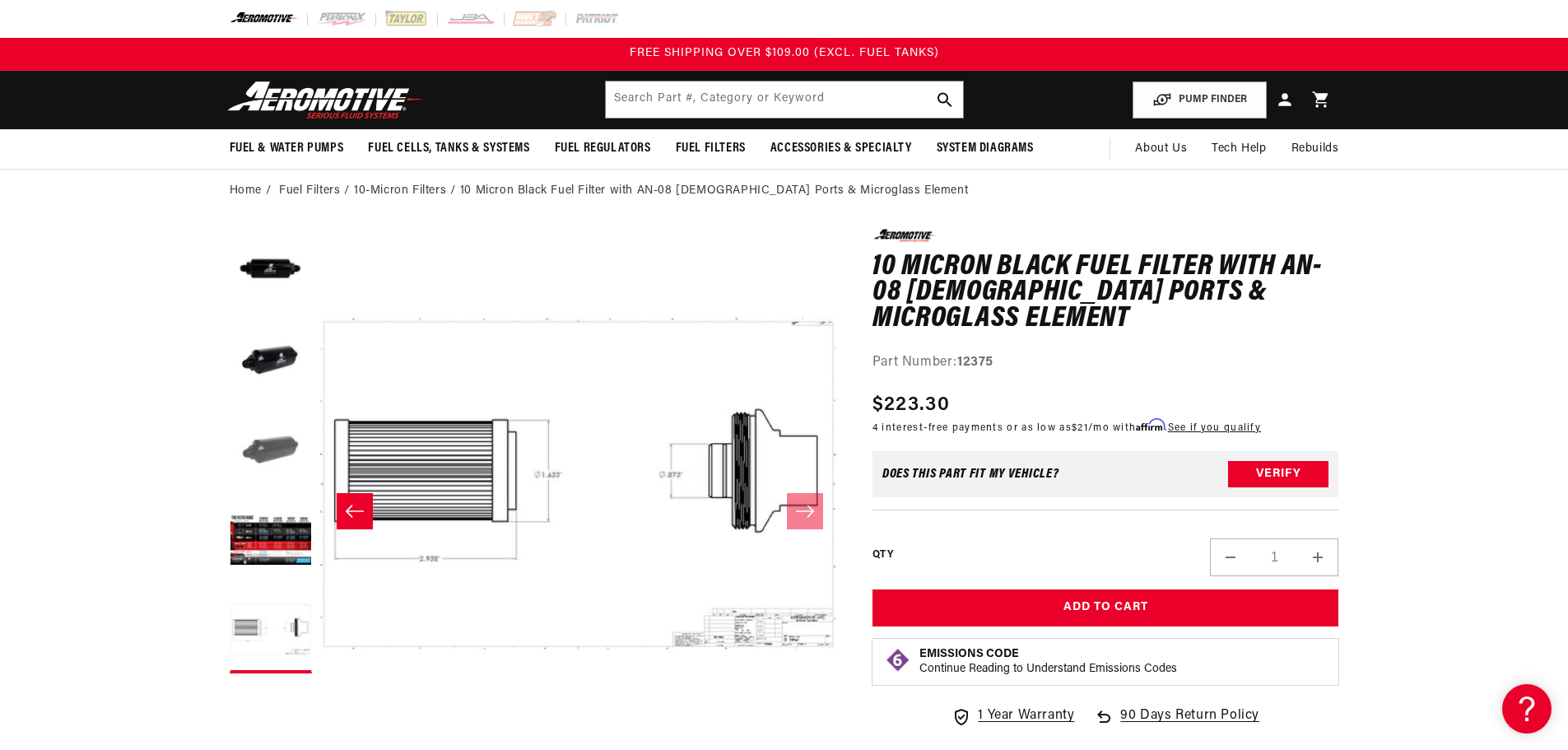
click at [283, 436] on button "Load image 3 in gallery view" at bounding box center [271, 451] width 82 height 82
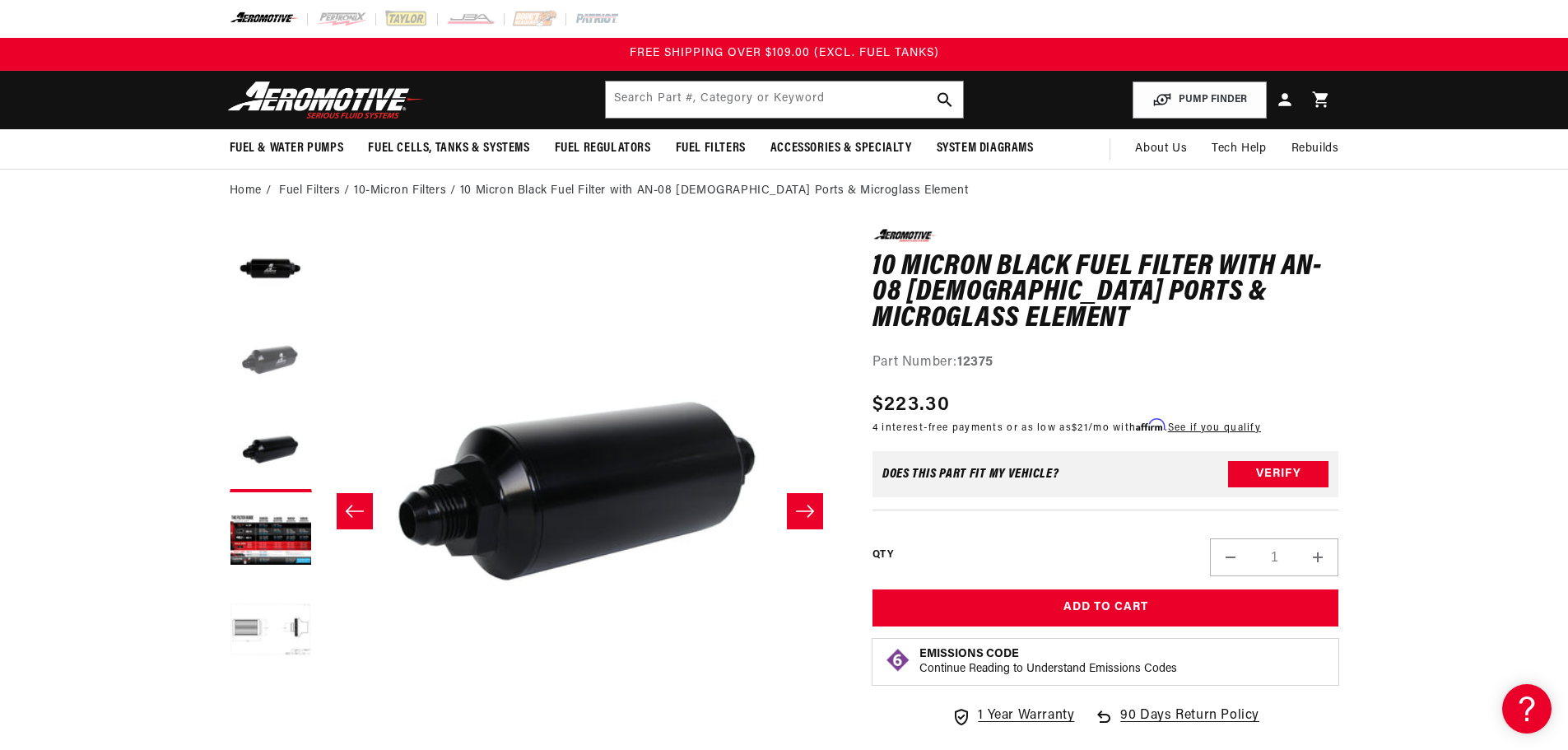
click at [281, 372] on button "Load image 2 in gallery view" at bounding box center [271, 361] width 82 height 82
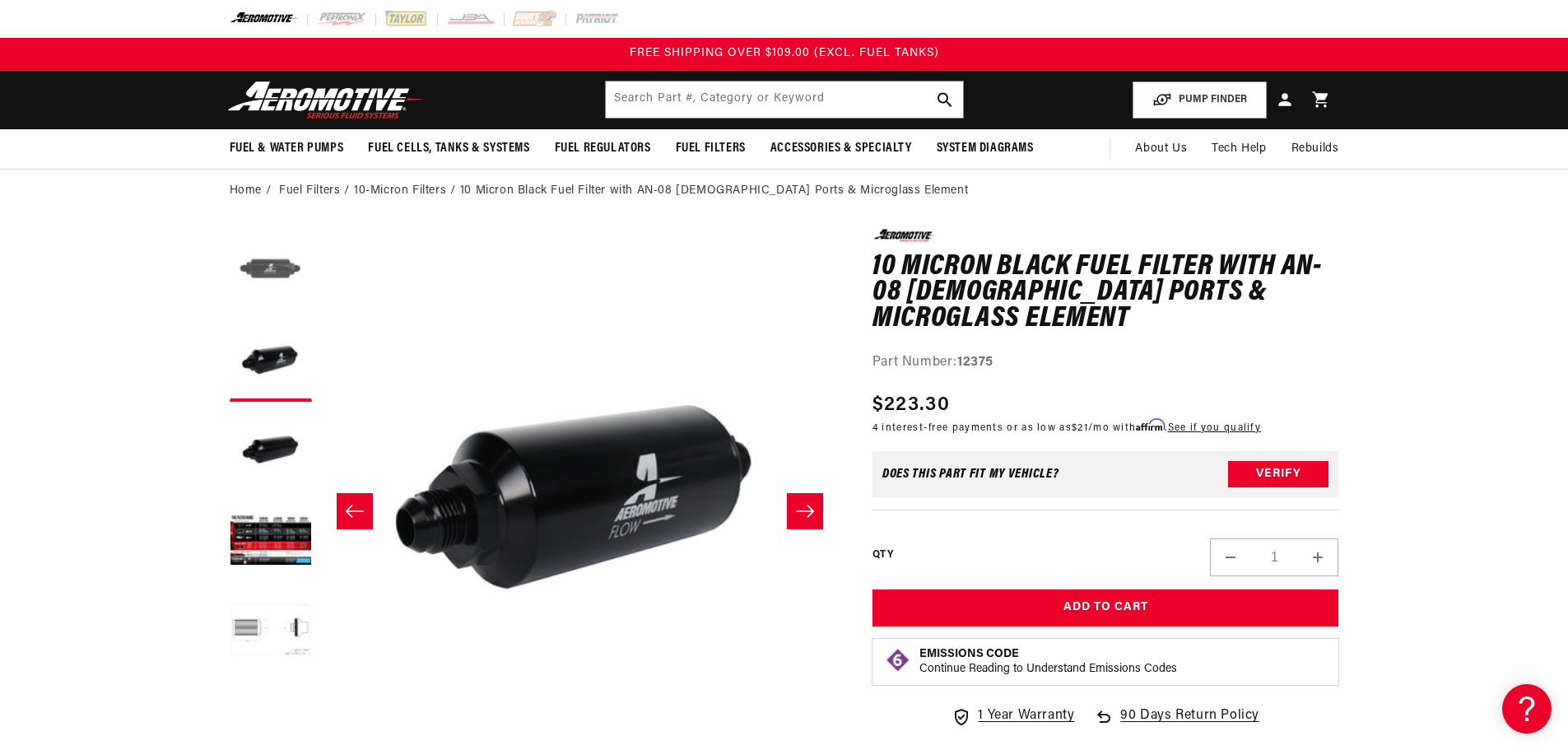
click at [293, 286] on button "Load image 1 in gallery view" at bounding box center [271, 270] width 82 height 82
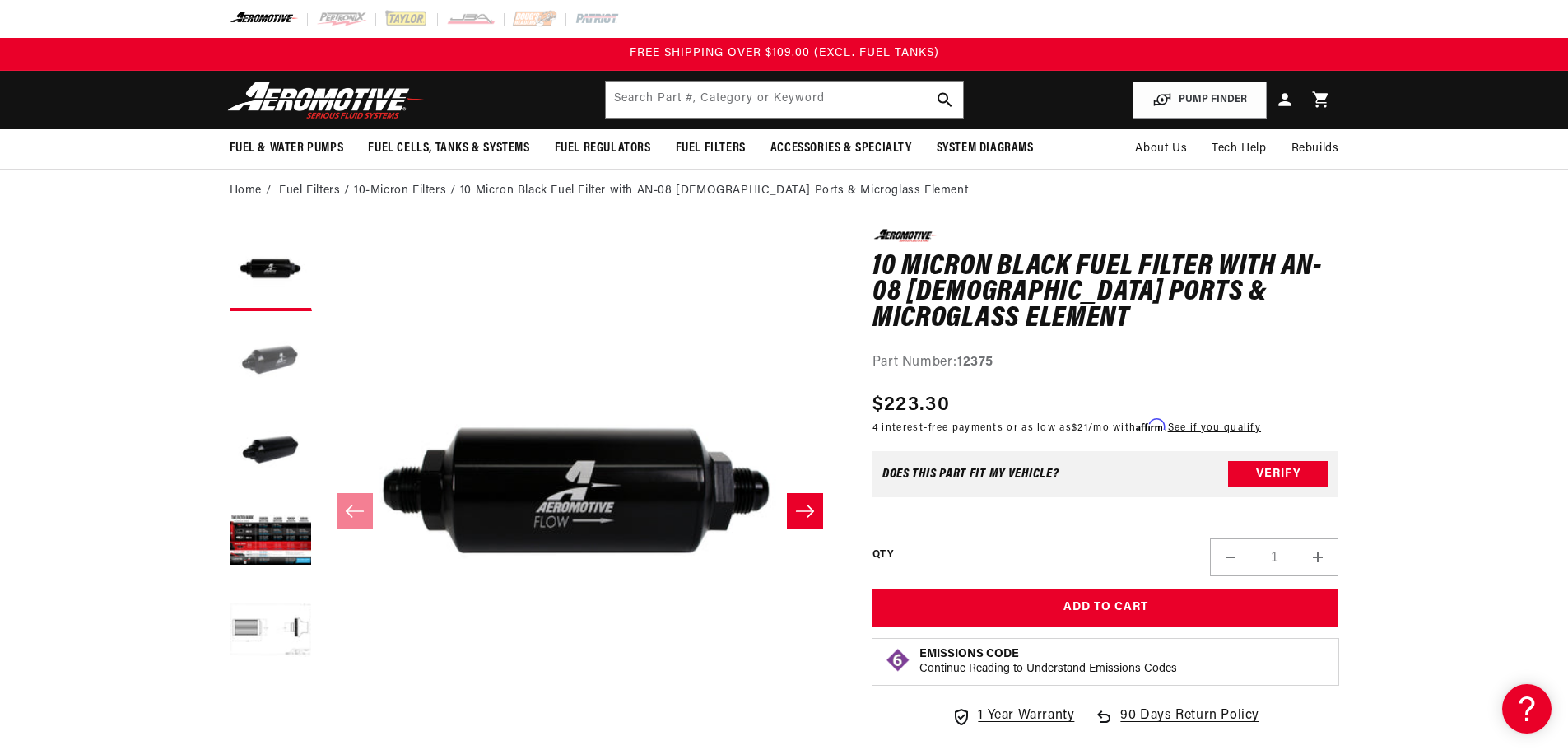
click at [272, 358] on button "Load image 2 in gallery view" at bounding box center [271, 361] width 82 height 82
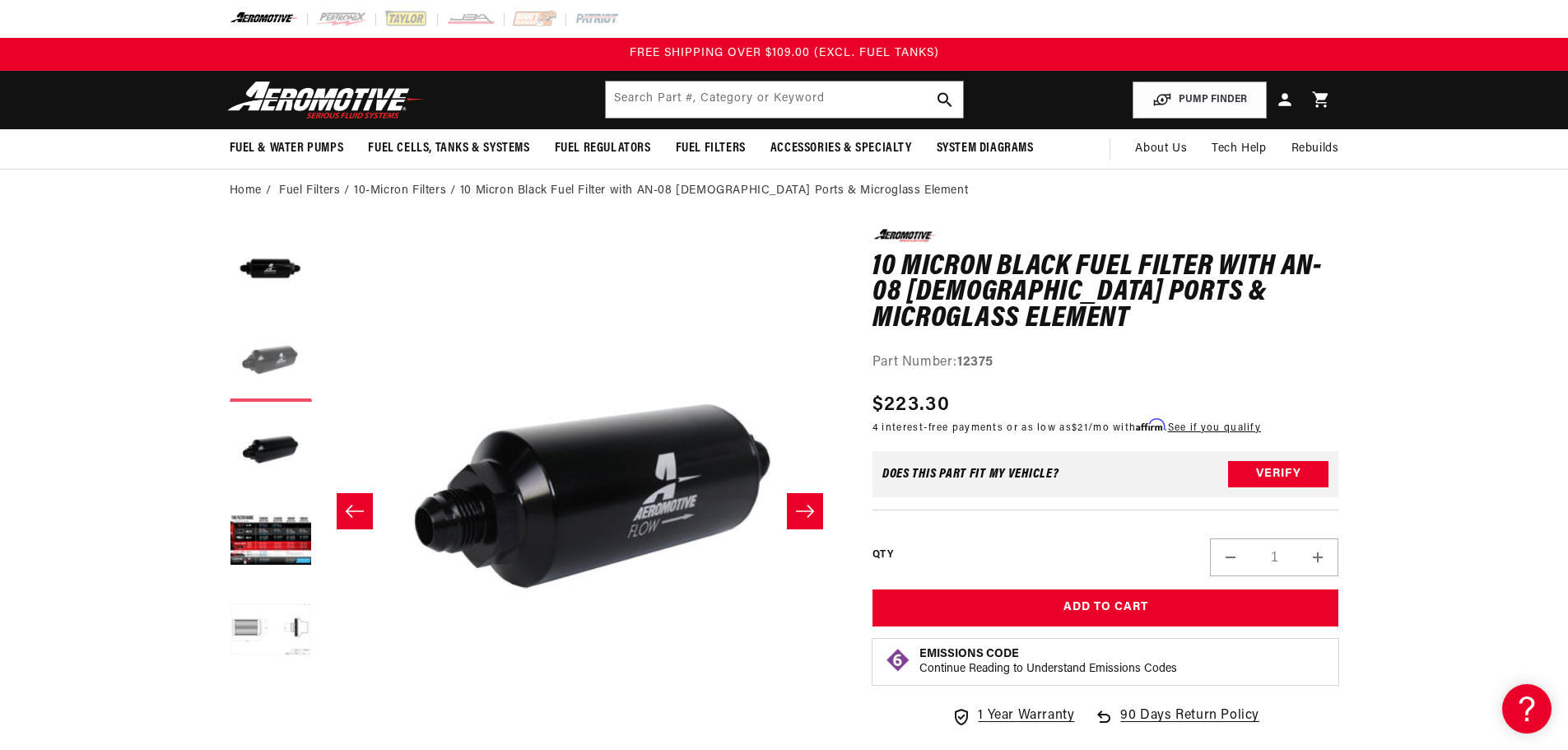
scroll to position [1, 519]
